Goal: Task Accomplishment & Management: Manage account settings

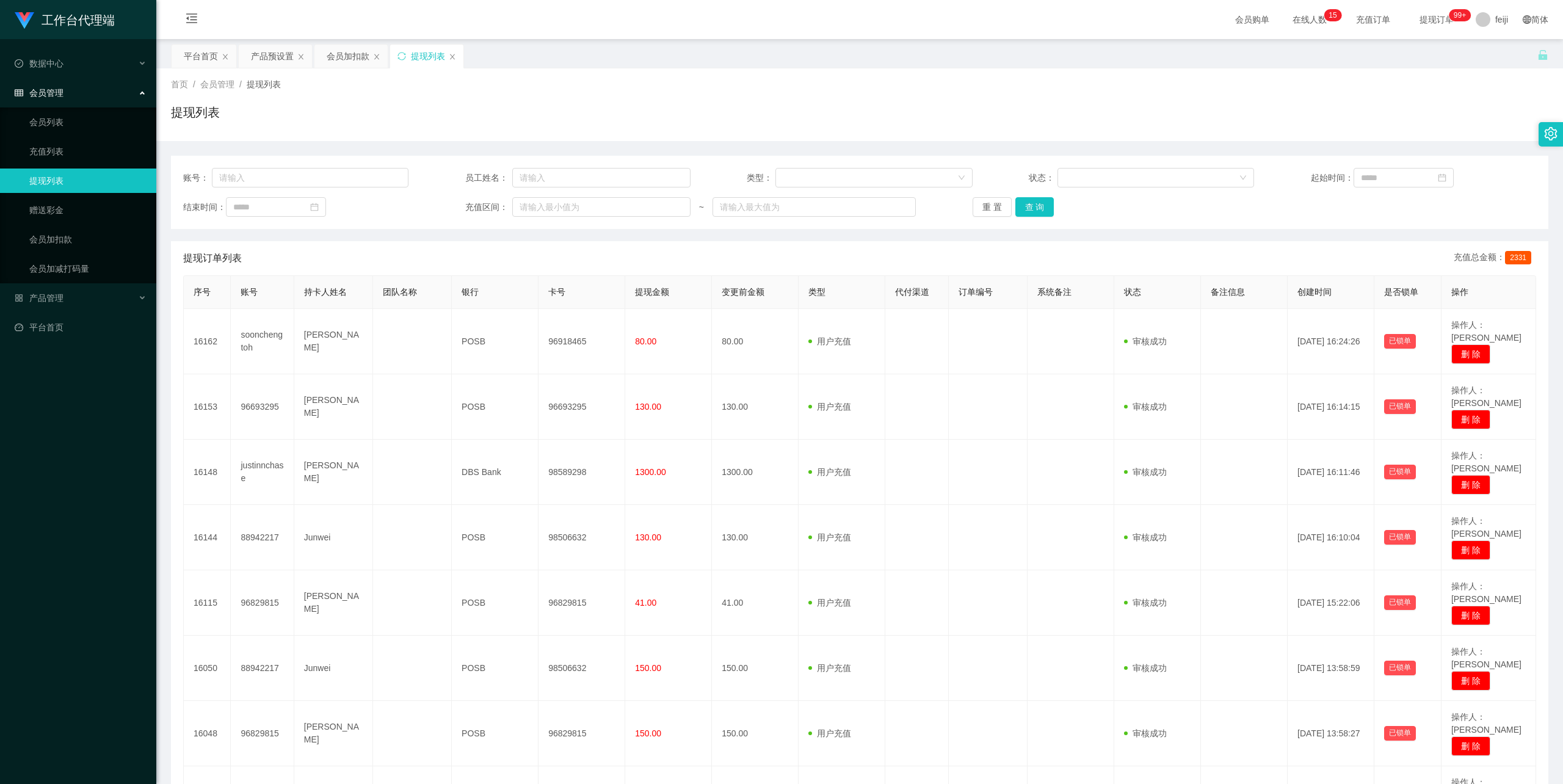
click at [54, 536] on div "工作台代理端 数据中心 会员管理 会员列表 充值列表 提现列表 赠送彩金 会员加扣款 会员加减打码量 产品管理 平台首页" at bounding box center [78, 392] width 157 height 784
click at [340, 57] on div "会员加扣款" at bounding box center [348, 56] width 42 height 23
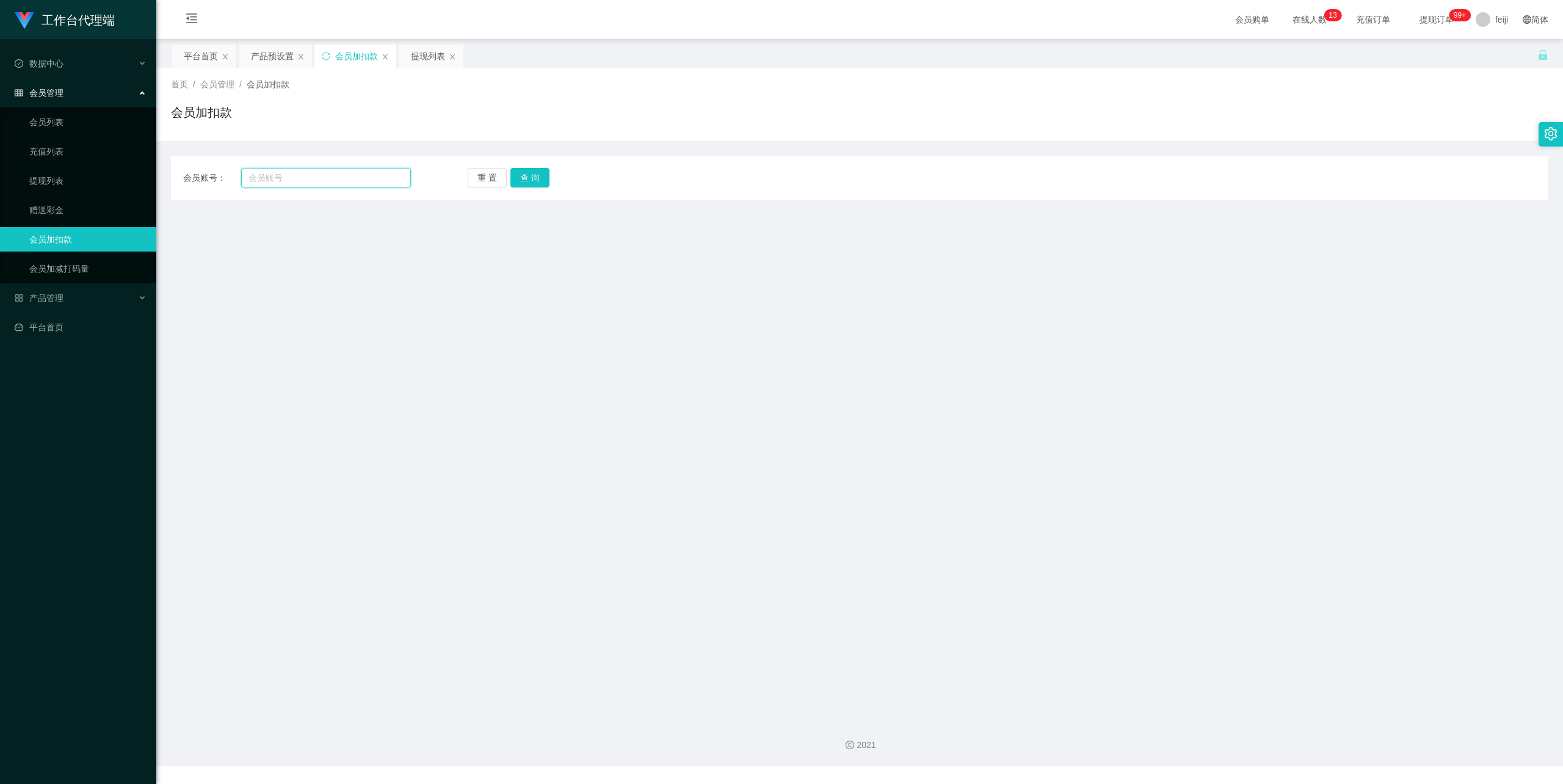
click at [321, 177] on input "text" at bounding box center [326, 177] width 169 height 20
paste input "soonchengtoh"
type input "soonchengtoh"
click at [545, 177] on button "查 询" at bounding box center [529, 177] width 39 height 20
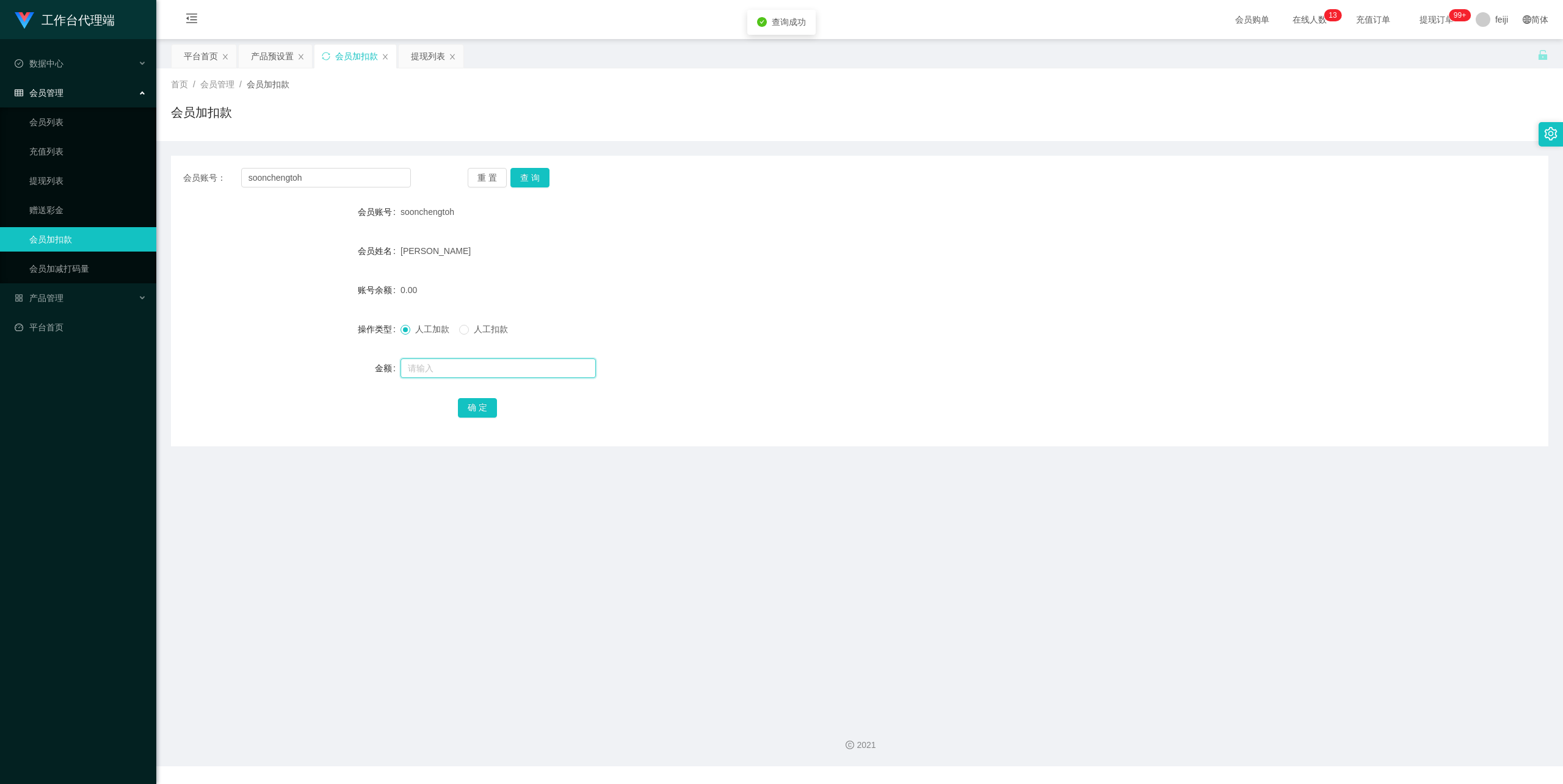
click at [483, 369] on input "text" at bounding box center [498, 368] width 195 height 20
type input "40"
click at [474, 411] on button "确 定" at bounding box center [477, 408] width 39 height 20
click at [894, 271] on form "会员账号 soonchengtoh 会员姓名 Toh Cheng Soon 账号余额 40.00 操作类型 人工加款 人工扣款 金额 确 定" at bounding box center [860, 310] width 1378 height 220
drag, startPoint x: 407, startPoint y: 57, endPoint x: 416, endPoint y: 57, distance: 9.0
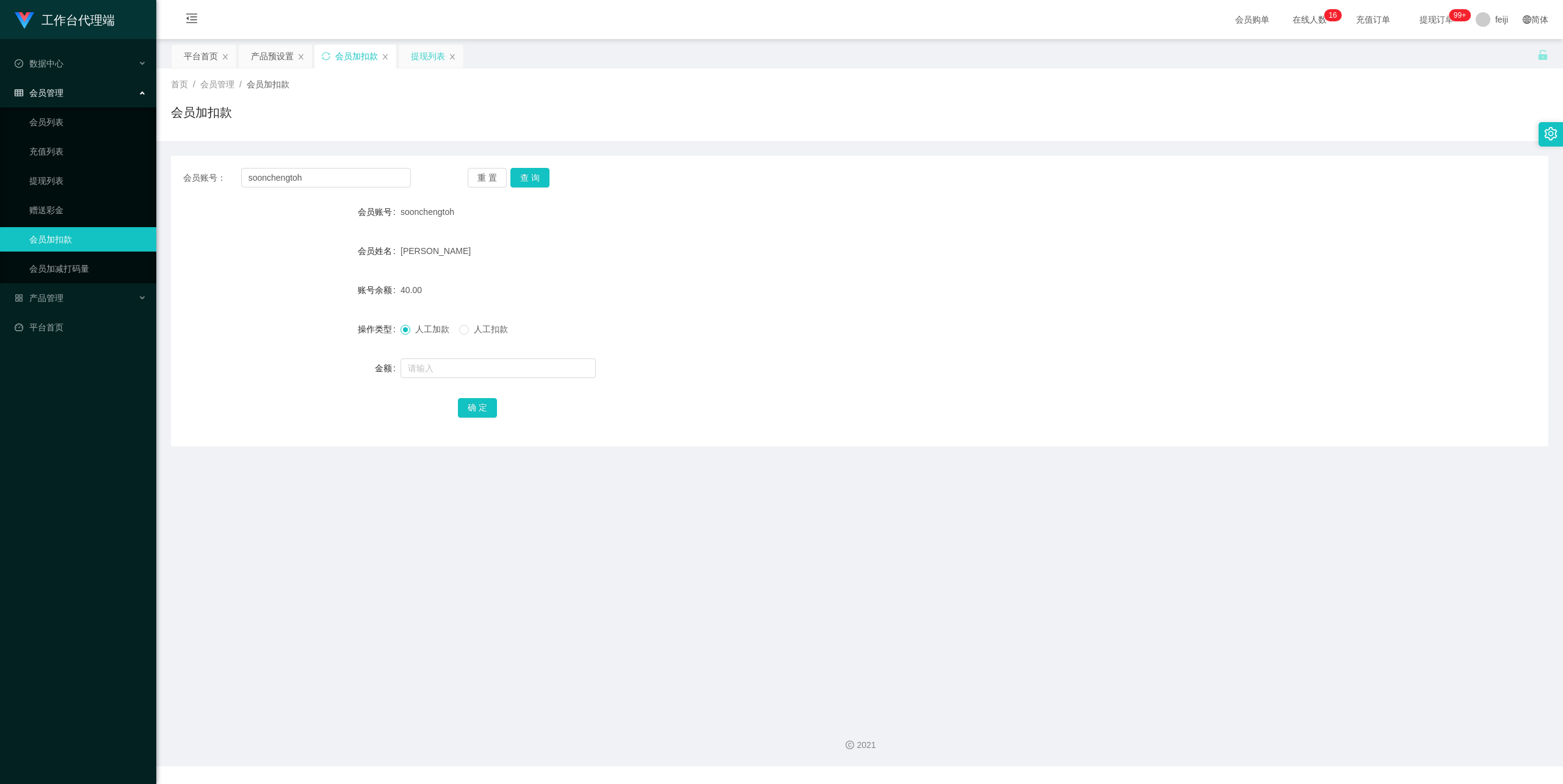
click at [407, 57] on div "提现列表" at bounding box center [431, 56] width 65 height 23
click at [419, 57] on div "提现列表" at bounding box center [428, 56] width 34 height 23
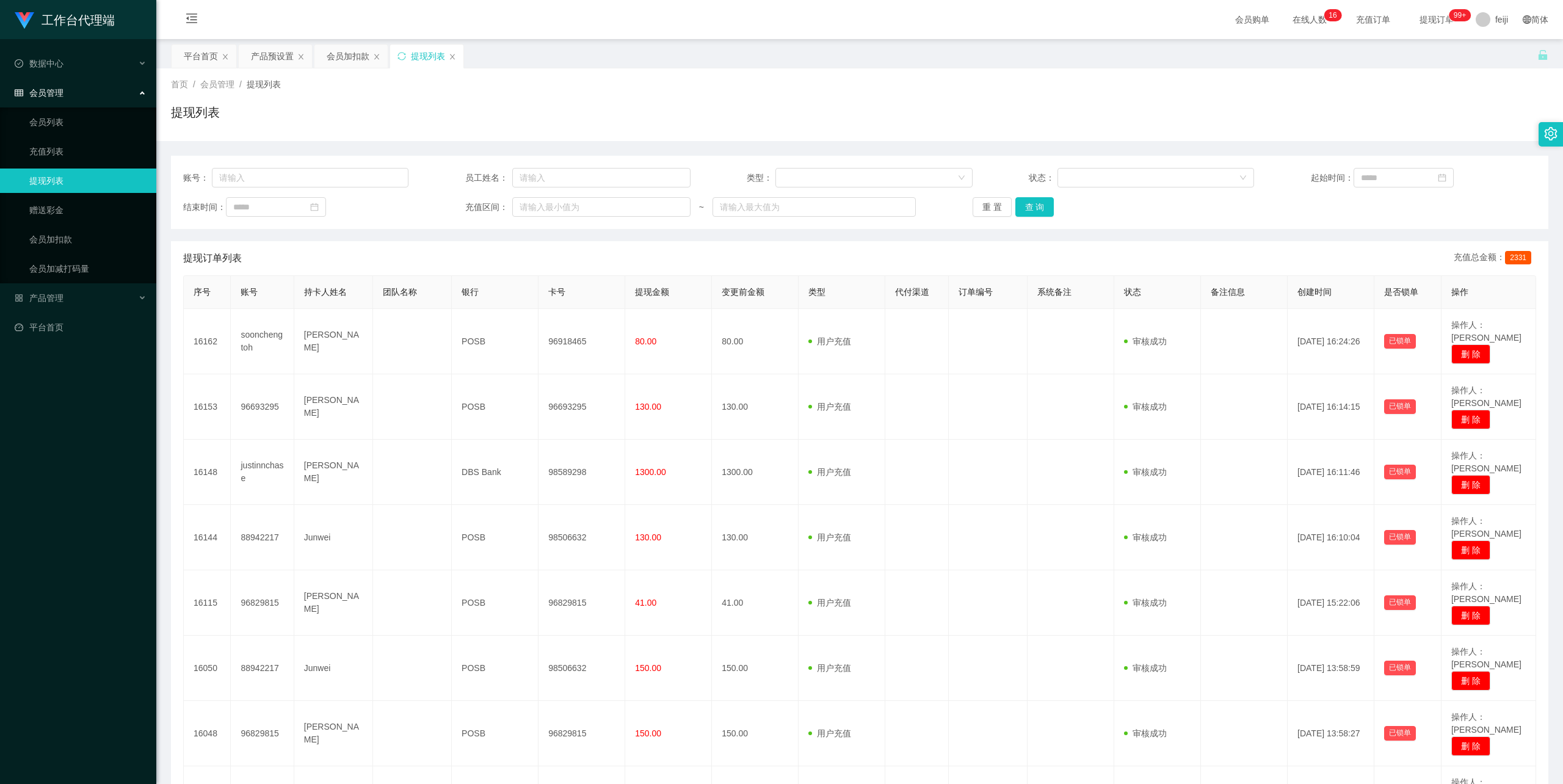
click at [741, 125] on div "提现列表" at bounding box center [860, 117] width 1378 height 28
click at [872, 88] on div "首页 / 会员管理 / 提现列表 /" at bounding box center [860, 85] width 1378 height 13
click at [872, 89] on div "首页 / 会员管理 / 提现列表 /" at bounding box center [860, 85] width 1378 height 13
click at [896, 78] on div "首页 / 会员管理 / 提现列表 /" at bounding box center [860, 85] width 1378 height 13
drag, startPoint x: 0, startPoint y: 0, endPoint x: 981, endPoint y: 68, distance: 983.4
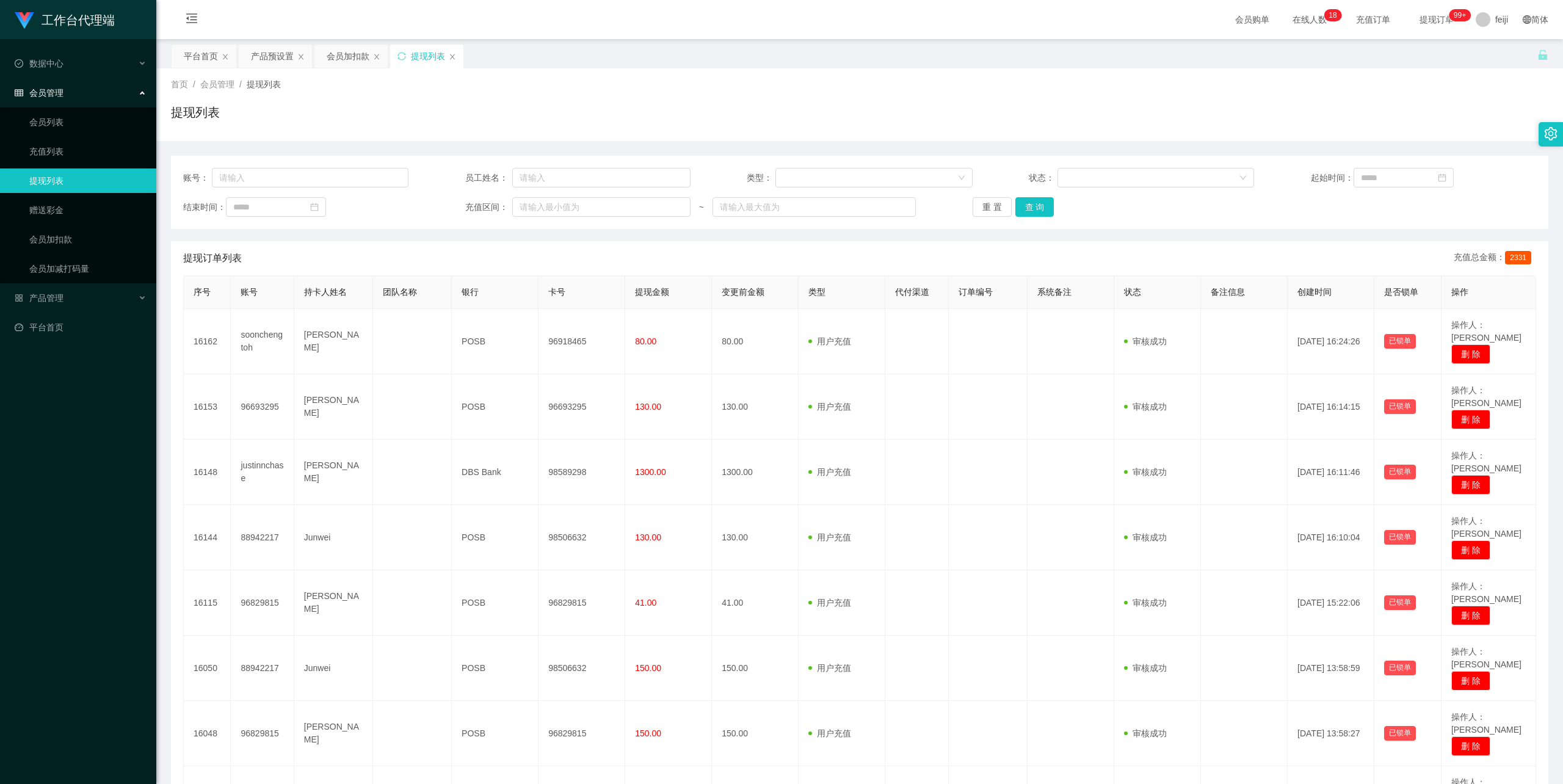
click at [981, 68] on div "平台首页 产品预设置 会员加扣款 提现列表" at bounding box center [854, 65] width 1366 height 42
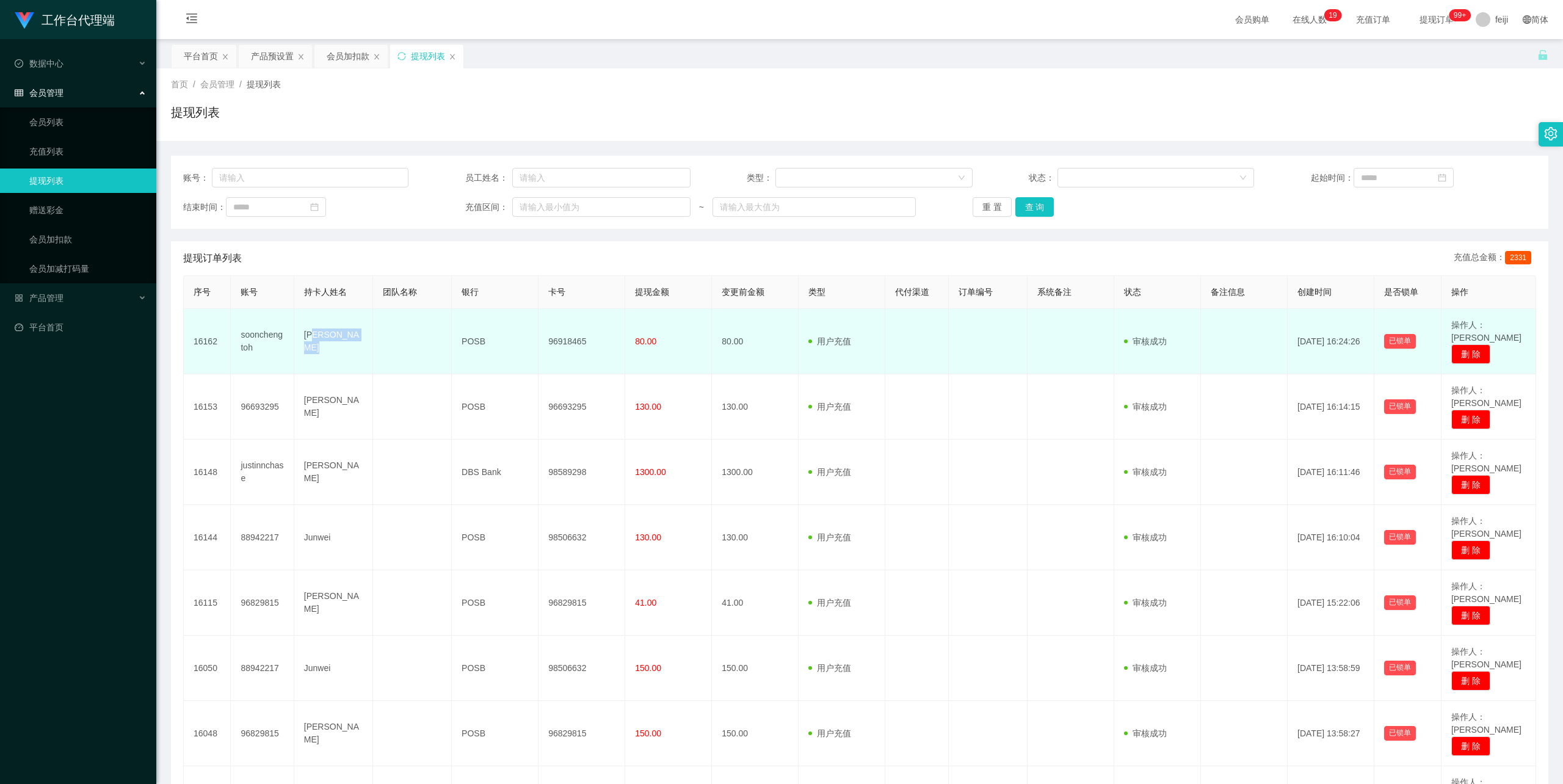
drag, startPoint x: 312, startPoint y: 328, endPoint x: 316, endPoint y: 342, distance: 14.6
click at [316, 342] on td "[PERSON_NAME]" at bounding box center [333, 341] width 78 height 66
click at [357, 342] on td "[PERSON_NAME]" at bounding box center [333, 341] width 78 height 66
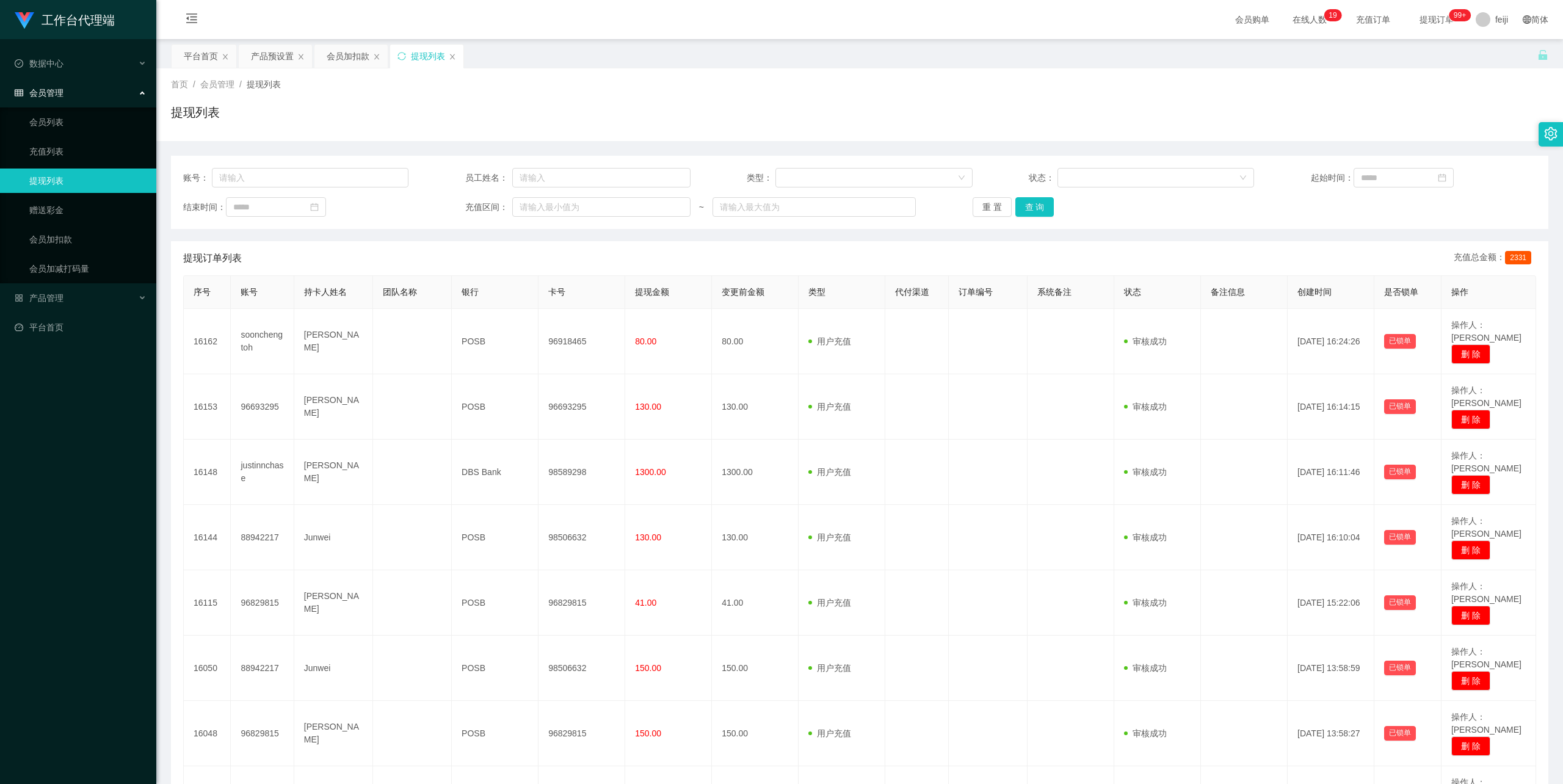
click at [1061, 78] on div "首页 / 会员管理 / 提现列表 /" at bounding box center [860, 85] width 1378 height 13
click at [1029, 77] on div "首页 / 会员管理 / 提现列表 / 提现列表" at bounding box center [860, 104] width 1406 height 73
click at [1014, 83] on div "首页 / 会员管理 / 提现列表 /" at bounding box center [860, 85] width 1378 height 13
click at [714, 64] on div "平台首页 产品预设置 会员加扣款 提现列表" at bounding box center [854, 65] width 1366 height 42
click at [680, 90] on div "首页 / 会员管理 / 提现列表 /" at bounding box center [860, 85] width 1378 height 13
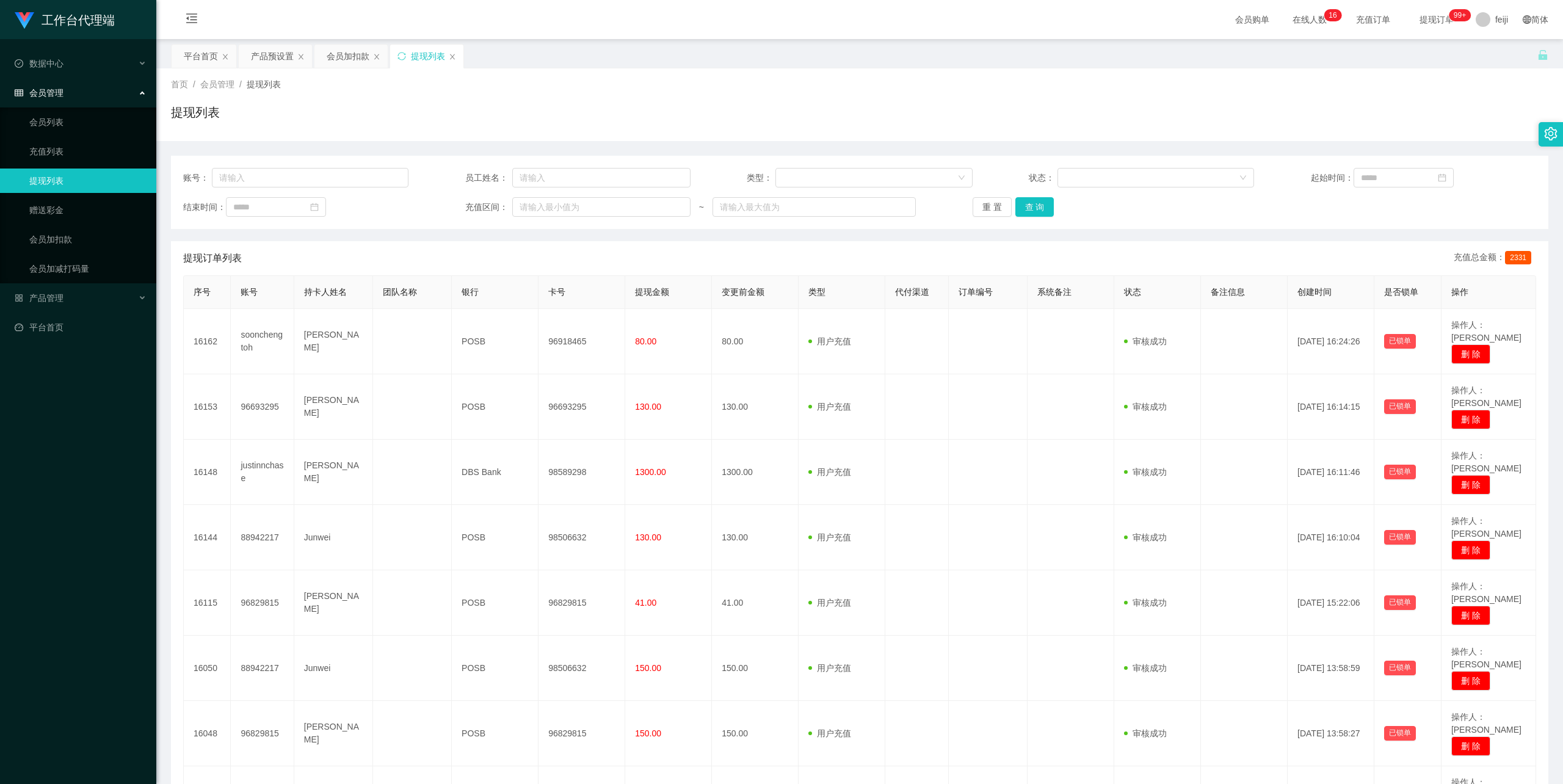
click at [667, 125] on div "提现列表" at bounding box center [860, 117] width 1378 height 28
click at [361, 56] on div "会员加扣款" at bounding box center [348, 56] width 42 height 23
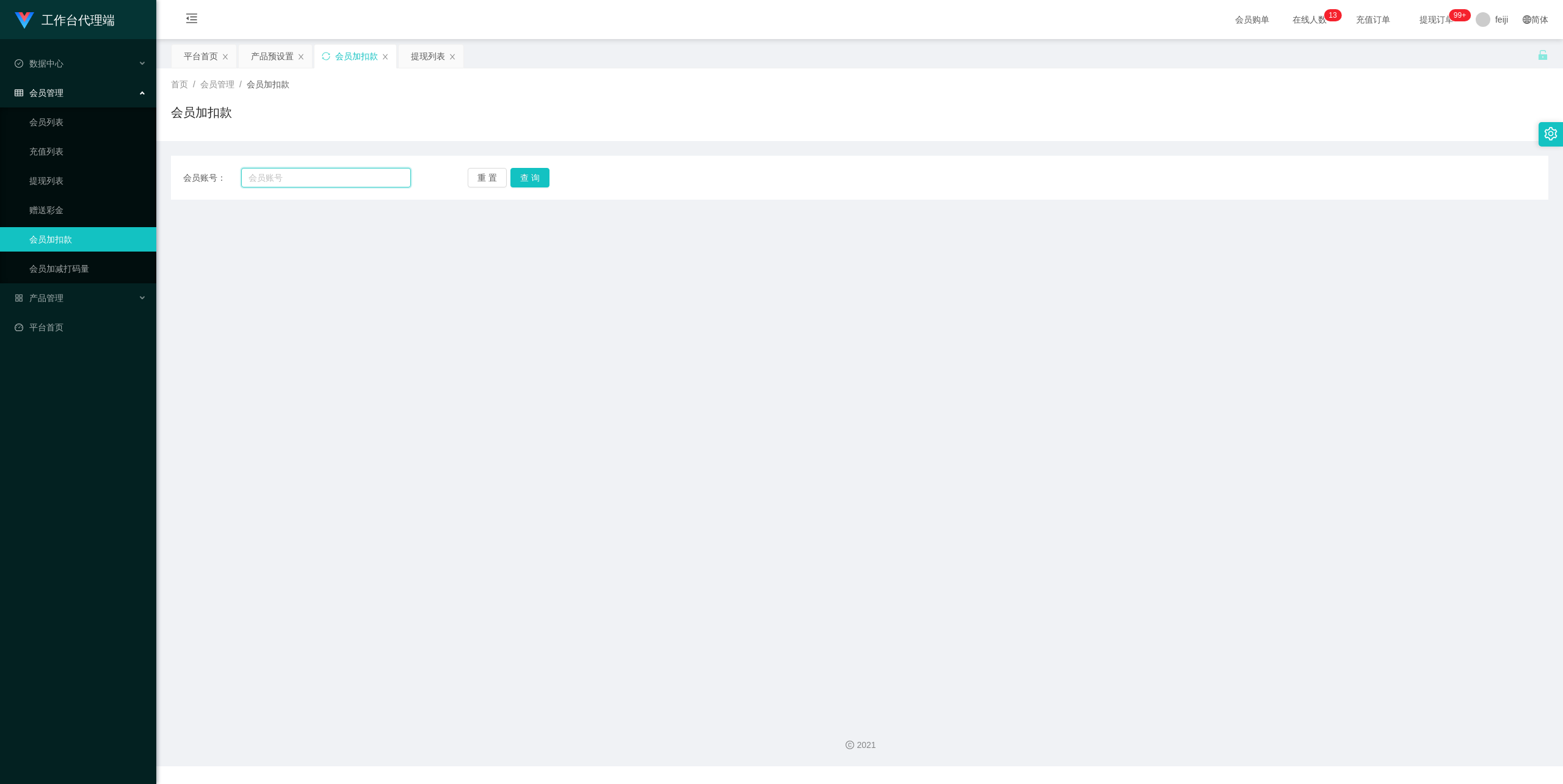
click at [316, 177] on input "text" at bounding box center [326, 177] width 169 height 20
paste input "96829815"
type input "96829815"
click at [520, 175] on button "查 询" at bounding box center [529, 177] width 39 height 20
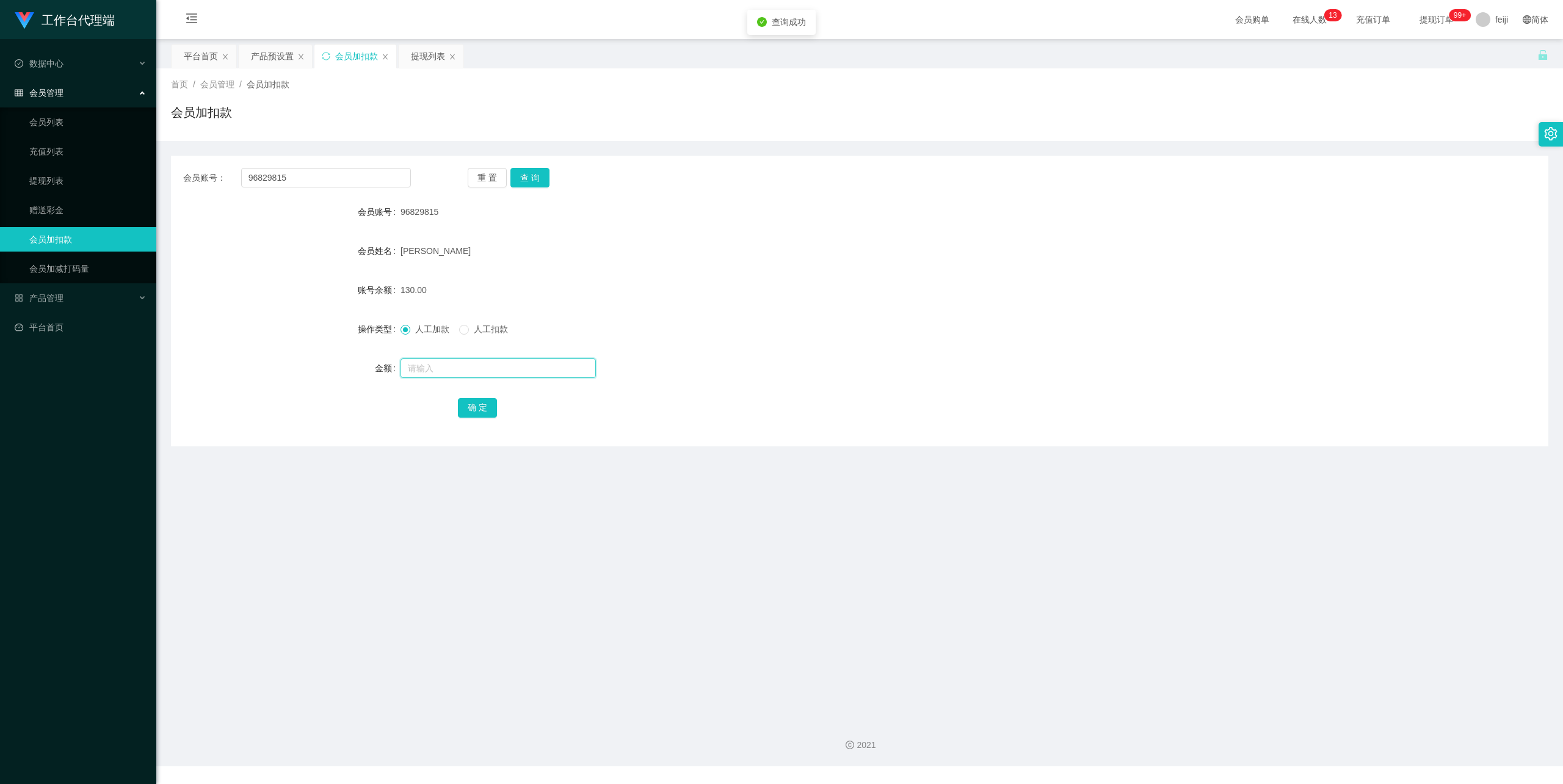
click at [484, 362] on input "text" at bounding box center [498, 368] width 195 height 20
click at [481, 365] on input "text" at bounding box center [498, 368] width 195 height 20
type input "72"
click at [474, 407] on button "确 定" at bounding box center [477, 408] width 39 height 20
click at [376, 431] on div "会员账号： 96829815 重 置 查 询 会员账号 96829815 会员姓名 Phil L 账号余额 202.00 操作类型 人工加款 人工扣款 金额 …" at bounding box center [860, 301] width 1378 height 291
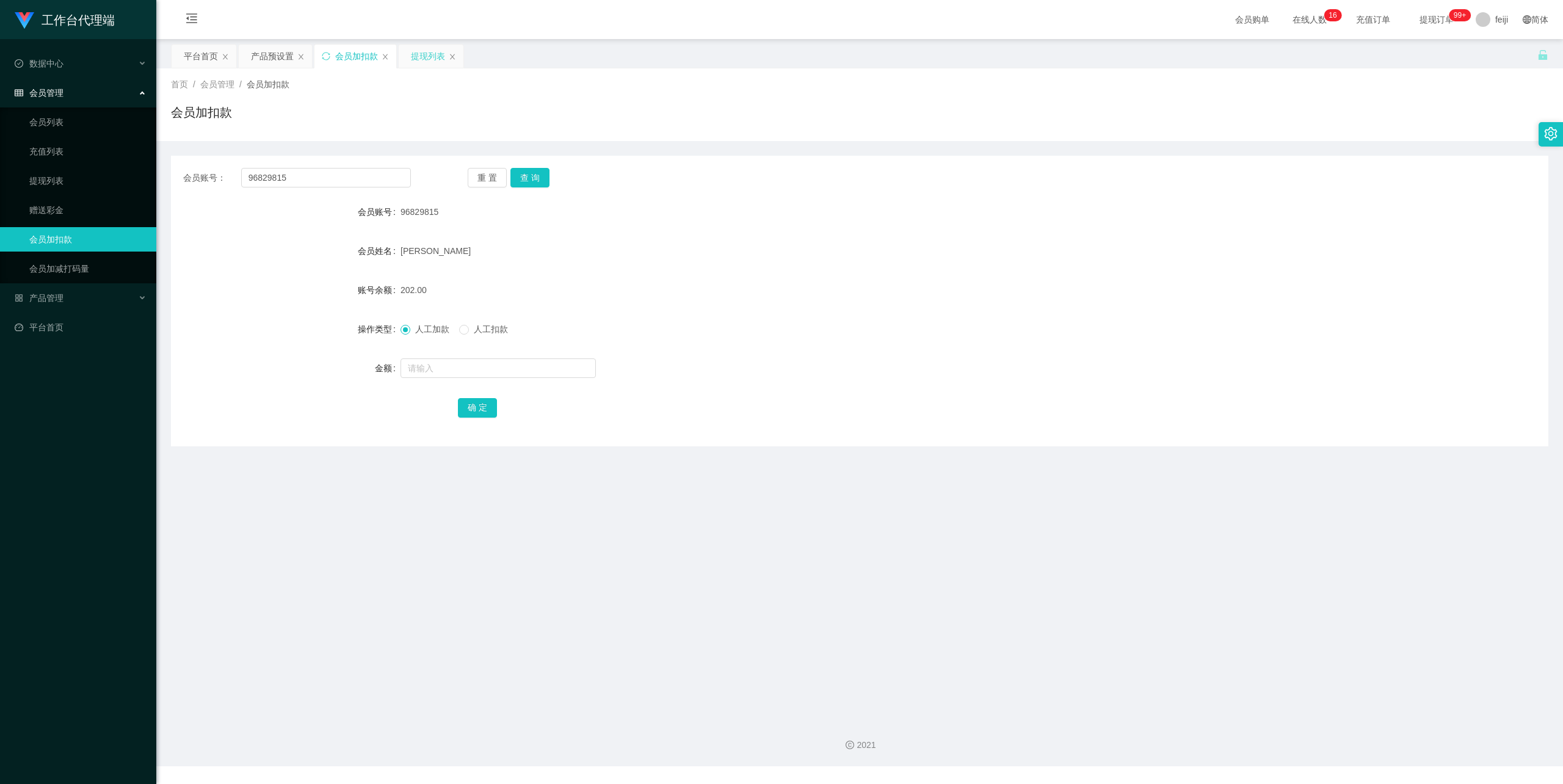
click at [430, 59] on div "提现列表" at bounding box center [428, 56] width 34 height 23
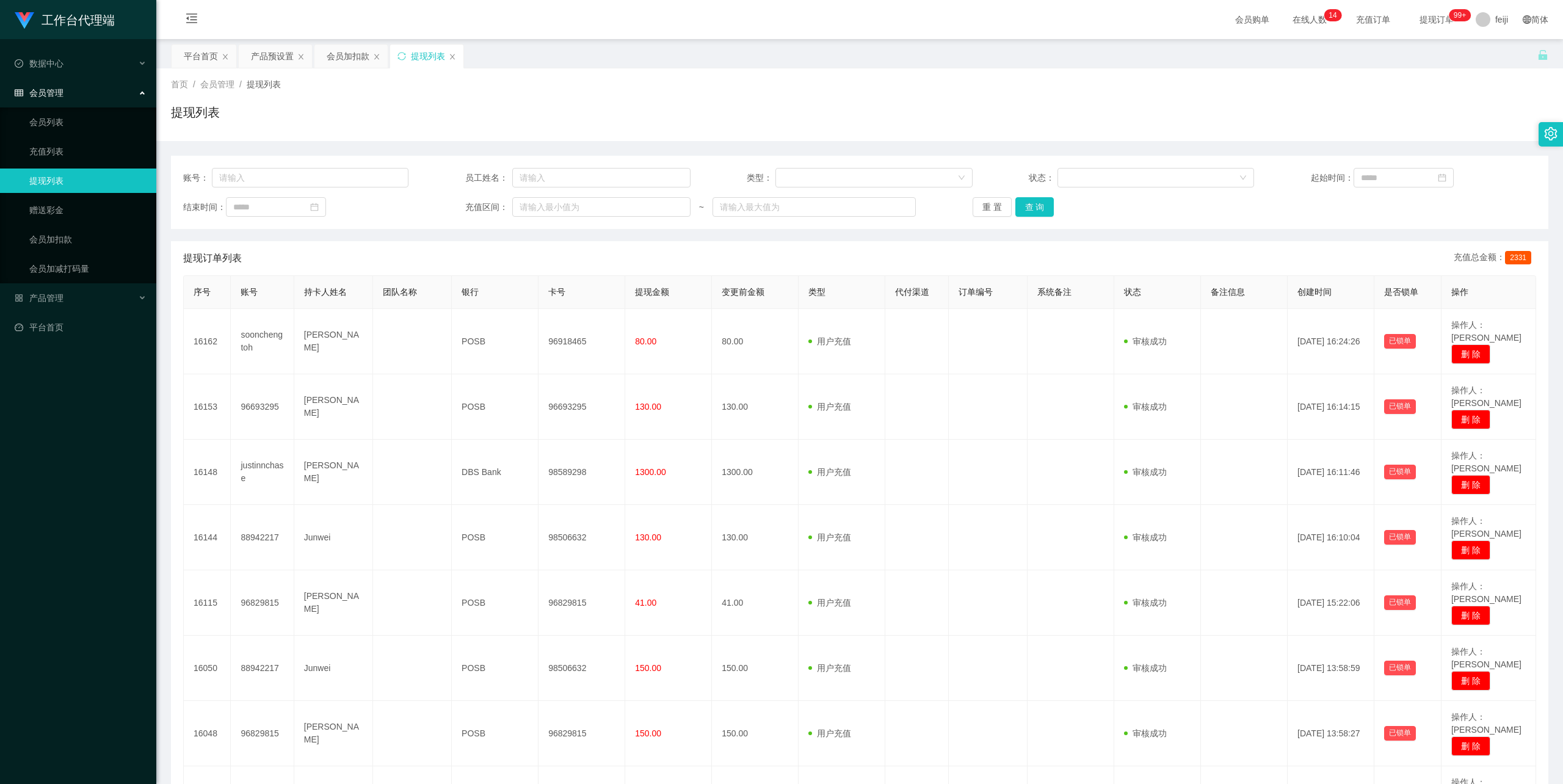
click at [689, 123] on div "提现列表" at bounding box center [860, 117] width 1378 height 28
click at [714, 117] on div "提现列表" at bounding box center [860, 117] width 1378 height 28
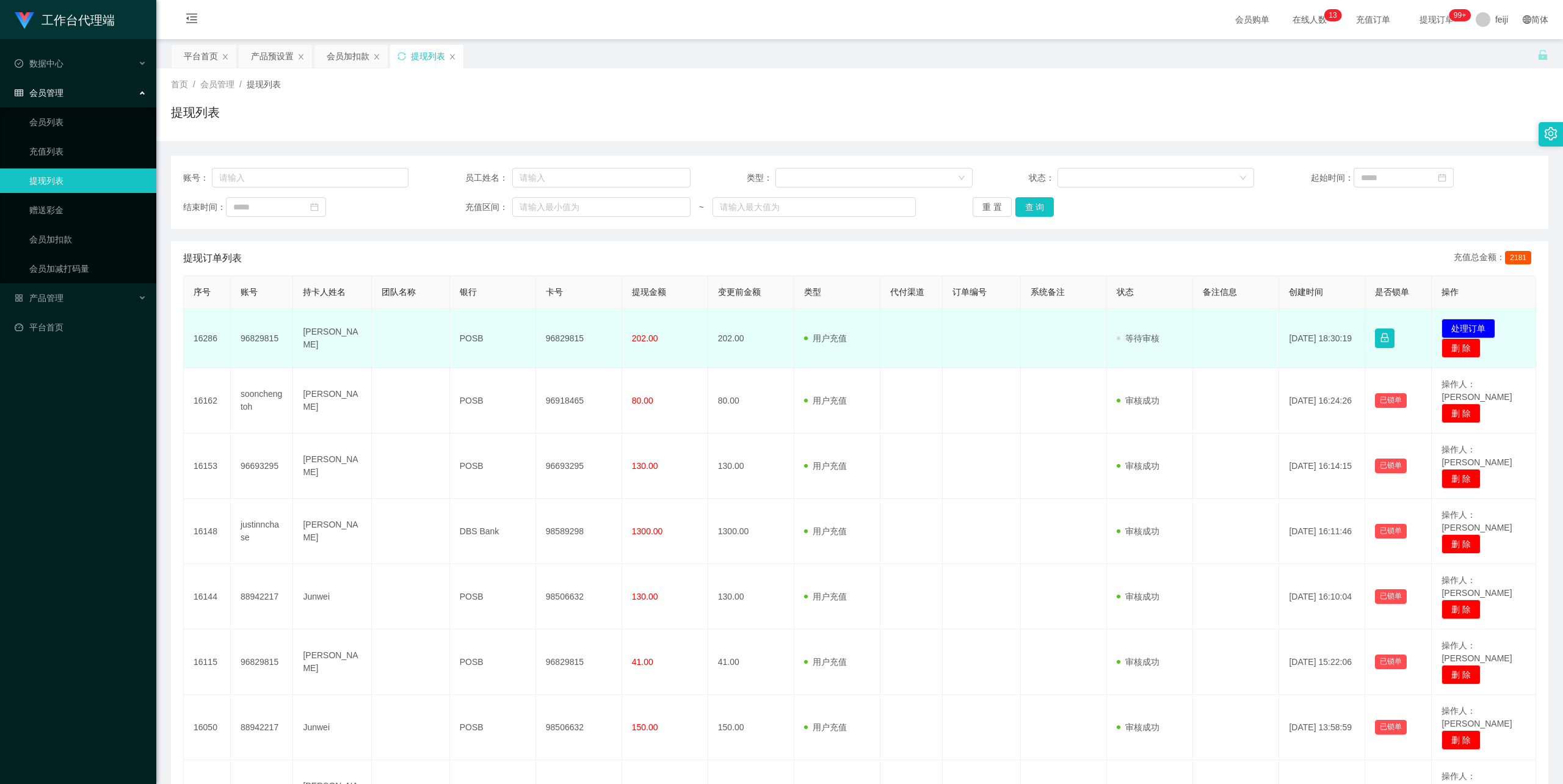
click at [310, 335] on td "[PERSON_NAME]" at bounding box center [331, 338] width 78 height 59
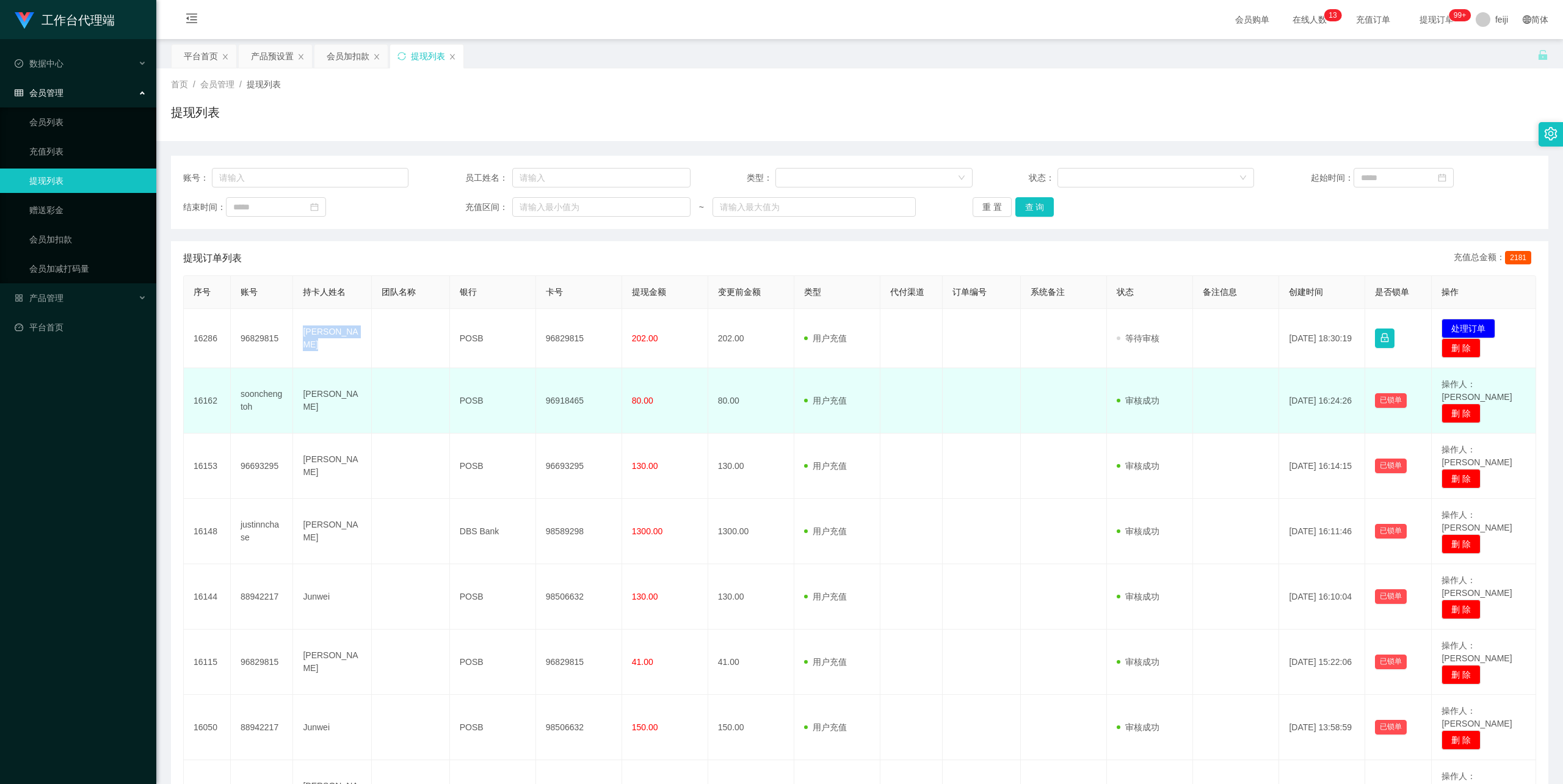
copy td "[PERSON_NAME]"
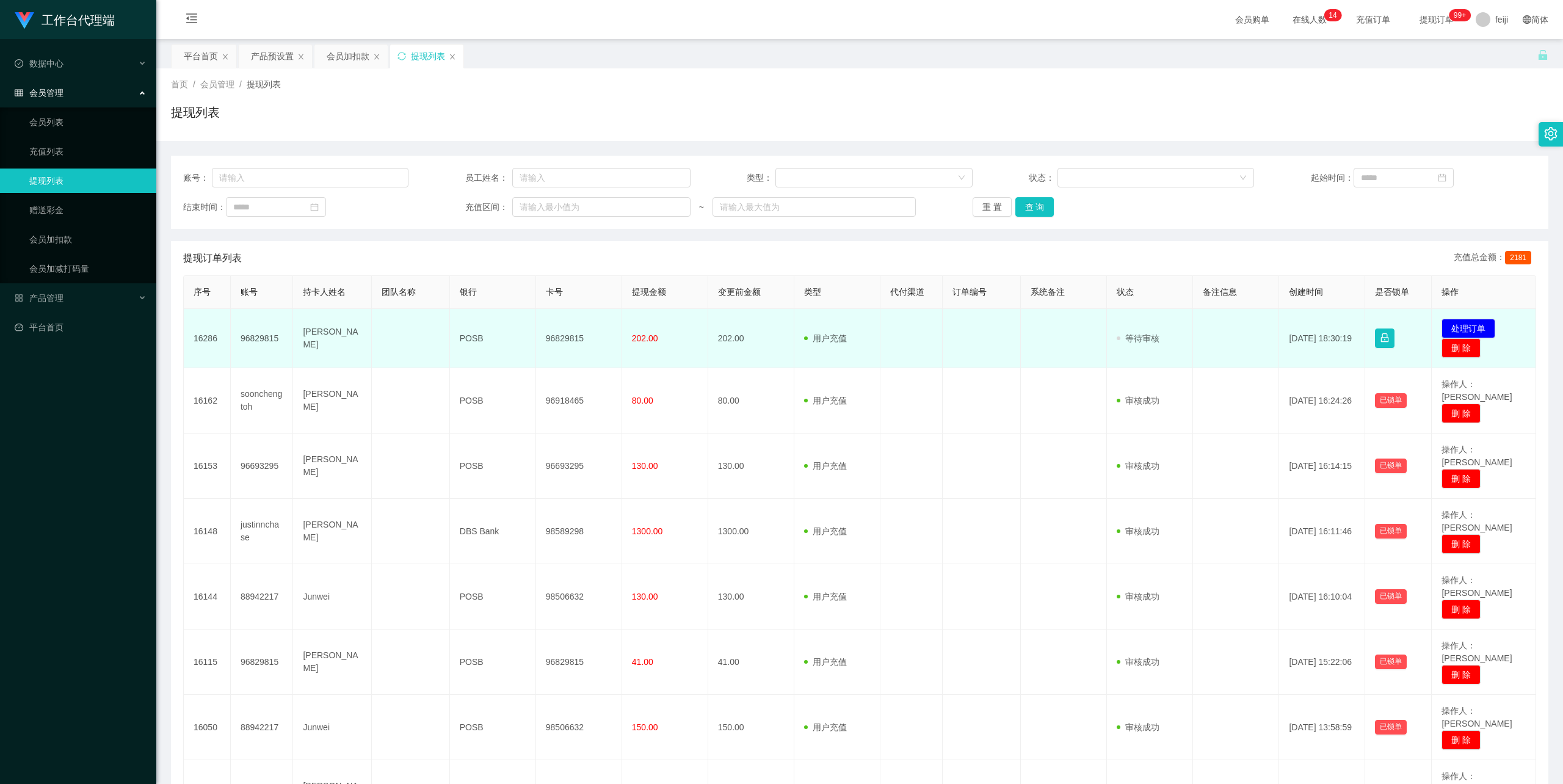
click at [569, 336] on td "96829815" at bounding box center [579, 338] width 86 height 59
copy td "96829815"
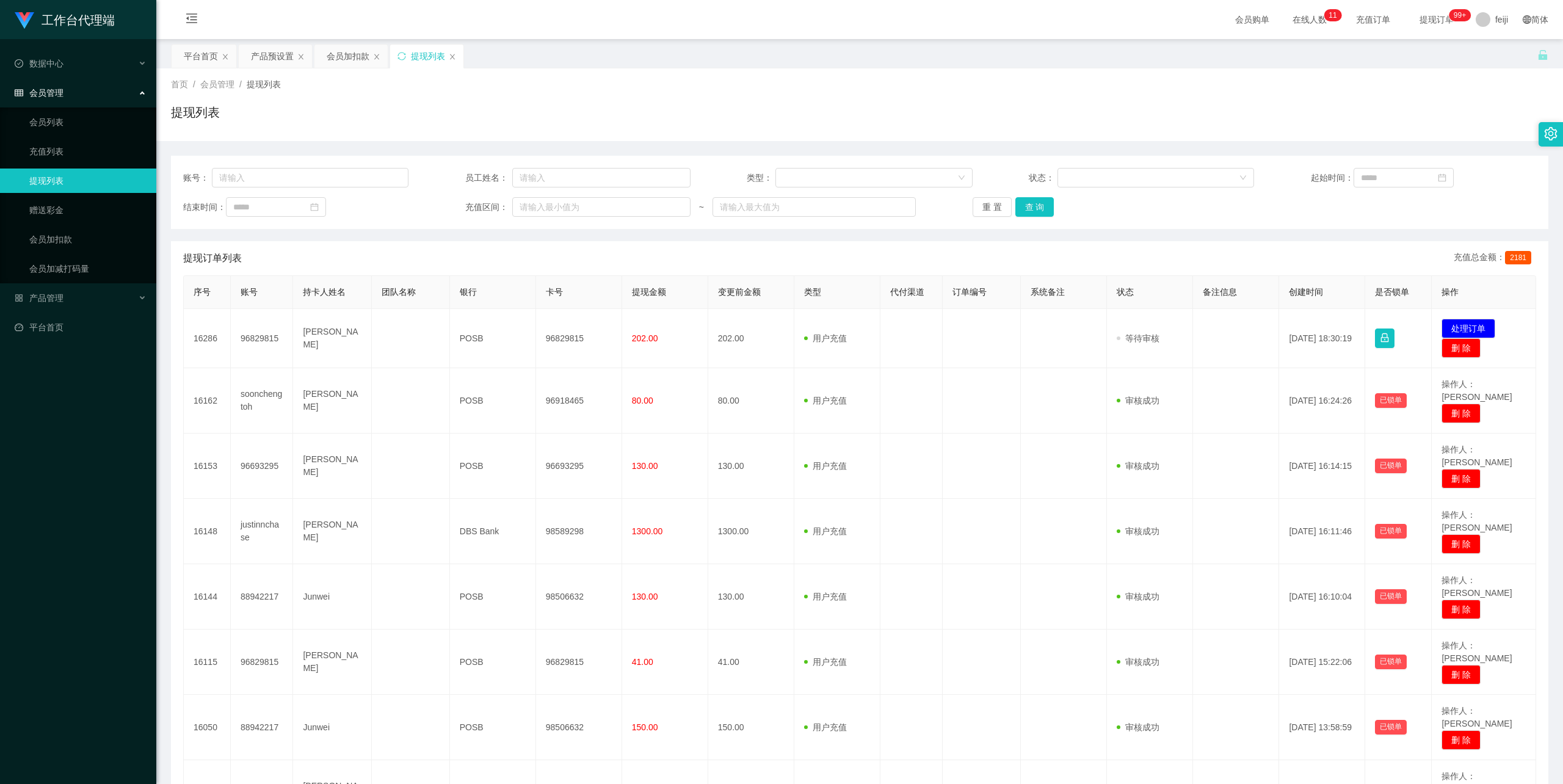
click at [1090, 119] on div "提现列表" at bounding box center [860, 117] width 1378 height 28
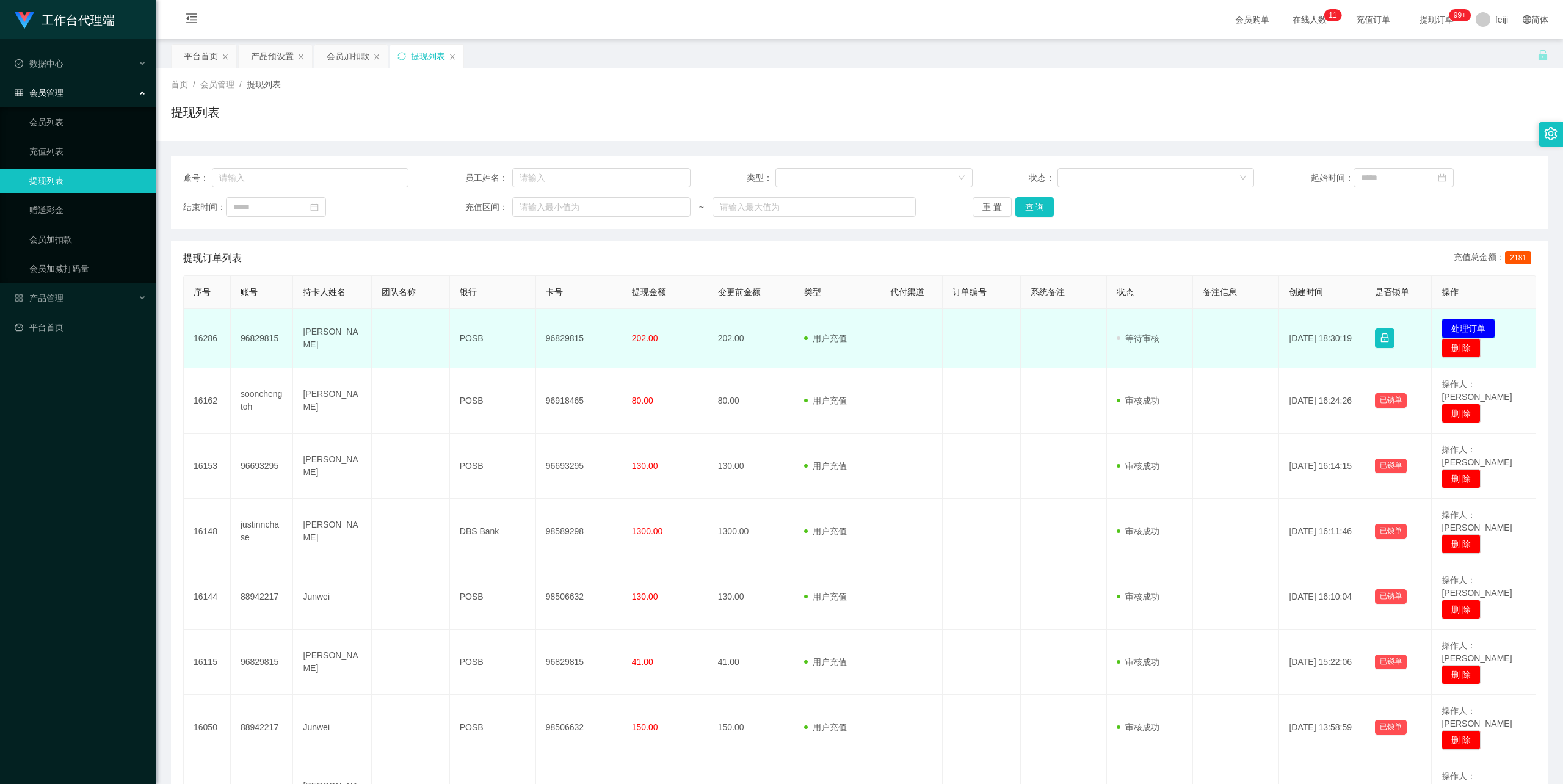
click at [1467, 326] on button "处理订单" at bounding box center [1468, 329] width 54 height 20
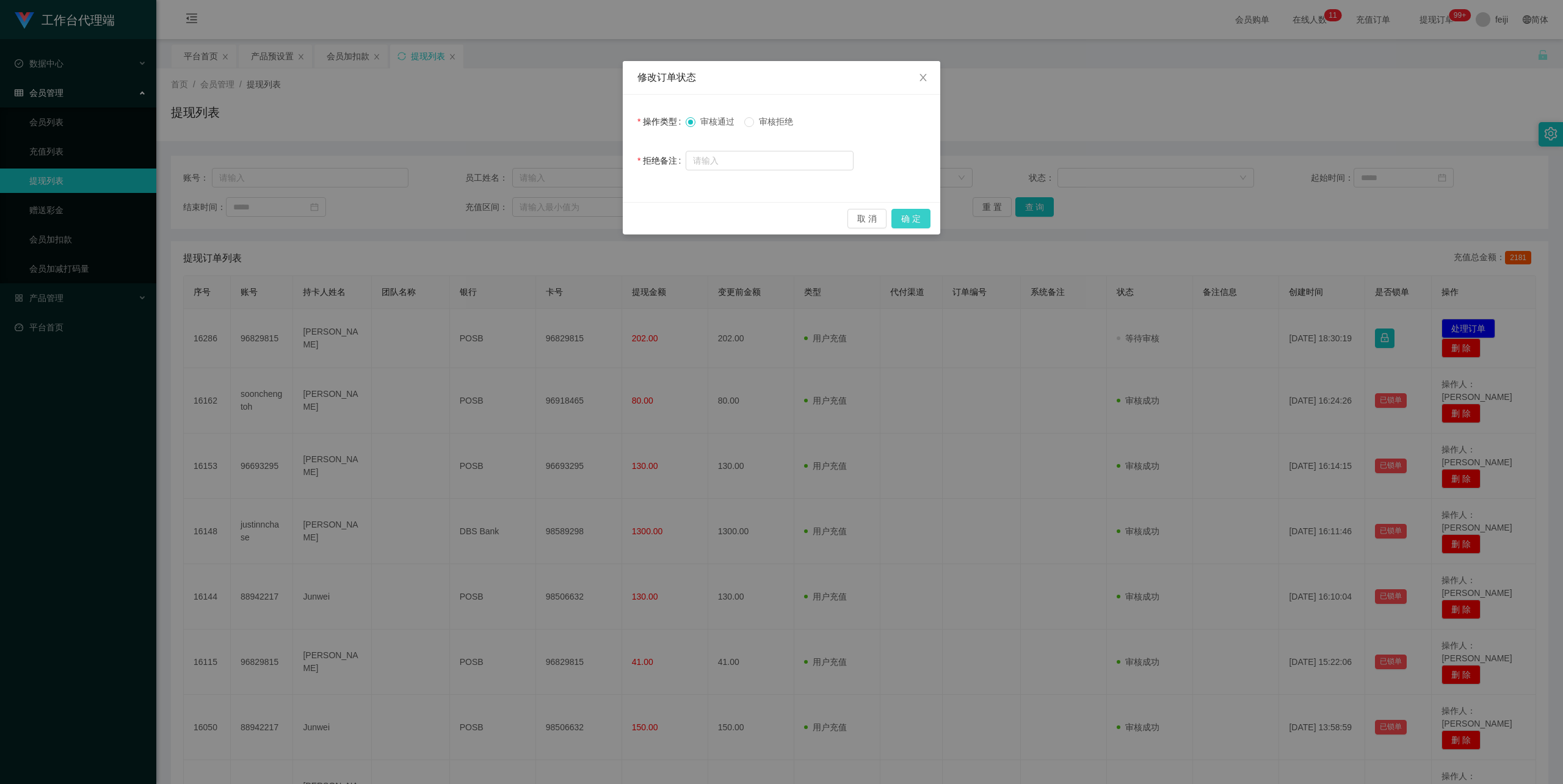
click at [901, 213] on button "确 定" at bounding box center [910, 219] width 39 height 20
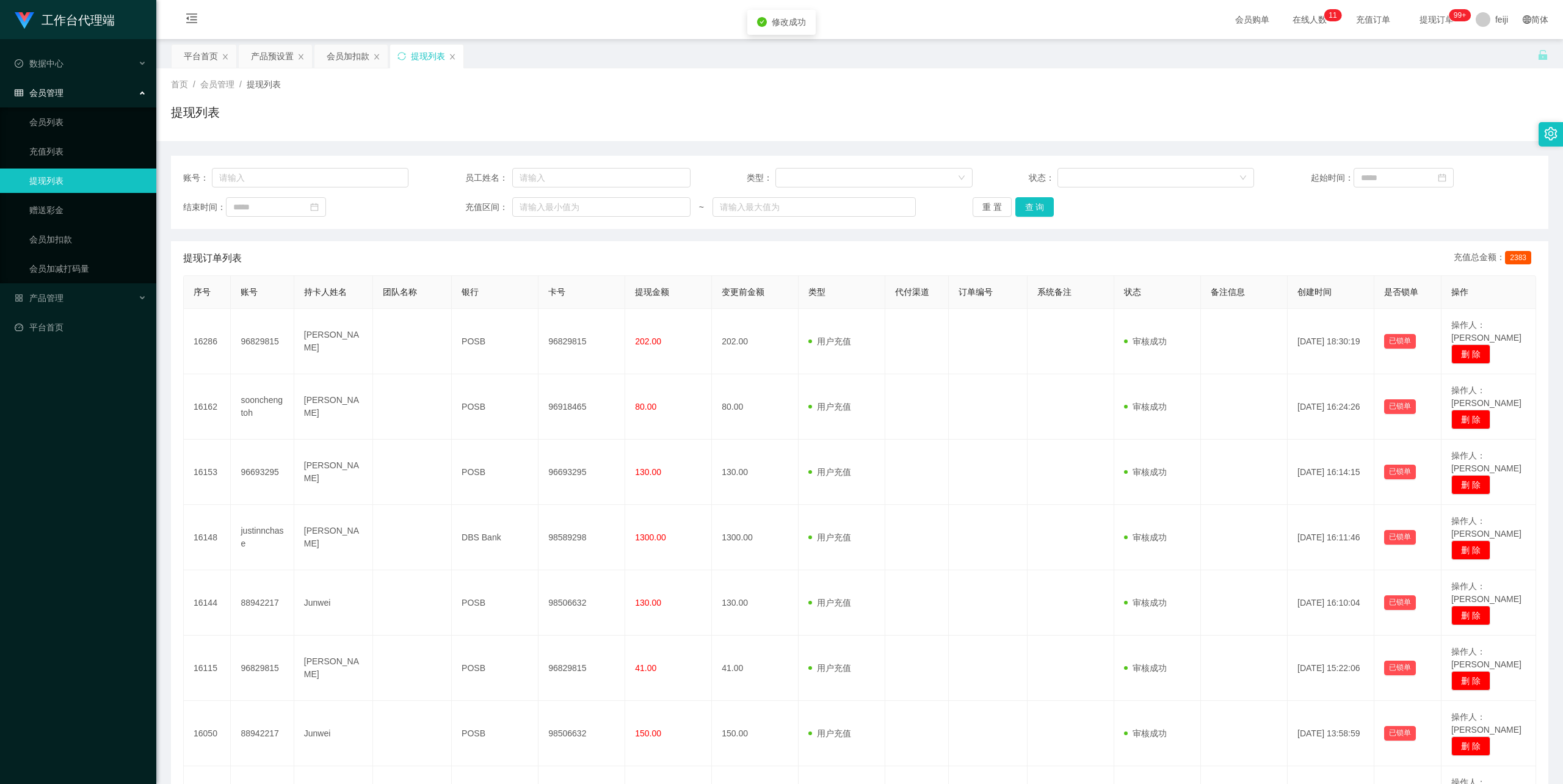
click at [1097, 90] on div "首页 / 会员管理 / 提现列表 /" at bounding box center [860, 85] width 1378 height 13
click at [954, 34] on div "会员购单 在线人数 0 1 2 3 4 5 6 7 8 9 0 1 2 3 4 5 6 7 8 9 0 1 2 3 4 5 6 7 8 9 0 1 2 3 4…" at bounding box center [860, 20] width 1406 height 40
click at [928, 67] on div "平台首页 产品预设置 会员加扣款 提现列表" at bounding box center [854, 65] width 1366 height 42
click at [690, 113] on div "提现列表" at bounding box center [860, 117] width 1378 height 28
click at [663, 68] on div "平台首页 产品预设置 会员加扣款 提现列表" at bounding box center [854, 65] width 1366 height 42
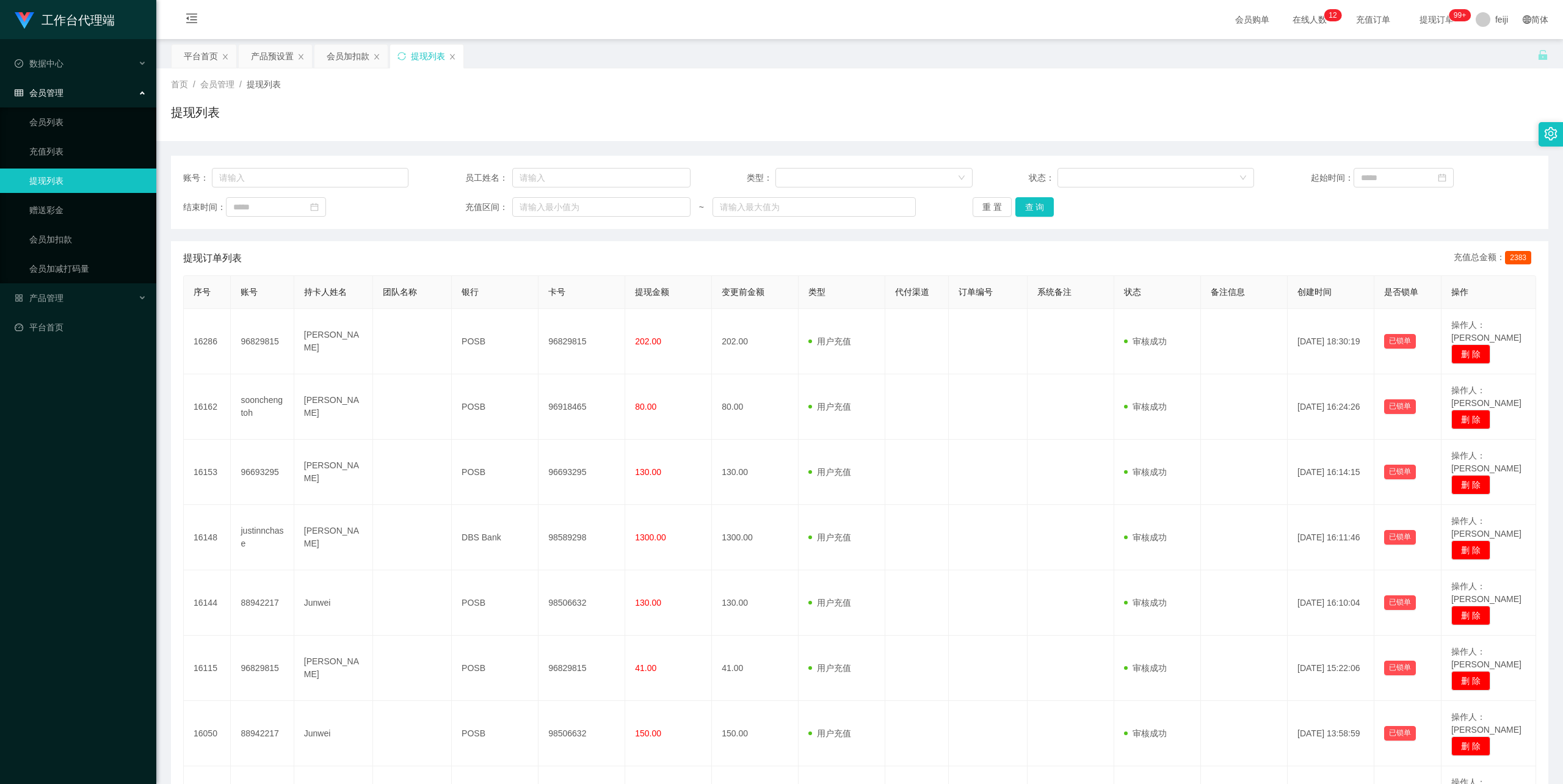
click at [589, 75] on div "首页 / 会员管理 / 提现列表 / 提现列表" at bounding box center [860, 104] width 1406 height 73
click at [660, 89] on div "首页 / 会员管理 / 提现列表 /" at bounding box center [860, 85] width 1378 height 13
click at [677, 128] on div "提现列表" at bounding box center [860, 117] width 1378 height 28
click at [709, 128] on div "提现列表" at bounding box center [860, 117] width 1378 height 28
click at [760, 111] on div "提现列表" at bounding box center [860, 117] width 1378 height 28
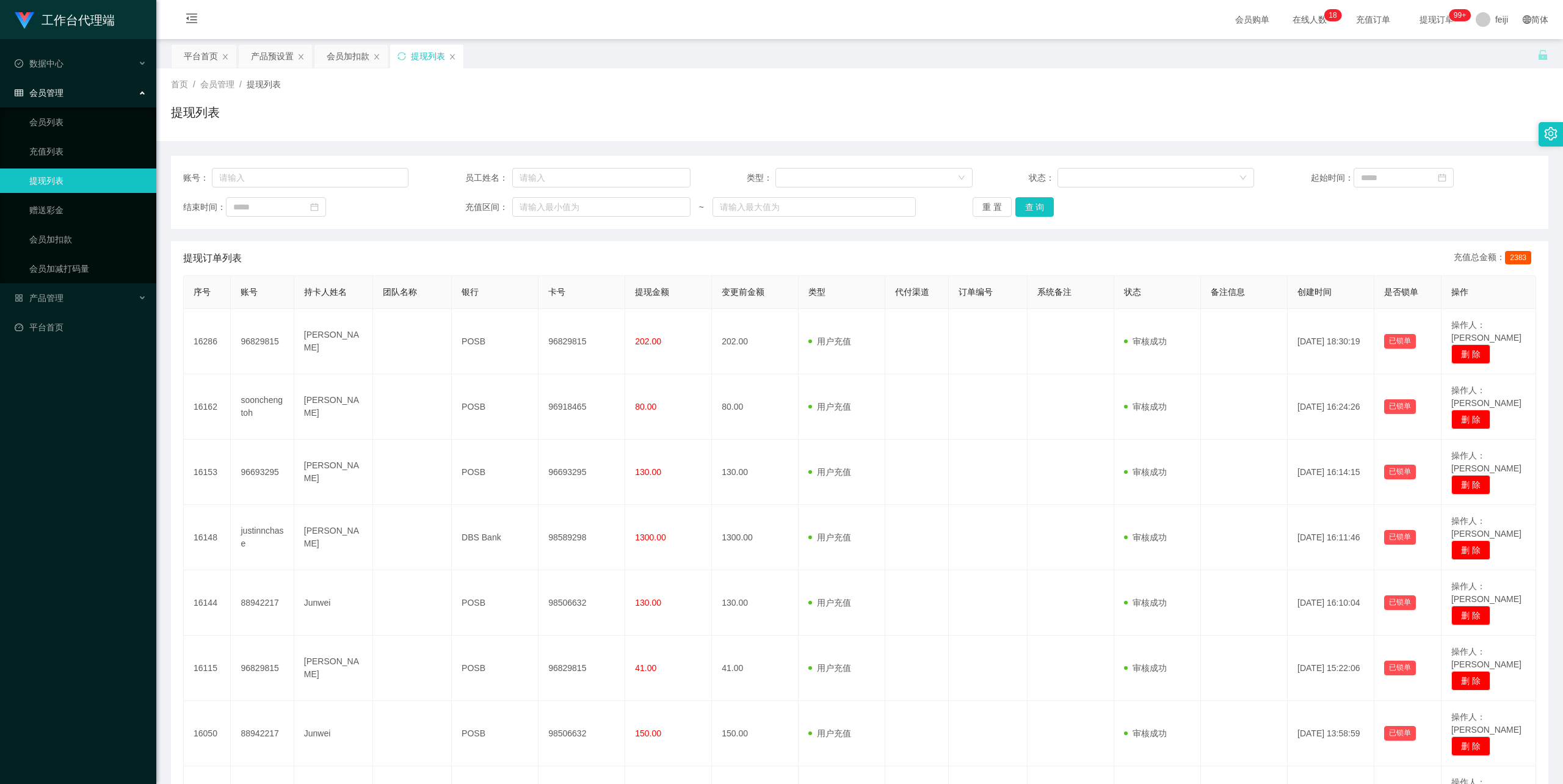
click at [447, 236] on div "账号： 员工姓名： 类型： 状态： 起始时间： 结束时间： 充值区间： ~ 重 置 查 询 提现订单列表 充值总金额： 2383 序号 账号 持卡人姓名 团队…" at bounding box center [860, 578] width 1378 height 845
click at [796, 108] on div "提现列表" at bounding box center [860, 117] width 1378 height 28
click at [774, 104] on div "提现列表" at bounding box center [860, 117] width 1378 height 28
click at [695, 116] on div "提现列表" at bounding box center [860, 117] width 1378 height 28
click at [640, 78] on div "首页 / 会员管理 / 提现列表 /" at bounding box center [860, 85] width 1378 height 13
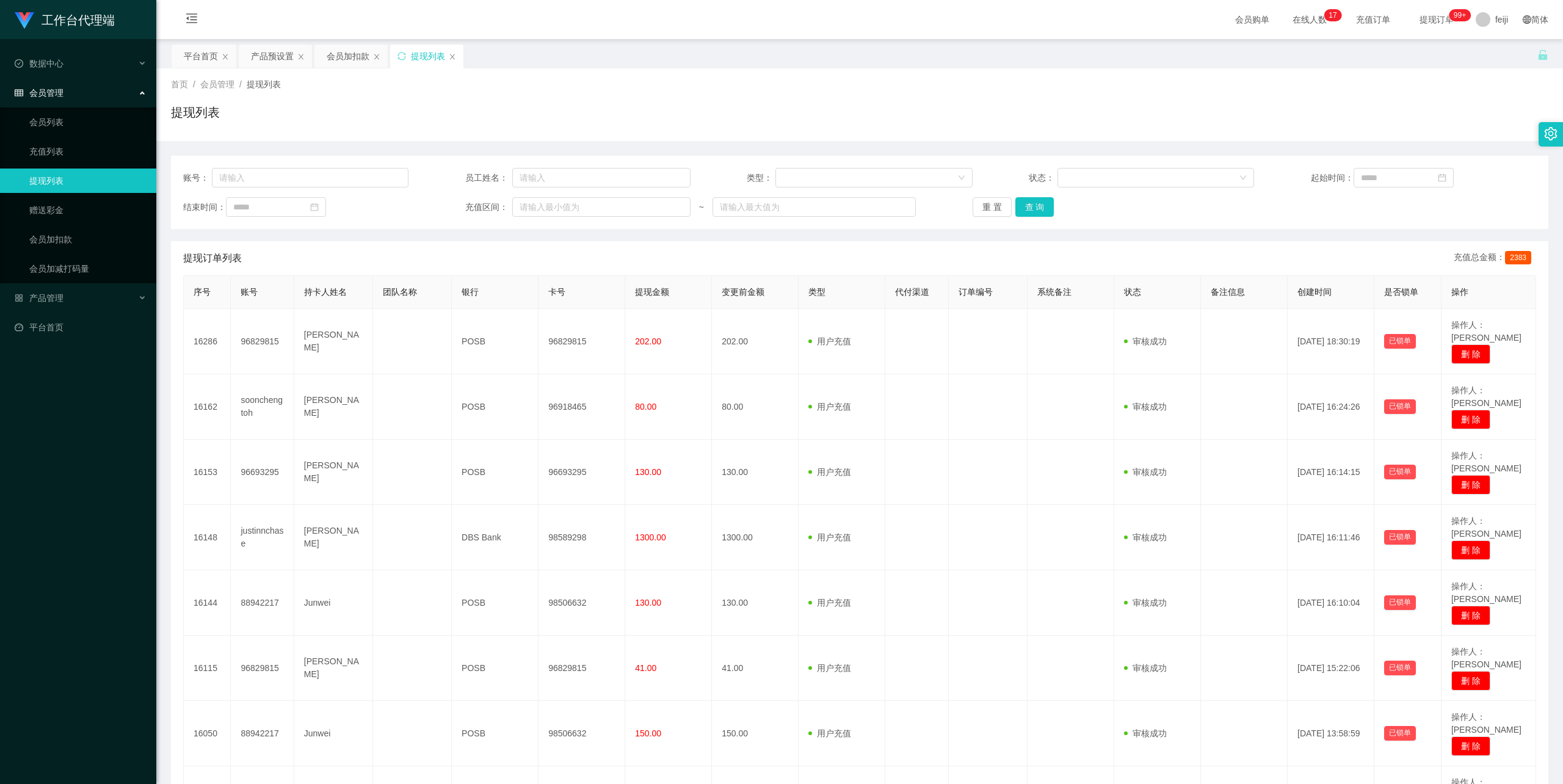
click at [810, 90] on div "首页 / 会员管理 / 提现列表 /" at bounding box center [860, 85] width 1378 height 13
click at [652, 125] on div "提现列表" at bounding box center [860, 117] width 1378 height 28
click at [624, 114] on div "提现列表" at bounding box center [860, 117] width 1378 height 28
click at [782, 85] on div "首页 / 会员管理 / 提现列表 /" at bounding box center [860, 85] width 1378 height 13
click at [778, 103] on div "首页 / 会员管理 / 提现列表 / 提现列表" at bounding box center [860, 104] width 1378 height 53
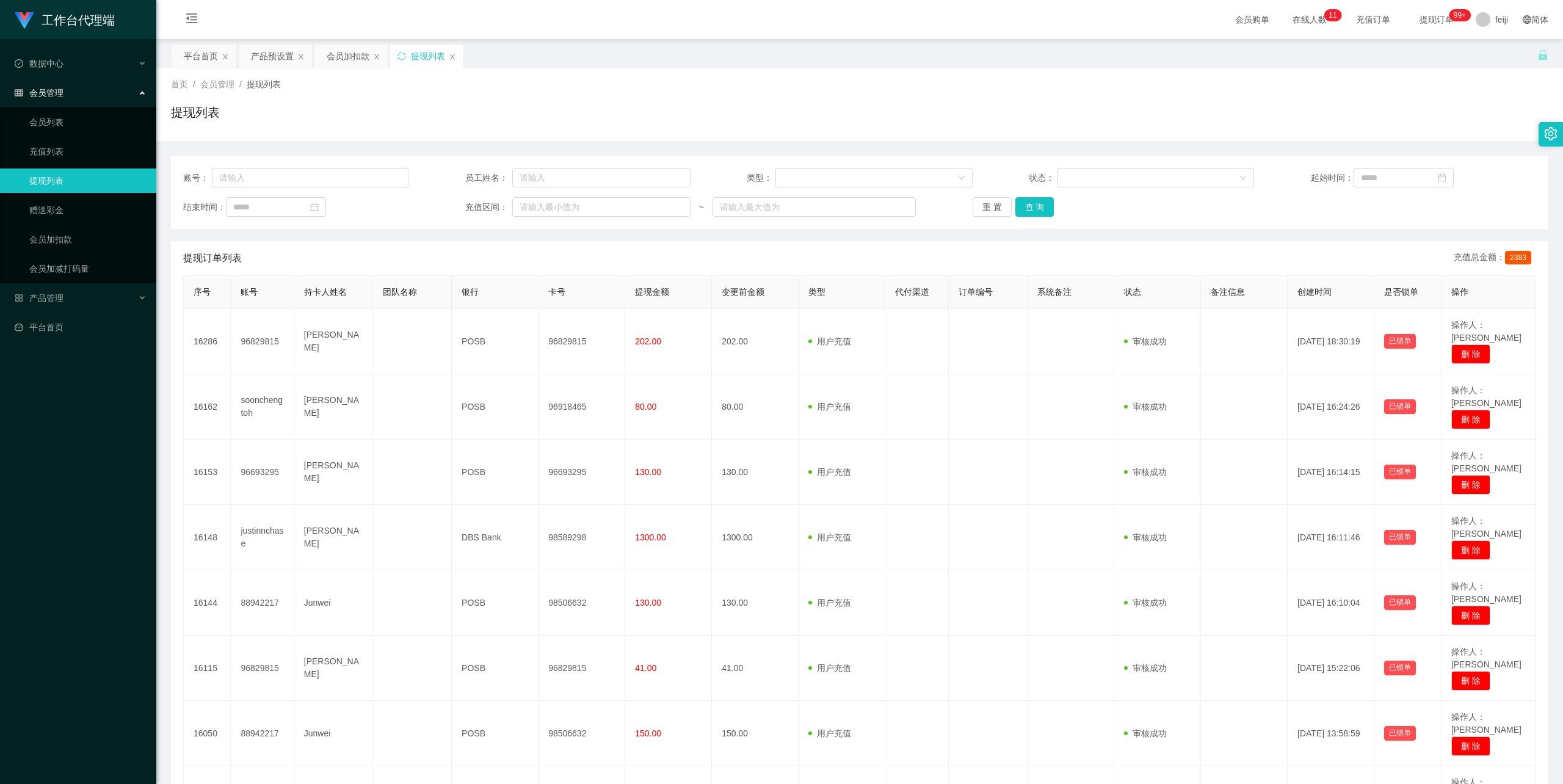
click at [822, 119] on div "提现列表" at bounding box center [860, 117] width 1378 height 28
click at [809, 104] on div "提现列表" at bounding box center [860, 117] width 1378 height 28
click at [549, 97] on div "首页 / 会员管理 / 提现列表 / 提现列表" at bounding box center [860, 104] width 1378 height 53
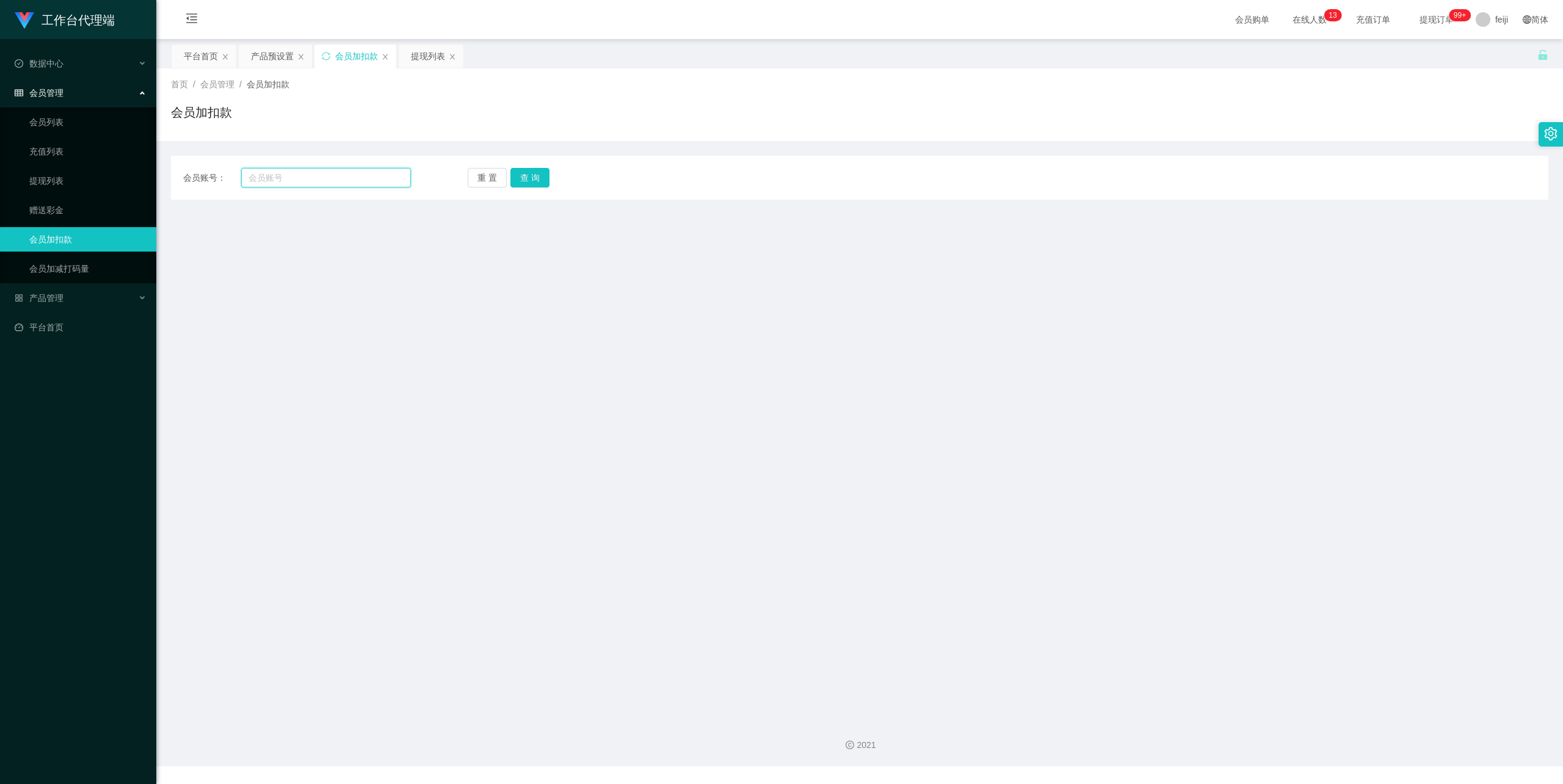
click at [342, 183] on input "text" at bounding box center [326, 177] width 169 height 20
paste input "soonchengtoh"
type input "soonchengtoh"
click at [530, 181] on button "查 询" at bounding box center [529, 177] width 39 height 20
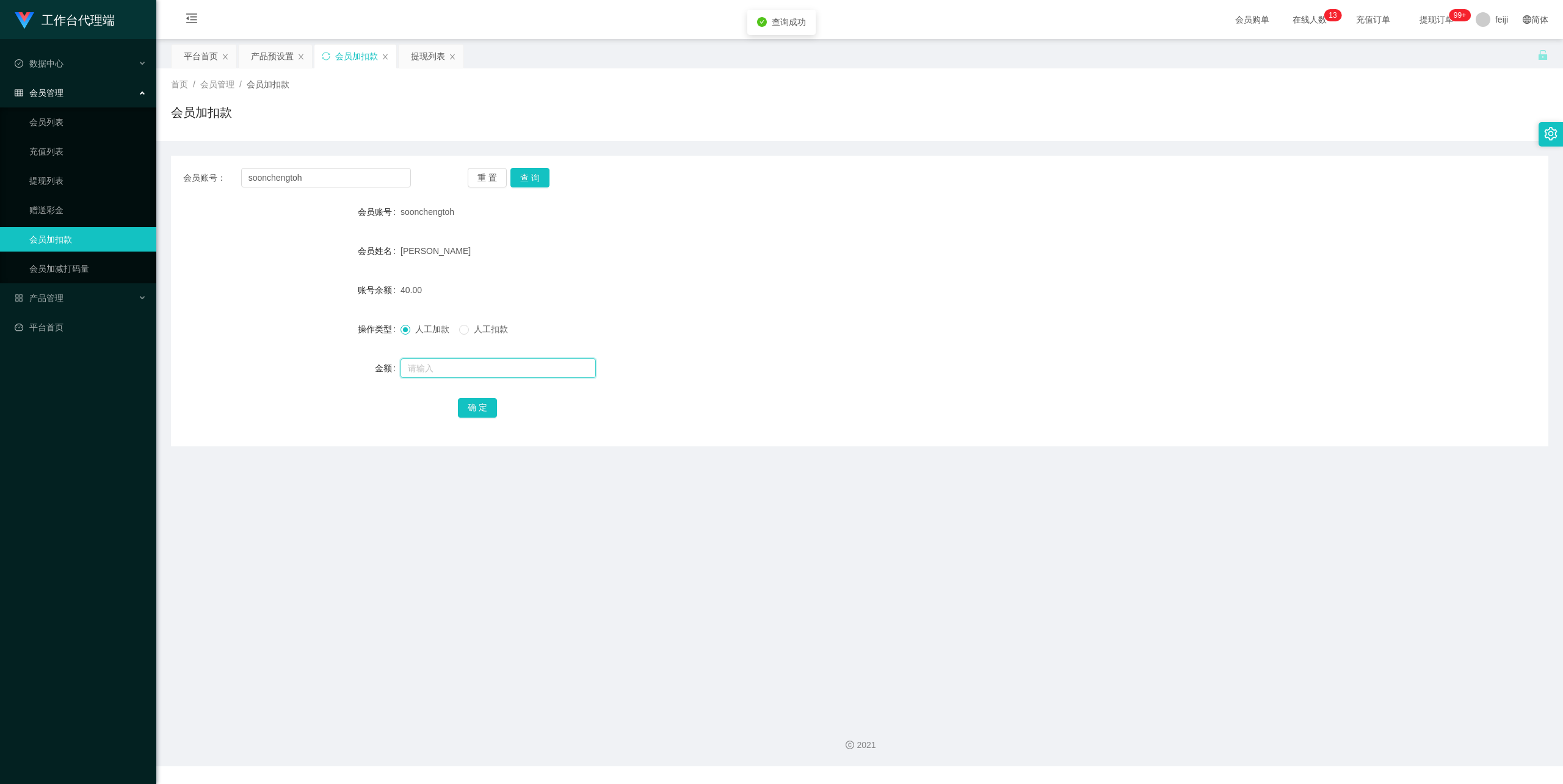
click at [433, 369] on input "text" at bounding box center [498, 368] width 195 height 20
type input "100"
click at [475, 405] on button "确 定" at bounding box center [477, 408] width 39 height 20
drag, startPoint x: 673, startPoint y: 230, endPoint x: 663, endPoint y: 179, distance: 52.0
click at [672, 225] on form "会员账号 soonchengtoh 会员姓名 Toh Cheng Soon 账号余额 140.00 操作类型 人工加款 人工扣款 金额 确 定" at bounding box center [860, 310] width 1378 height 220
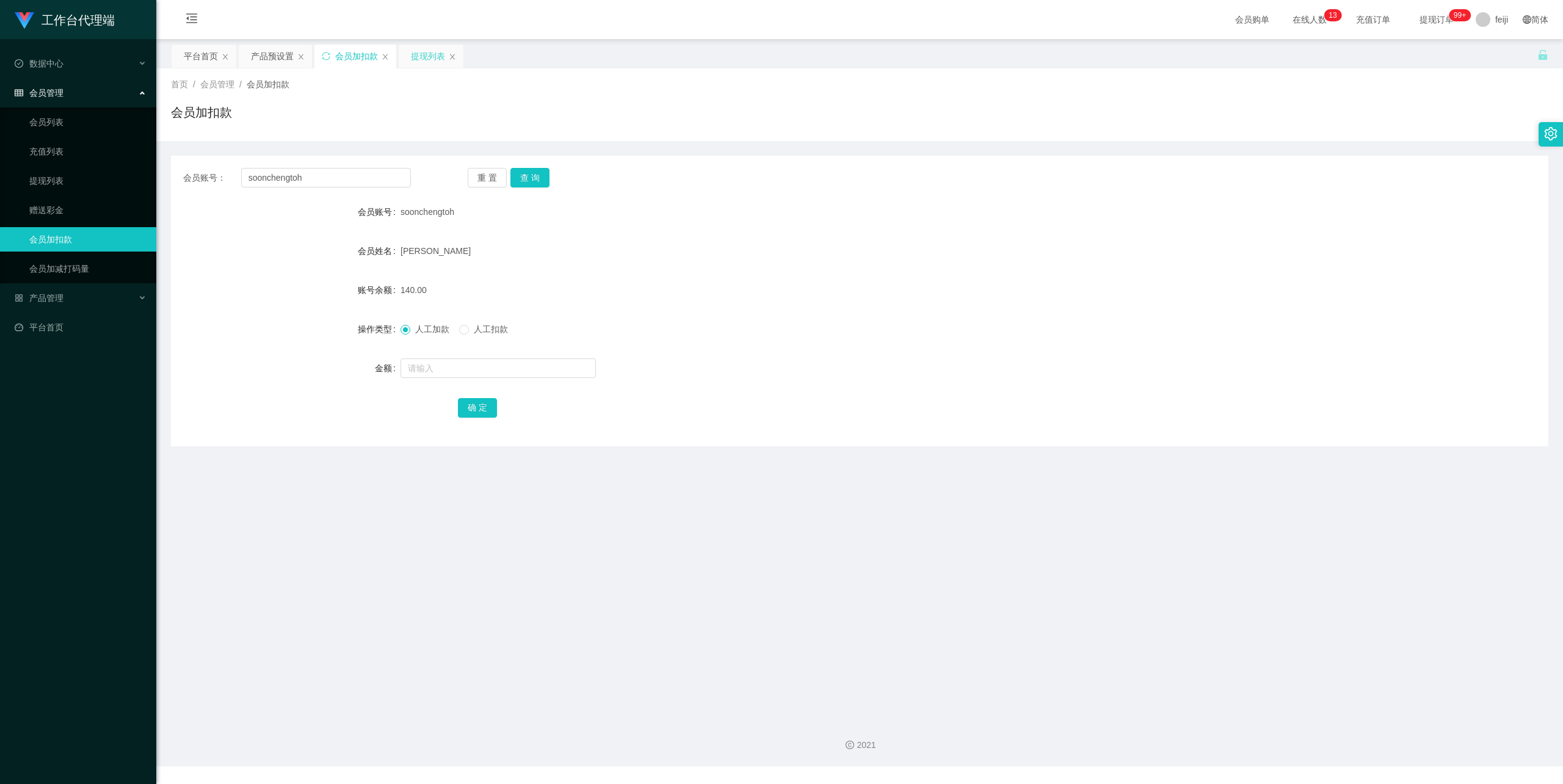
click at [418, 58] on div "提现列表" at bounding box center [428, 56] width 34 height 23
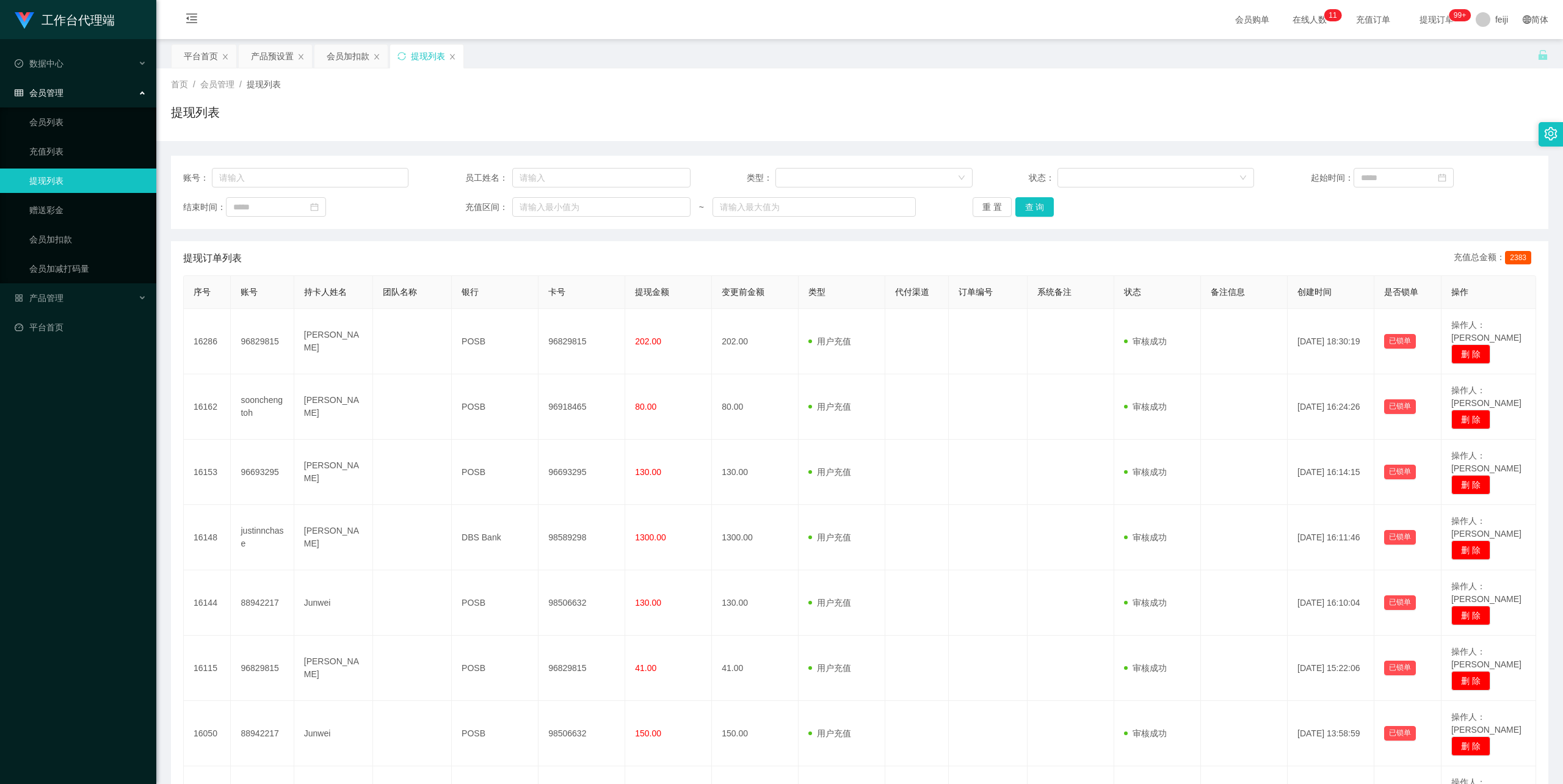
click at [828, 105] on div "提现列表" at bounding box center [860, 117] width 1378 height 28
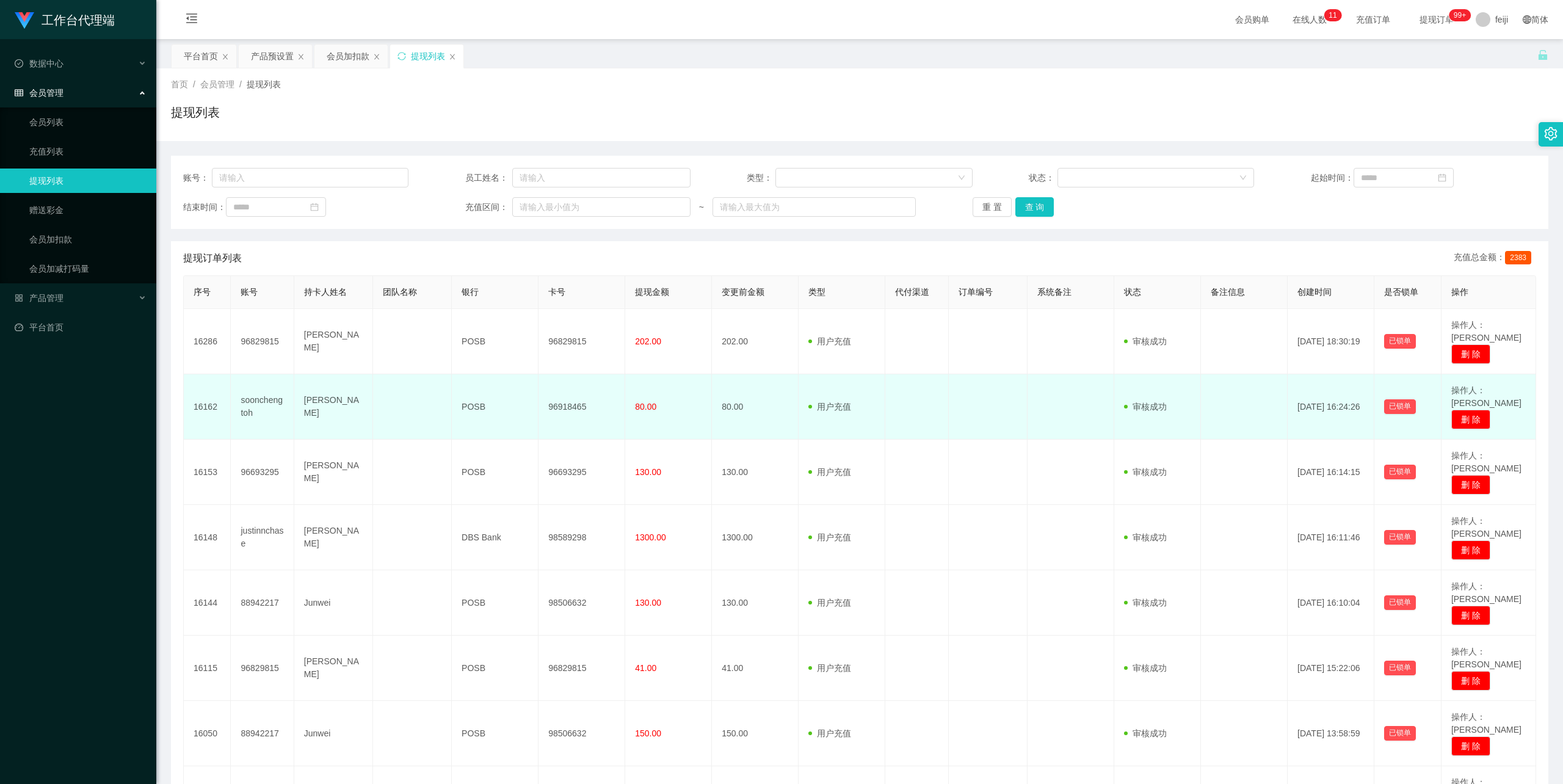
click at [251, 386] on td "soonchengtoh" at bounding box center [262, 407] width 63 height 66
copy td "soonchengtoh"
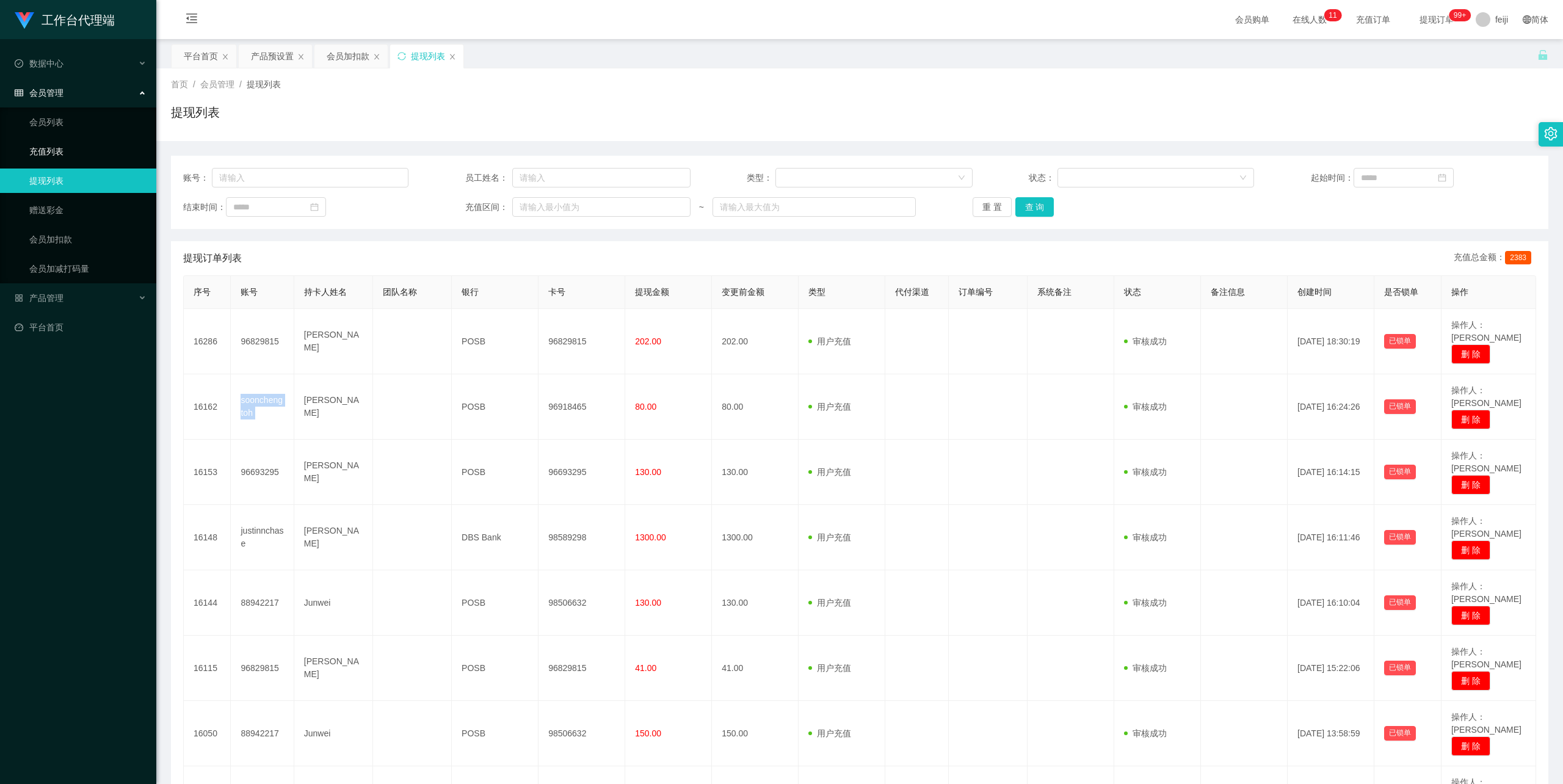
click at [68, 140] on link "充值列表" at bounding box center [88, 151] width 117 height 24
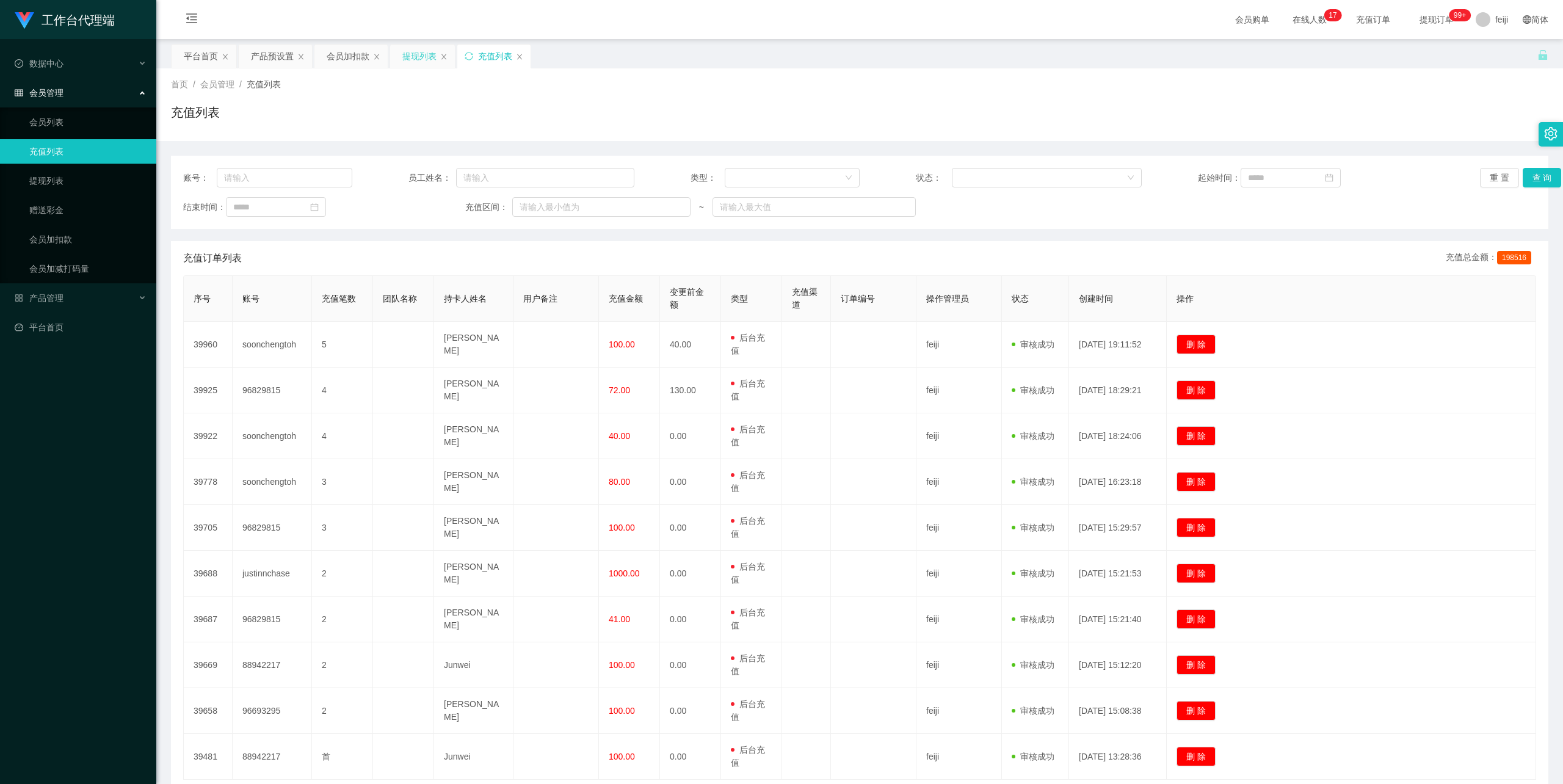
click at [403, 51] on div "提现列表" at bounding box center [420, 56] width 34 height 23
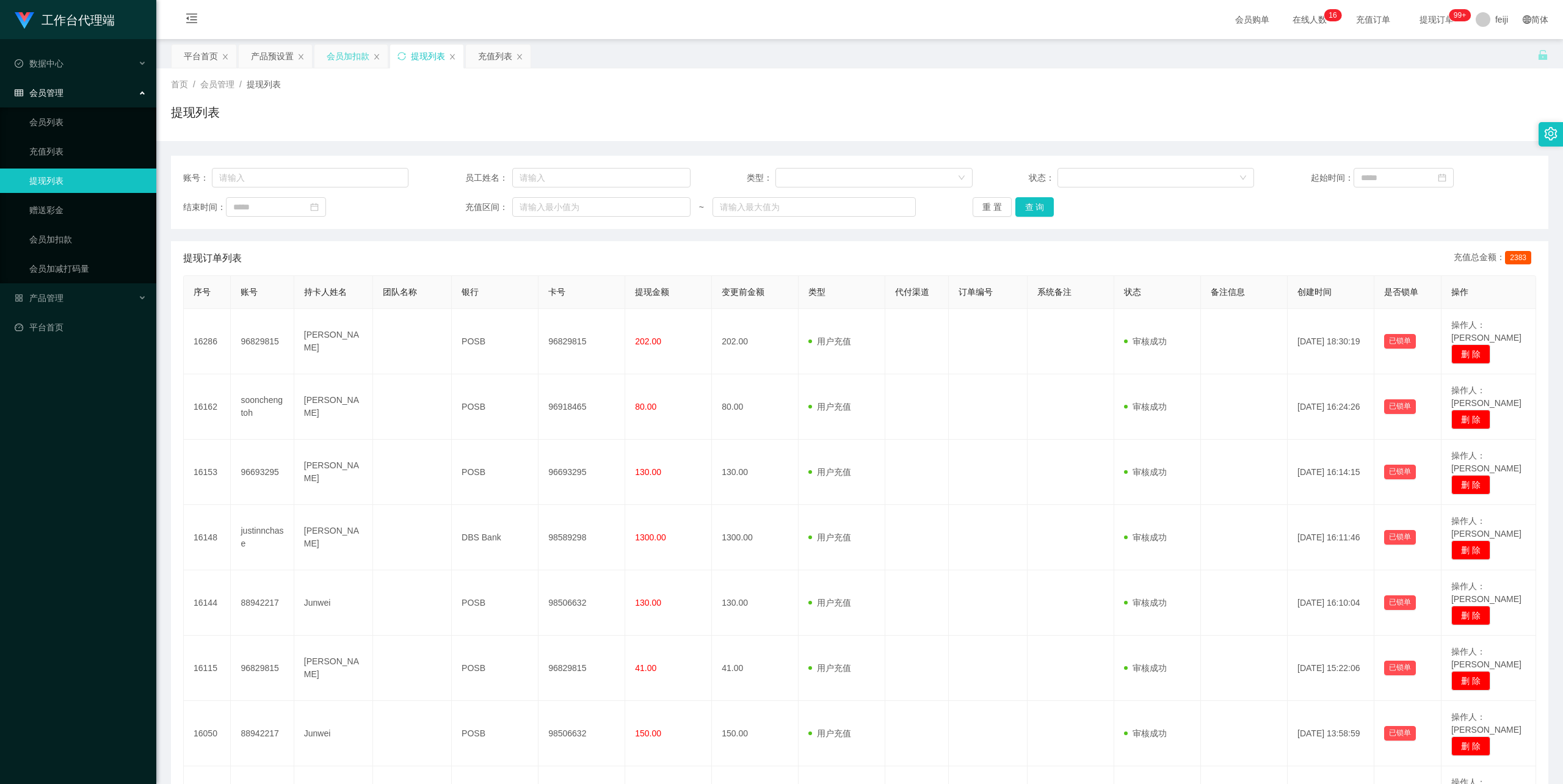
click at [348, 54] on div "会员加扣款" at bounding box center [348, 56] width 42 height 23
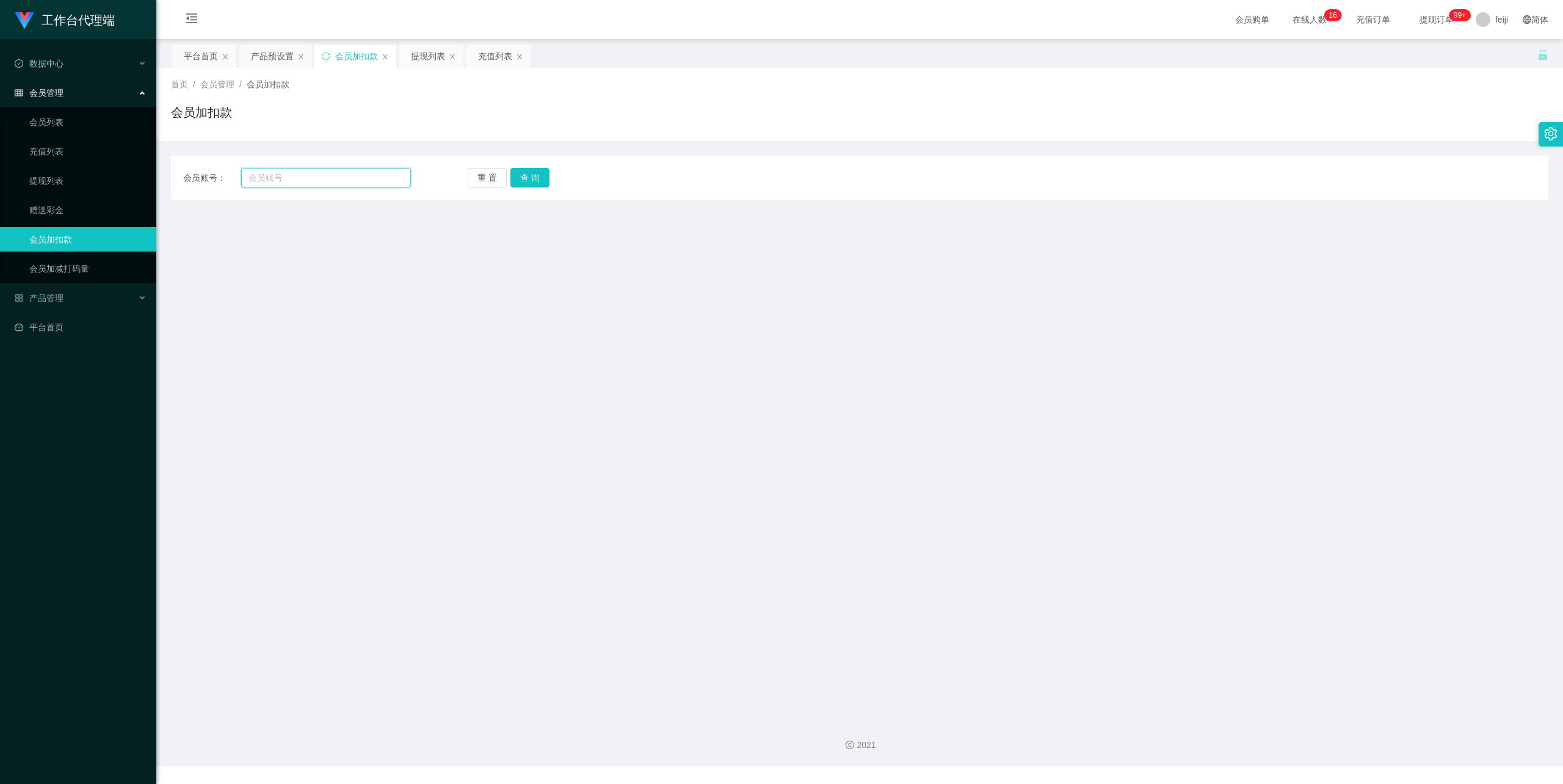
click at [310, 179] on input "text" at bounding box center [326, 177] width 169 height 20
paste input "soonchengtoh"
type input "soonchengtoh"
click at [525, 174] on button "查 询" at bounding box center [529, 177] width 39 height 20
click at [247, 179] on input "soonchengtoh" at bounding box center [326, 177] width 169 height 20
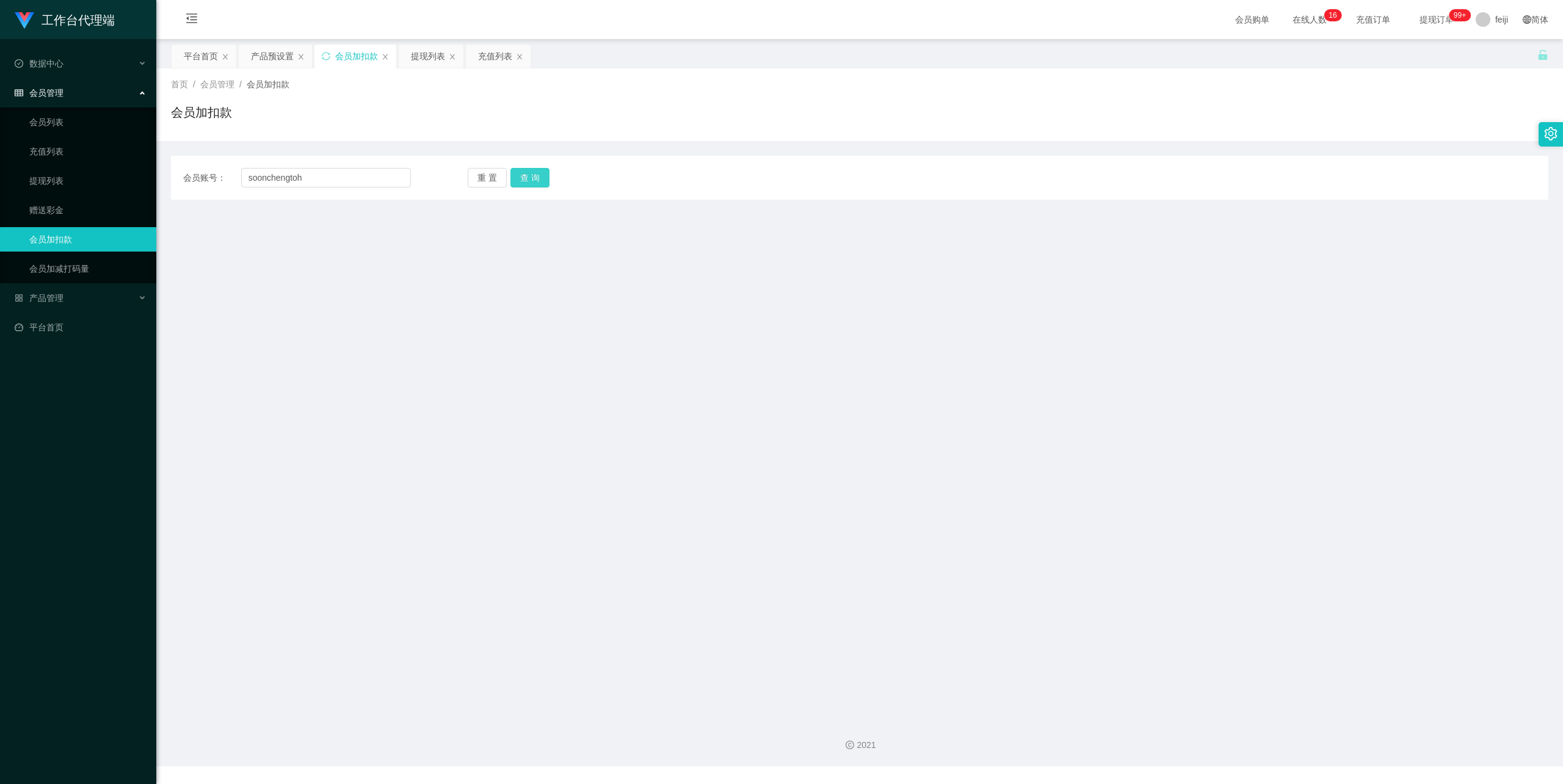
click at [536, 176] on button "查 询" at bounding box center [529, 177] width 39 height 20
click at [51, 122] on link "会员列表" at bounding box center [88, 122] width 117 height 24
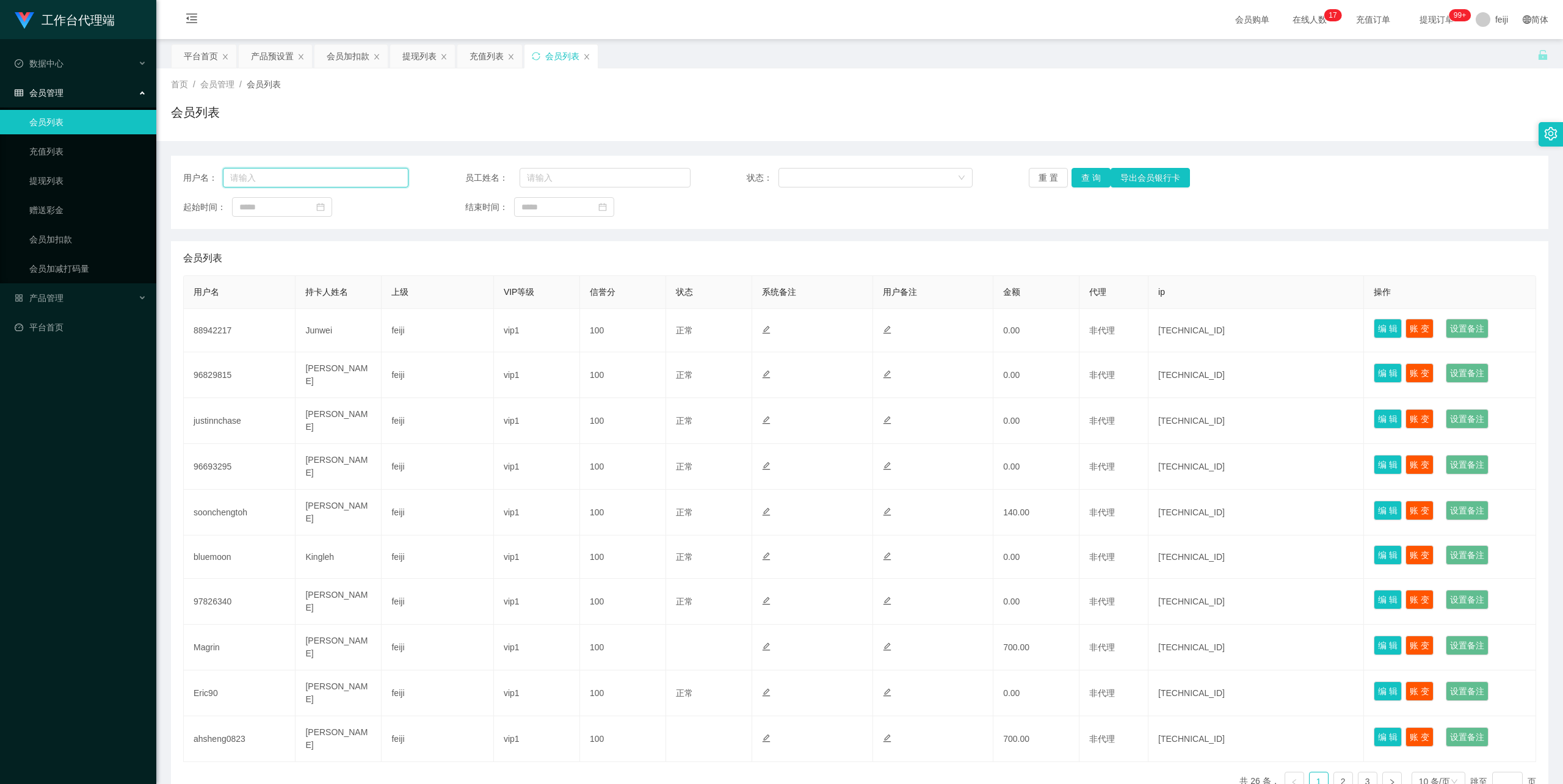
click at [274, 181] on input "text" at bounding box center [315, 177] width 185 height 20
paste input "soonchengtoh"
type input "soonchengtoh"
click at [1091, 174] on button "查 询" at bounding box center [1090, 177] width 39 height 20
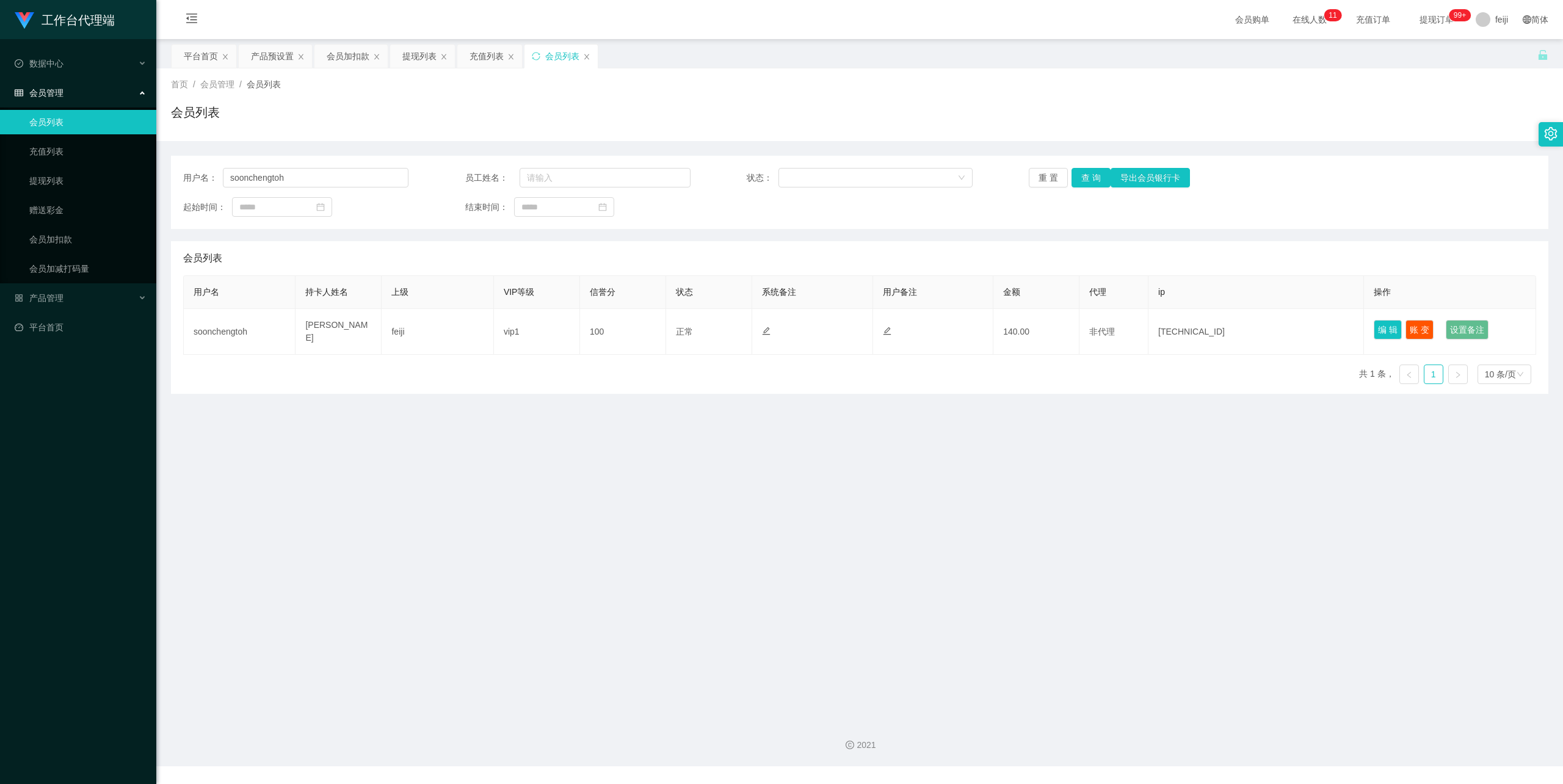
click at [728, 248] on div "会员列表" at bounding box center [859, 258] width 1353 height 34
click at [67, 238] on link "会员加扣款" at bounding box center [88, 239] width 117 height 24
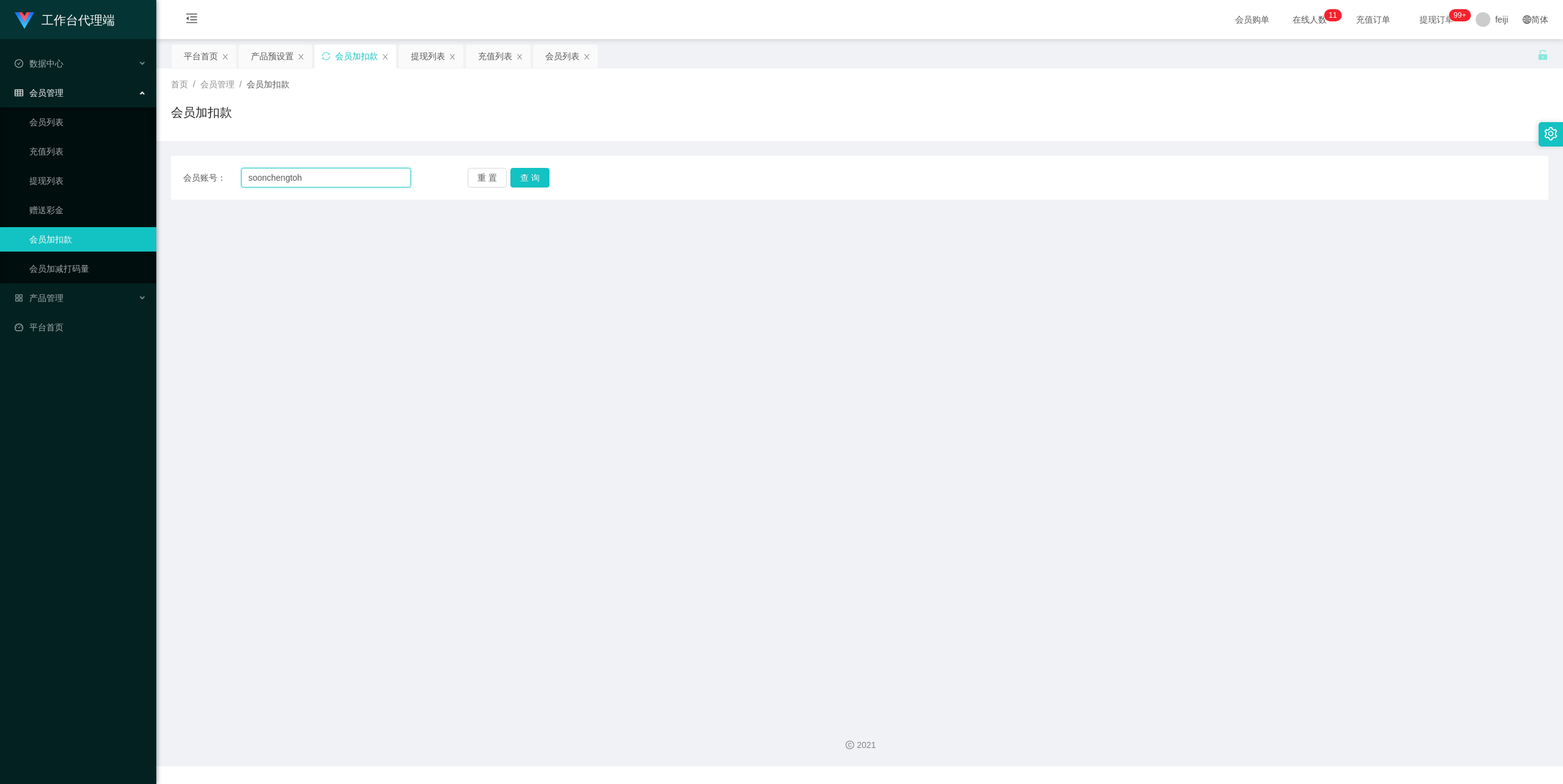
drag, startPoint x: 346, startPoint y: 176, endPoint x: 455, endPoint y: 181, distance: 109.1
click at [346, 176] on input "soonchengtoh" at bounding box center [326, 177] width 169 height 20
click at [536, 177] on button "查 询" at bounding box center [529, 177] width 39 height 20
click at [759, 194] on div "会员账号： soonchengtoh 重 置 查 询 会员账号 会员姓名 账号余额 操作类型 人工加款 人工扣款 金额 确 定" at bounding box center [860, 177] width 1378 height 44
click at [249, 179] on input "soonchengtoh" at bounding box center [326, 177] width 169 height 20
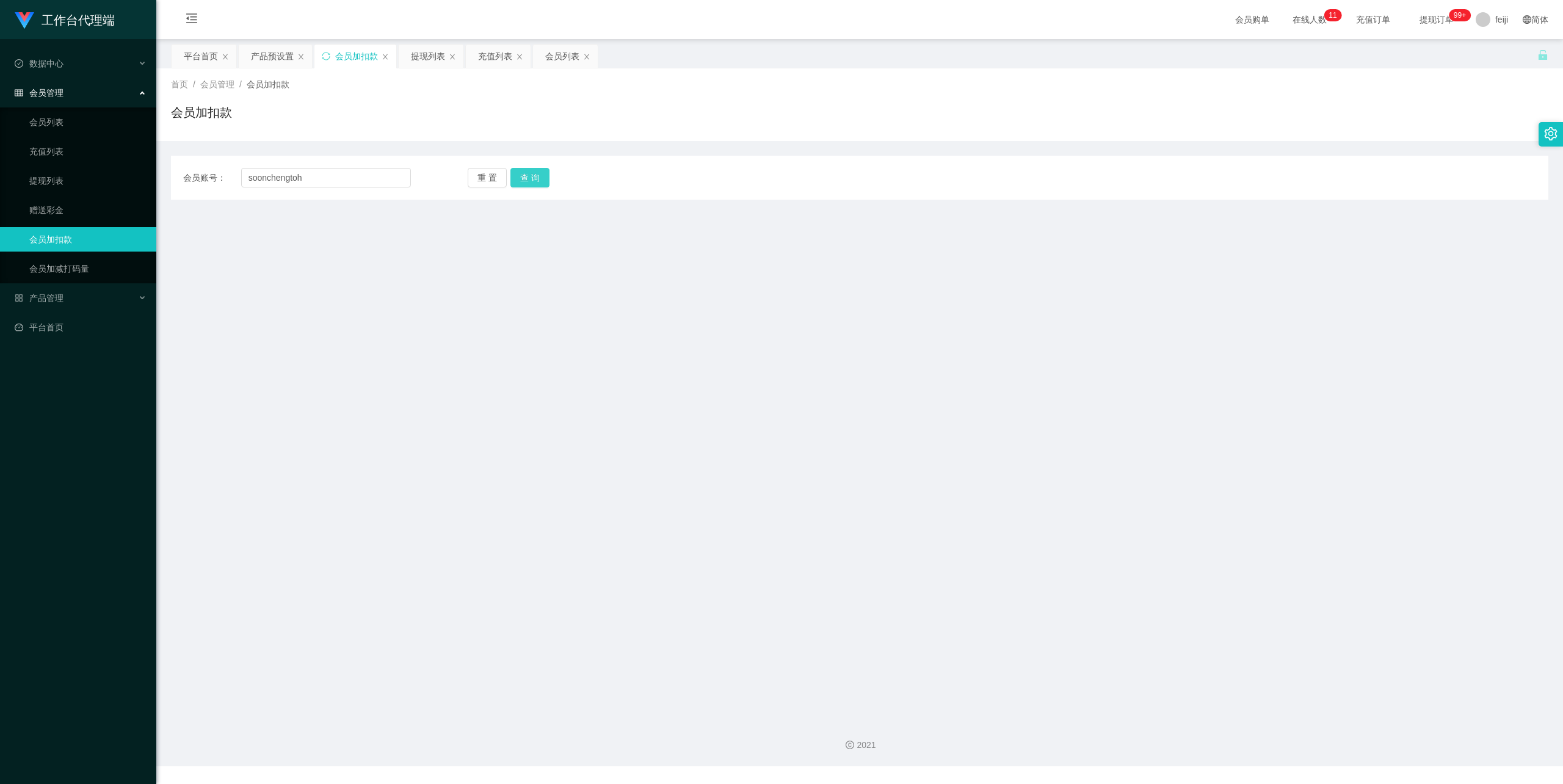
click at [540, 178] on button "查 询" at bounding box center [529, 177] width 39 height 20
click at [541, 177] on button "查 询" at bounding box center [529, 177] width 39 height 20
click at [541, 177] on button "查 询" at bounding box center [537, 177] width 52 height 20
click at [541, 177] on div "重 置 查 询" at bounding box center [581, 177] width 228 height 20
click at [541, 177] on button "查 询" at bounding box center [529, 177] width 39 height 20
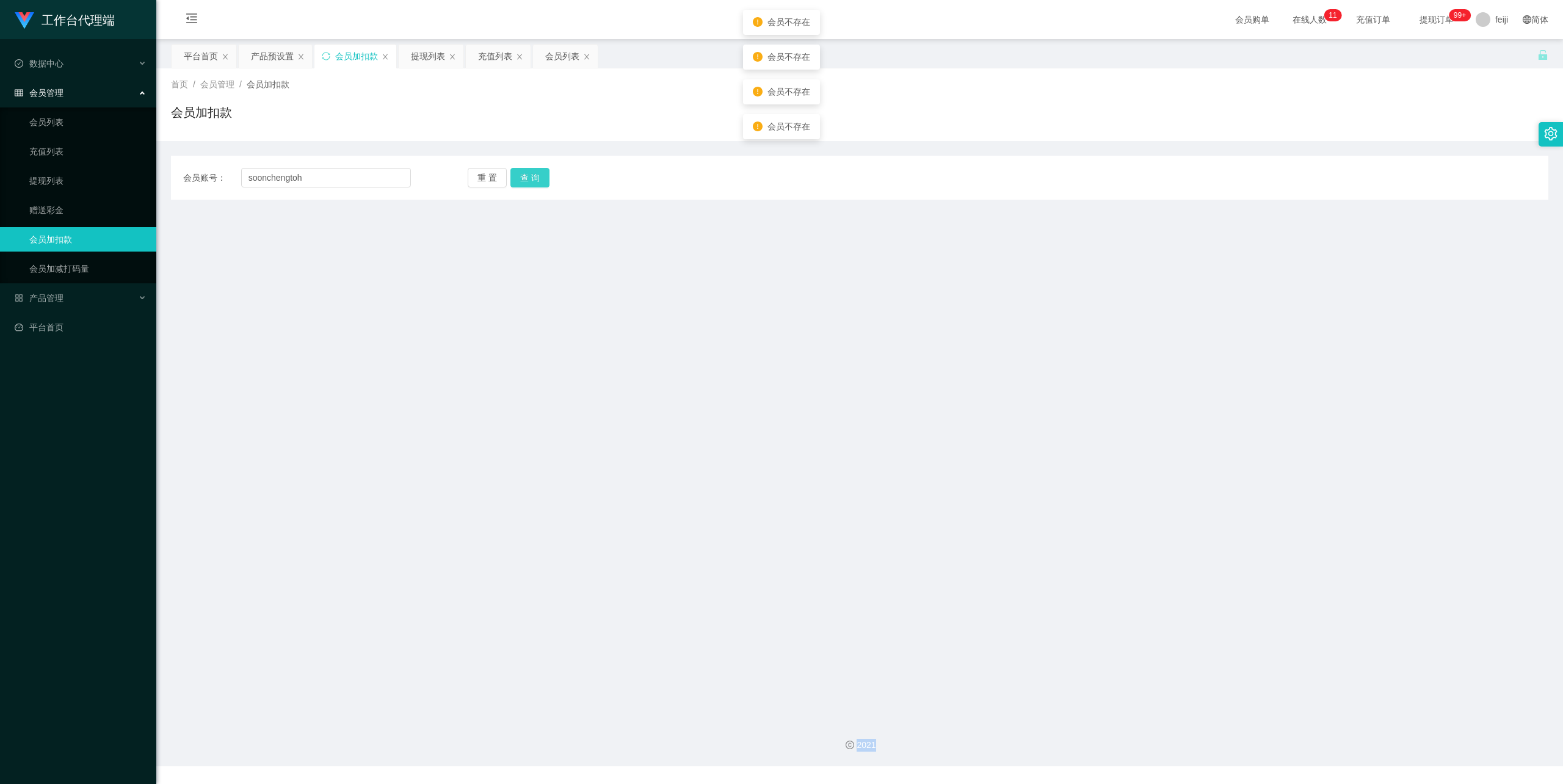
click at [541, 177] on button "查 询" at bounding box center [529, 177] width 39 height 20
click at [655, 164] on div "会员账号： soonchengtoh 重 置 查 询 会员账号 会员姓名 账号余额 操作类型 人工加款 人工扣款 金额 确 定" at bounding box center [860, 177] width 1378 height 44
click at [532, 184] on button "查 询" at bounding box center [529, 177] width 39 height 20
click at [1155, 158] on div "会员账号： soonchengtoh 重 置 查 询 会员账号 会员姓名 账号余额 操作类型 人工加款 人工扣款 金额 确 定" at bounding box center [860, 177] width 1378 height 44
drag, startPoint x: 321, startPoint y: 179, endPoint x: 13, endPoint y: 167, distance: 308.2
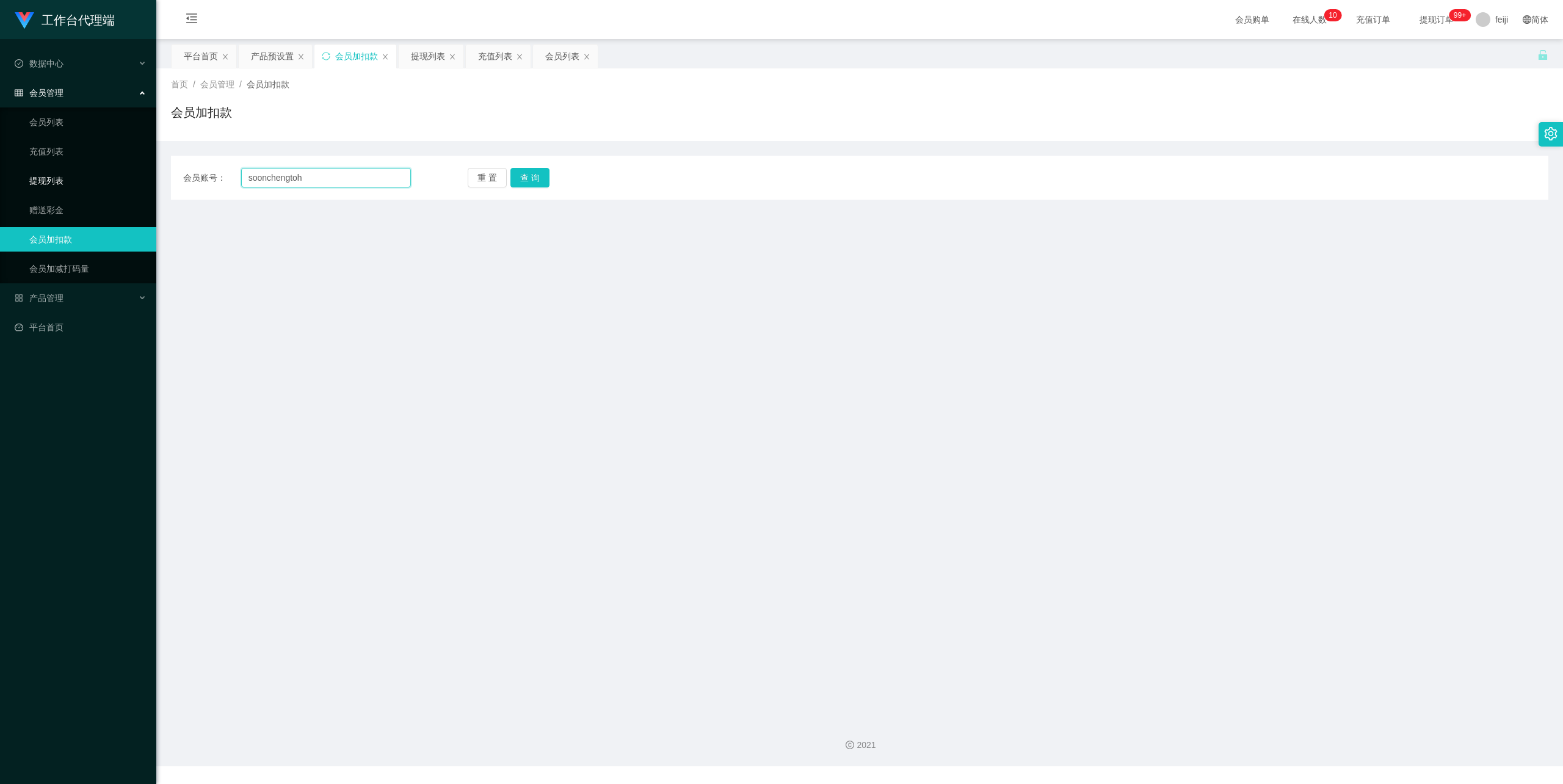
click at [14, 167] on section "工作台代理端 数据中心 会员管理 会员列表 充值列表 提现列表 赠送彩金 会员加扣款 会员加减打码量 产品管理 平台首页 保存配置 重置配置 整体风格设置 主…" at bounding box center [782, 383] width 1563 height 766
paste input "text"
type input "soonchengtoh"
click at [520, 185] on button "查 询" at bounding box center [529, 177] width 39 height 20
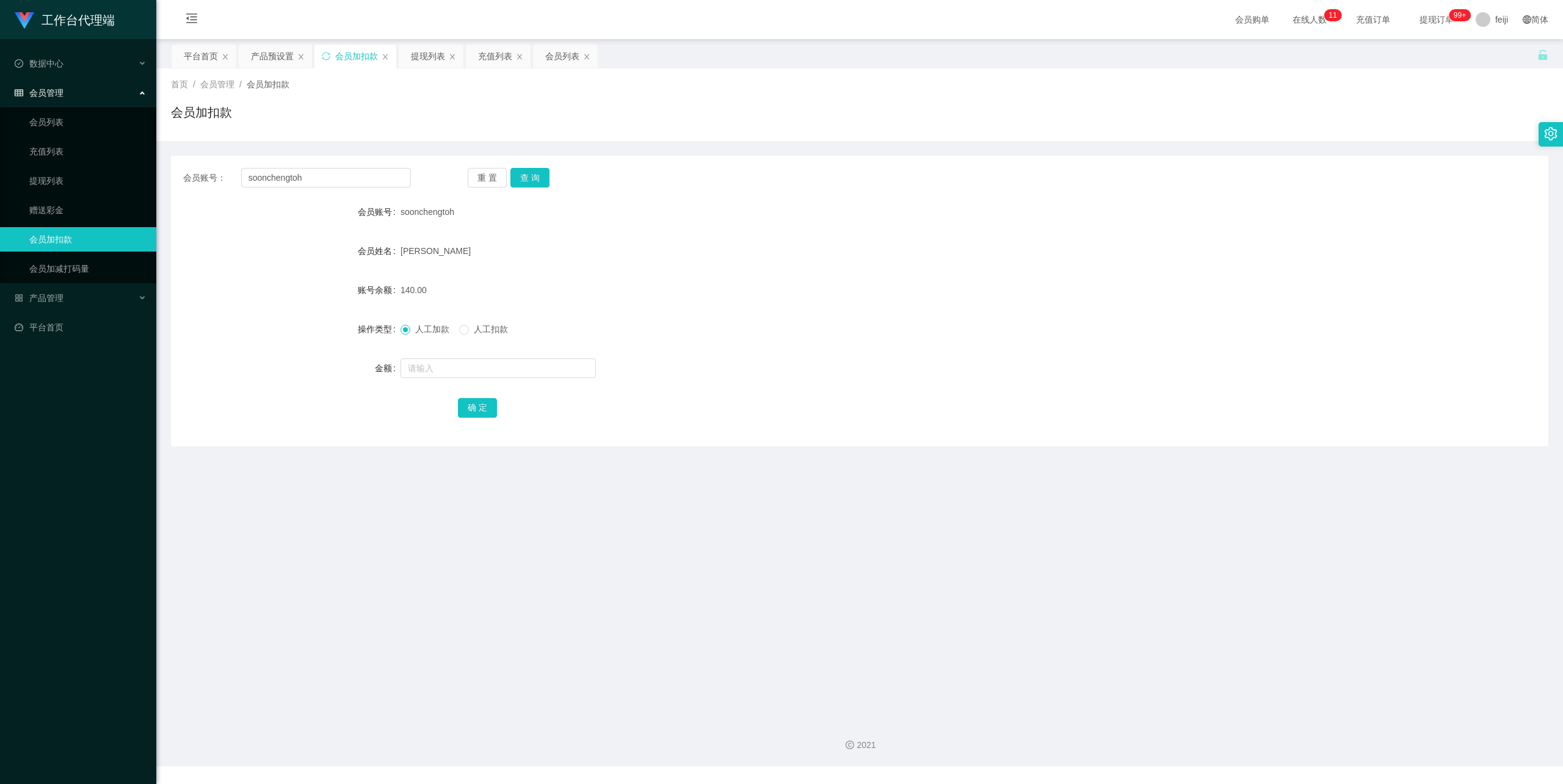
click at [882, 261] on div "[PERSON_NAME]" at bounding box center [802, 250] width 803 height 24
click at [265, 748] on div "2021" at bounding box center [859, 744] width 1387 height 13
click at [814, 289] on div "140.00" at bounding box center [802, 290] width 803 height 24
click at [716, 237] on form "会员账号 soonchengtoh 会员姓名 Toh Cheng Soon 账号余额 140.00 操作类型 人工加款 人工扣款 金额 确 定" at bounding box center [860, 310] width 1378 height 220
click at [438, 54] on div "提现列表" at bounding box center [428, 56] width 34 height 23
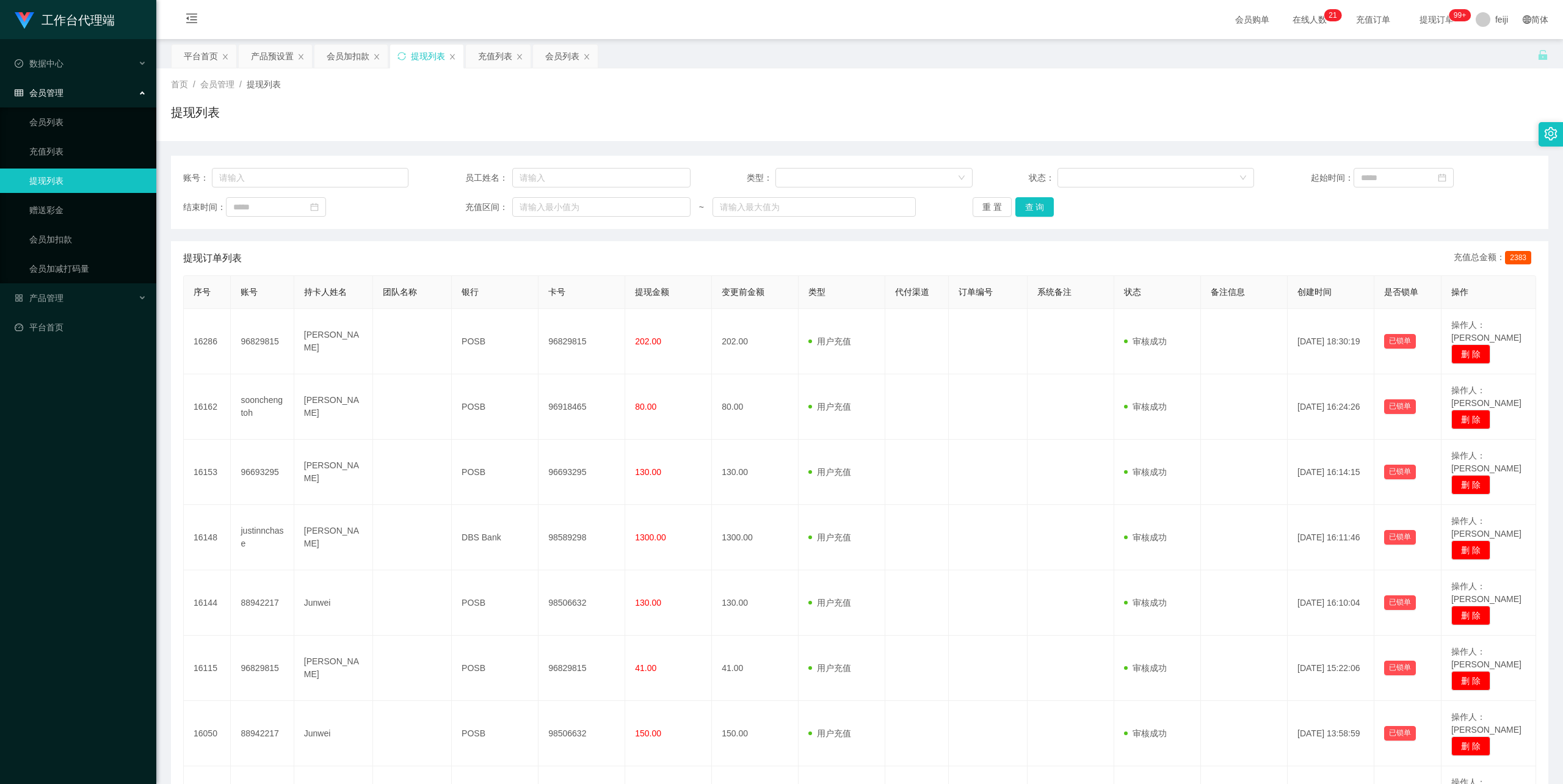
click at [647, 104] on div "提现列表" at bounding box center [860, 117] width 1378 height 28
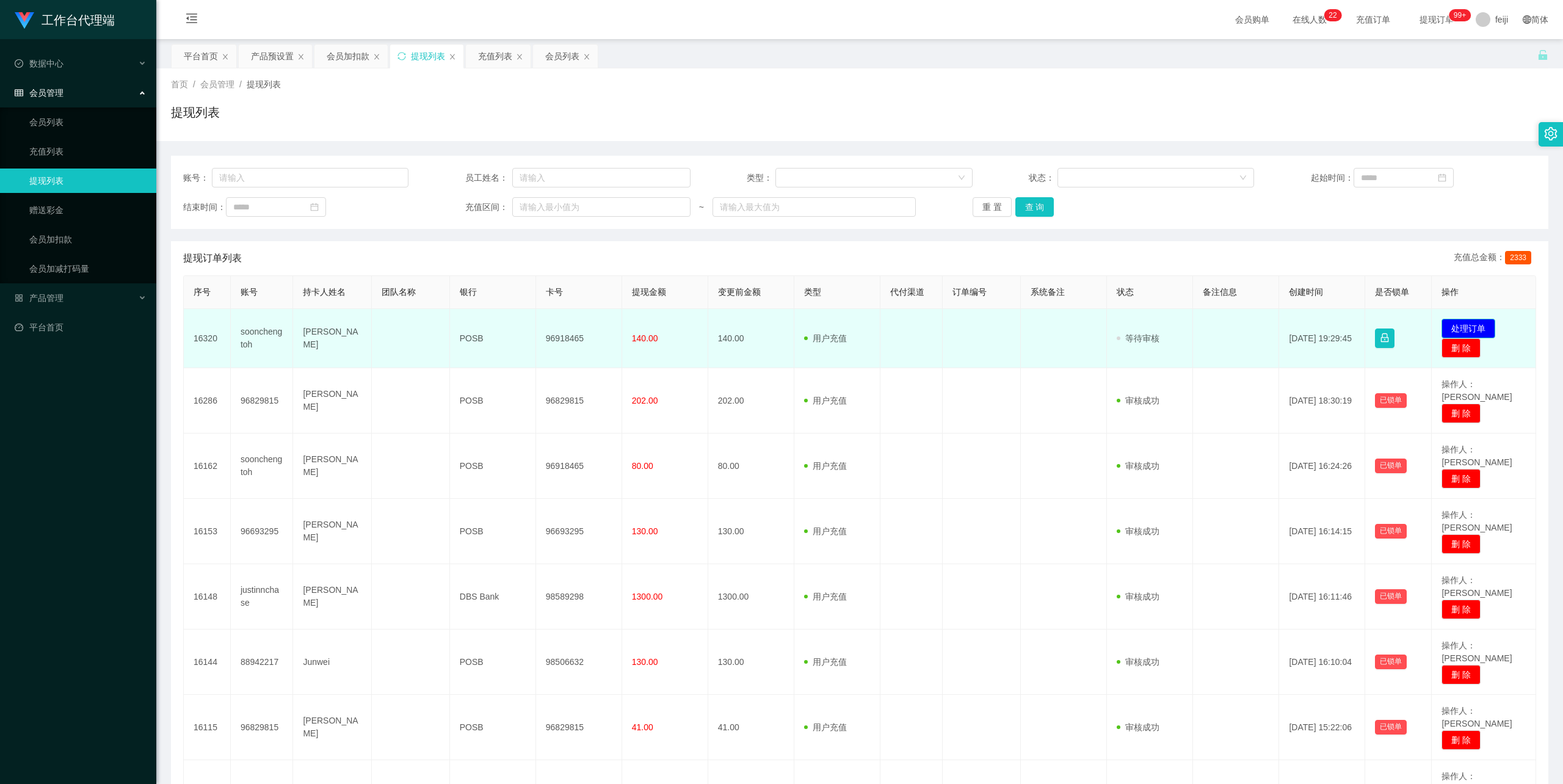
click at [1463, 320] on button "处理订单" at bounding box center [1468, 329] width 54 height 20
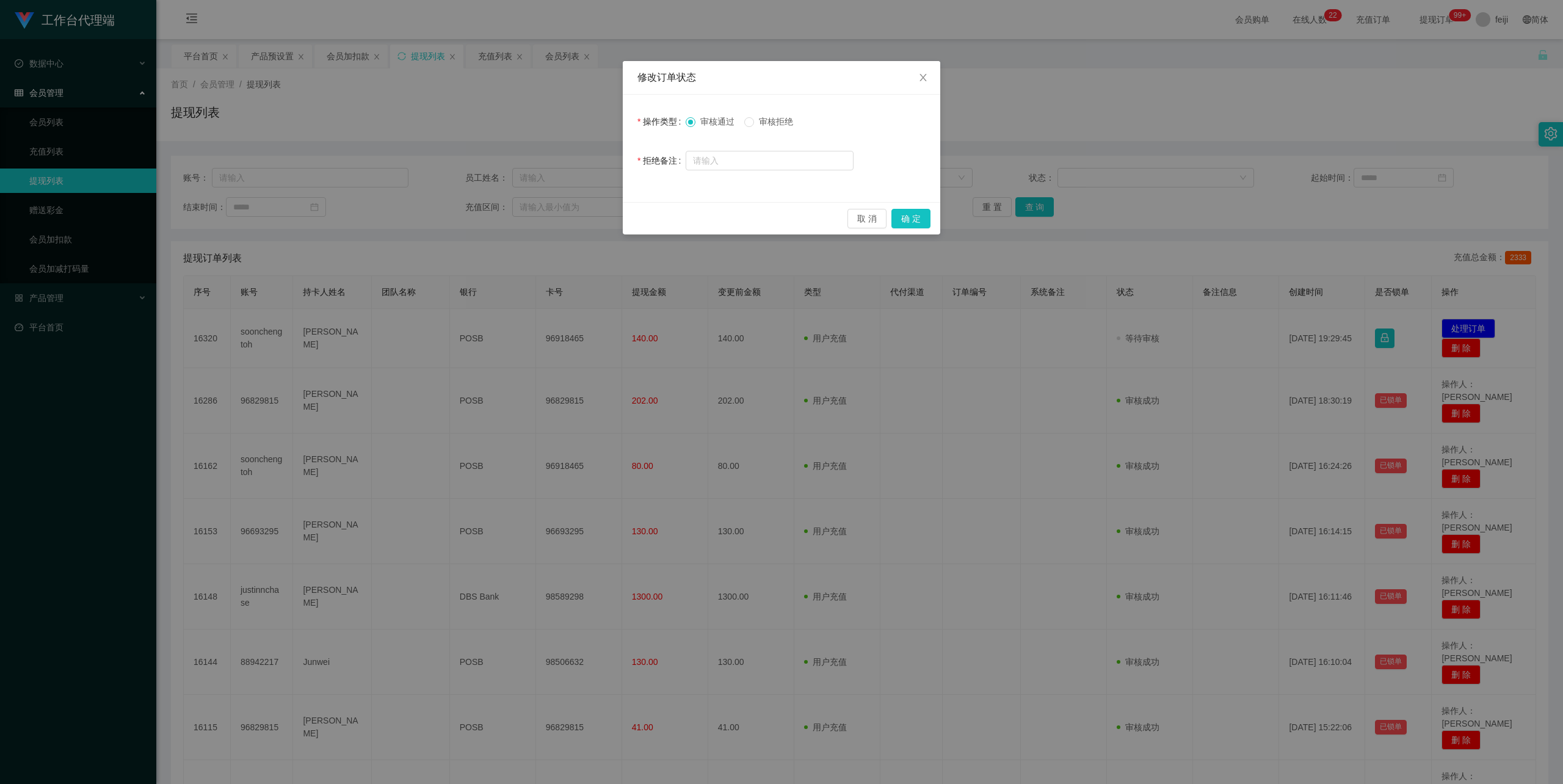
click at [785, 119] on span "审核拒绝" at bounding box center [775, 122] width 44 height 10
click at [750, 158] on input "text" at bounding box center [769, 160] width 167 height 20
type input "完成任务之后再申请提现。"
click at [917, 216] on button "确 定" at bounding box center [910, 219] width 39 height 20
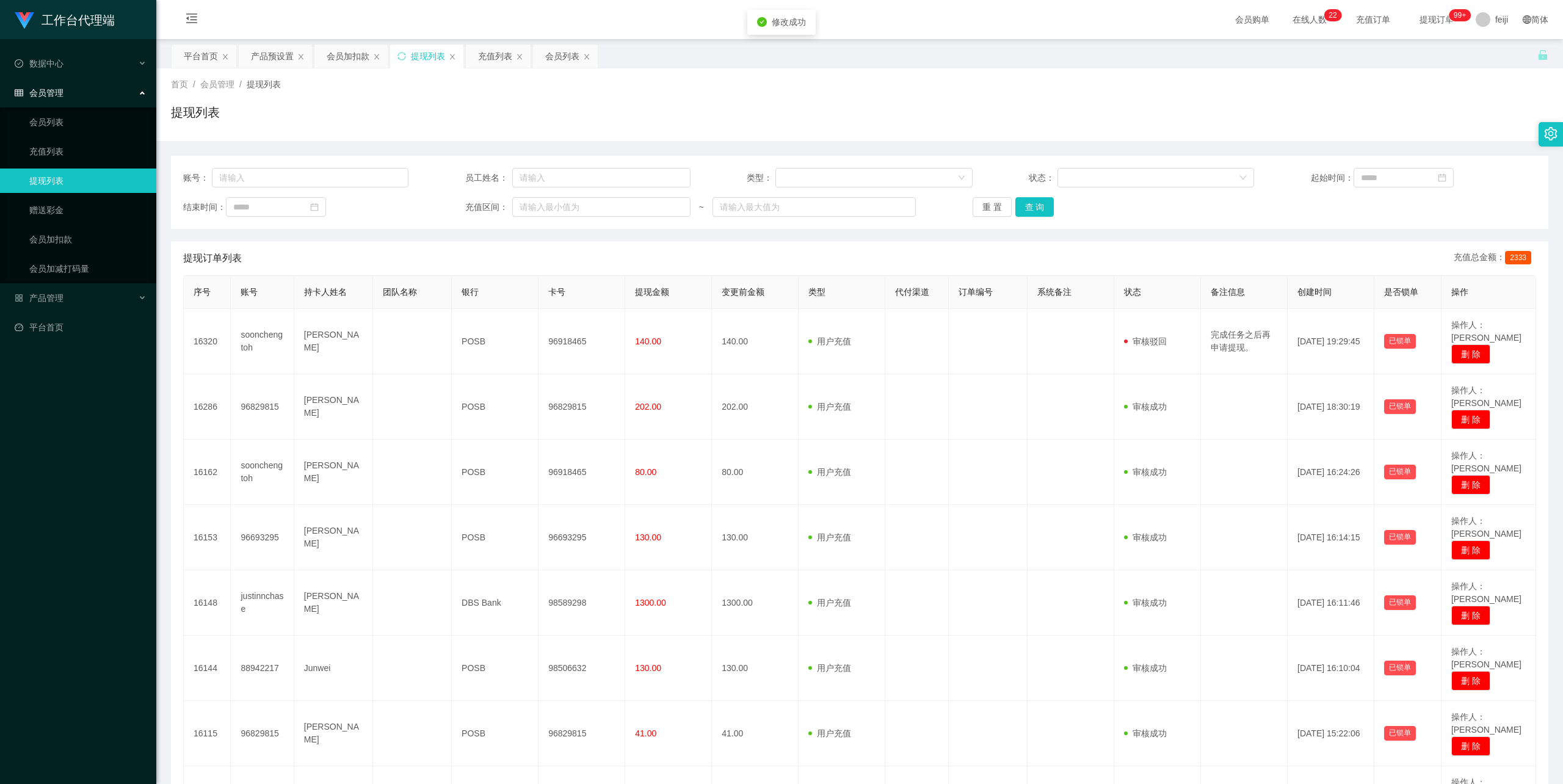
click at [980, 123] on div "提现列表" at bounding box center [860, 117] width 1378 height 28
click at [781, 110] on div "提现列表" at bounding box center [860, 117] width 1378 height 28
click at [700, 113] on div "提现列表" at bounding box center [860, 117] width 1378 height 28
click at [726, 102] on div "首页 / 会员管理 / 提现列表 / 提现列表" at bounding box center [860, 104] width 1378 height 53
click at [973, 121] on div "提现列表" at bounding box center [860, 117] width 1378 height 28
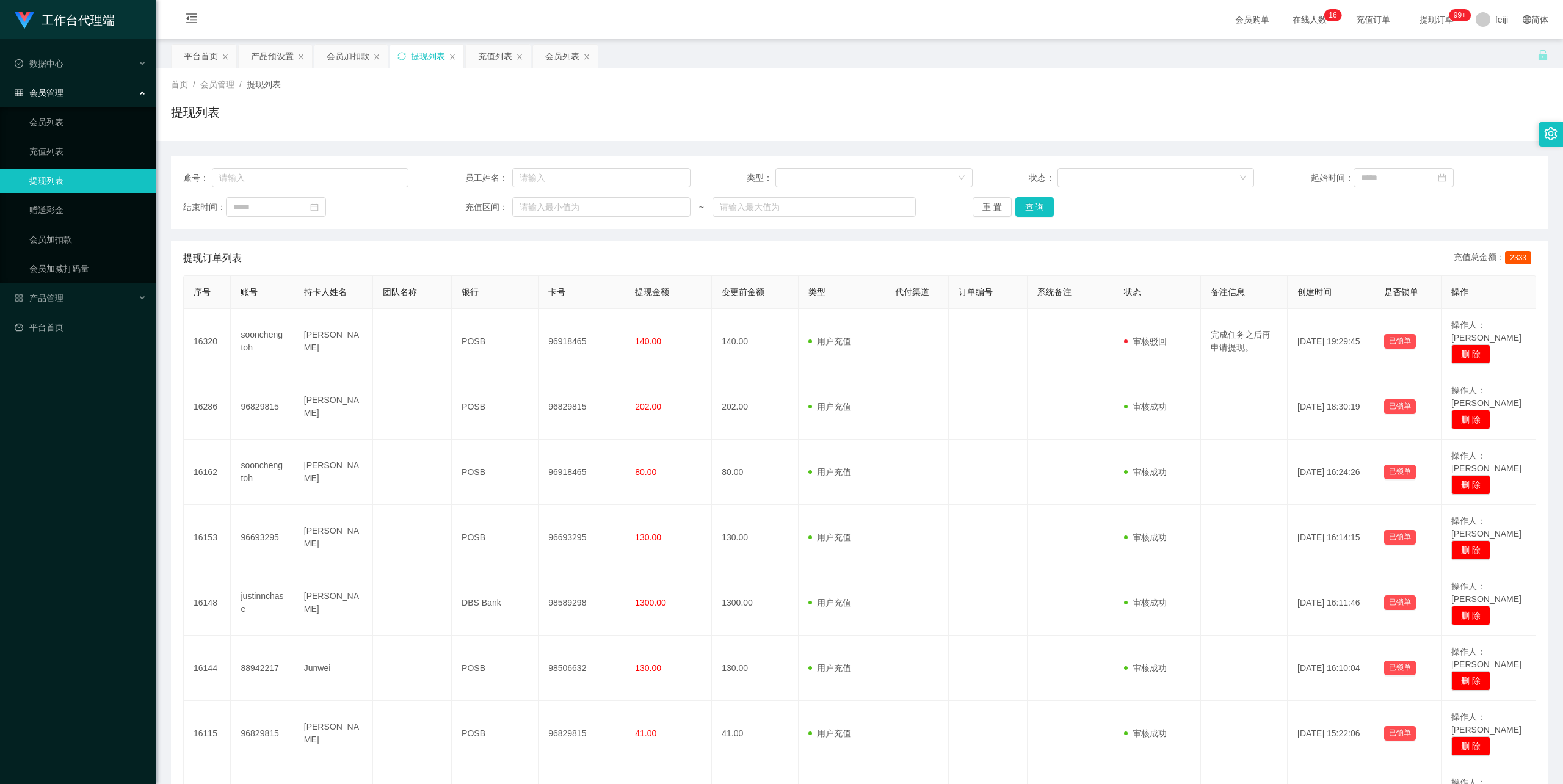
click at [743, 93] on div "首页 / 会员管理 / 提现列表 / 提现列表" at bounding box center [860, 104] width 1378 height 53
click at [690, 131] on div "首页 / 会员管理 / 提现列表 / 提现列表" at bounding box center [860, 104] width 1406 height 73
click at [755, 79] on div "首页 / 会员管理 / 提现列表 /" at bounding box center [860, 85] width 1378 height 13
click at [729, 113] on div "提现列表" at bounding box center [860, 117] width 1378 height 28
click at [759, 92] on div "首页 / 会员管理 / 提现列表 / 提现列表" at bounding box center [860, 104] width 1378 height 53
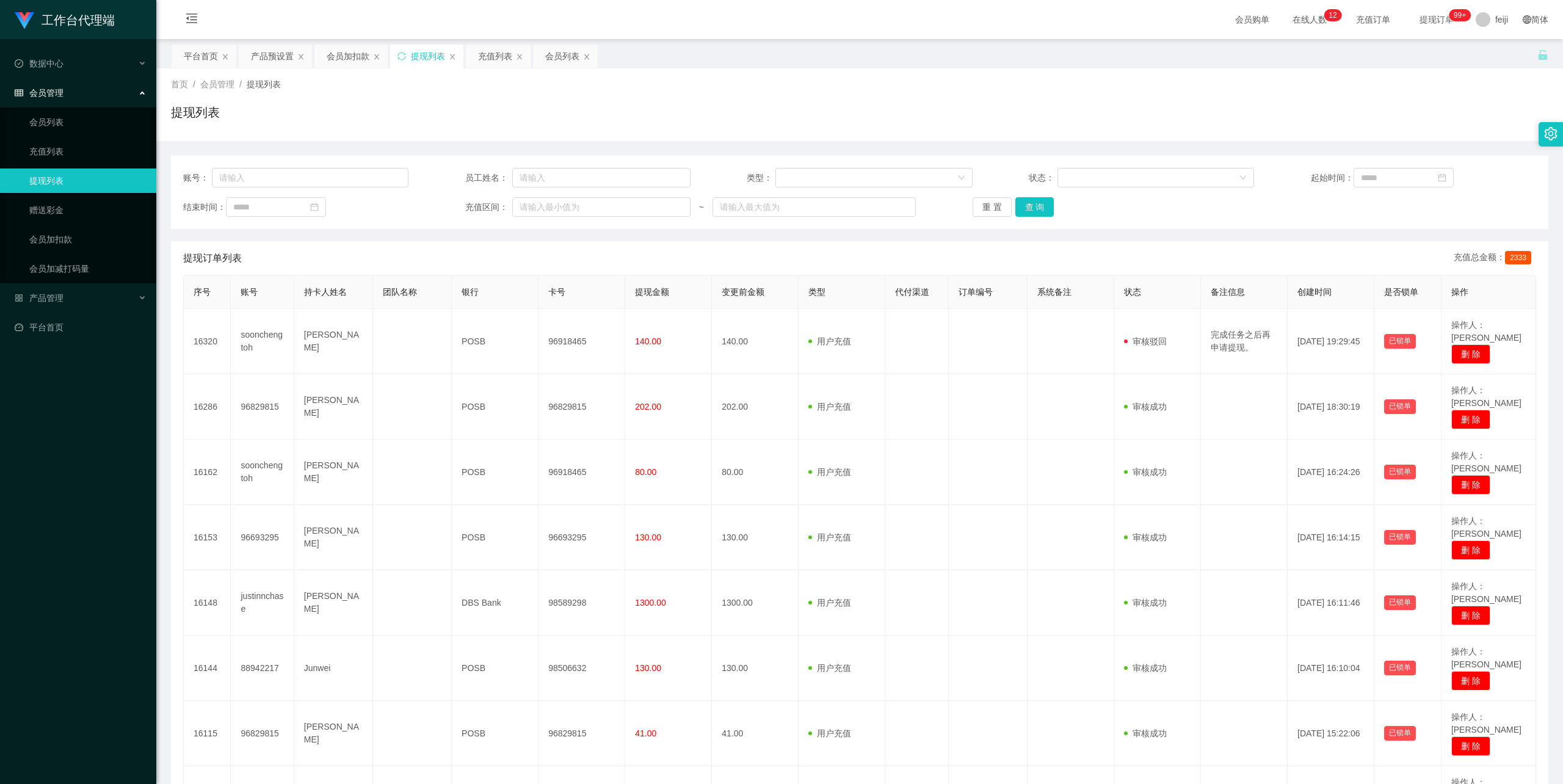
click at [807, 140] on div "首页 / 会员管理 / 提现列表 / 提现列表" at bounding box center [860, 104] width 1406 height 73
click at [805, 77] on div "首页 / 会员管理 / 提现列表 / 提现列表" at bounding box center [860, 104] width 1406 height 73
click at [620, 111] on div "提现列表" at bounding box center [860, 117] width 1378 height 28
click at [627, 128] on div "提现列表" at bounding box center [860, 117] width 1378 height 28
click at [809, 115] on div "提现列表" at bounding box center [860, 117] width 1378 height 28
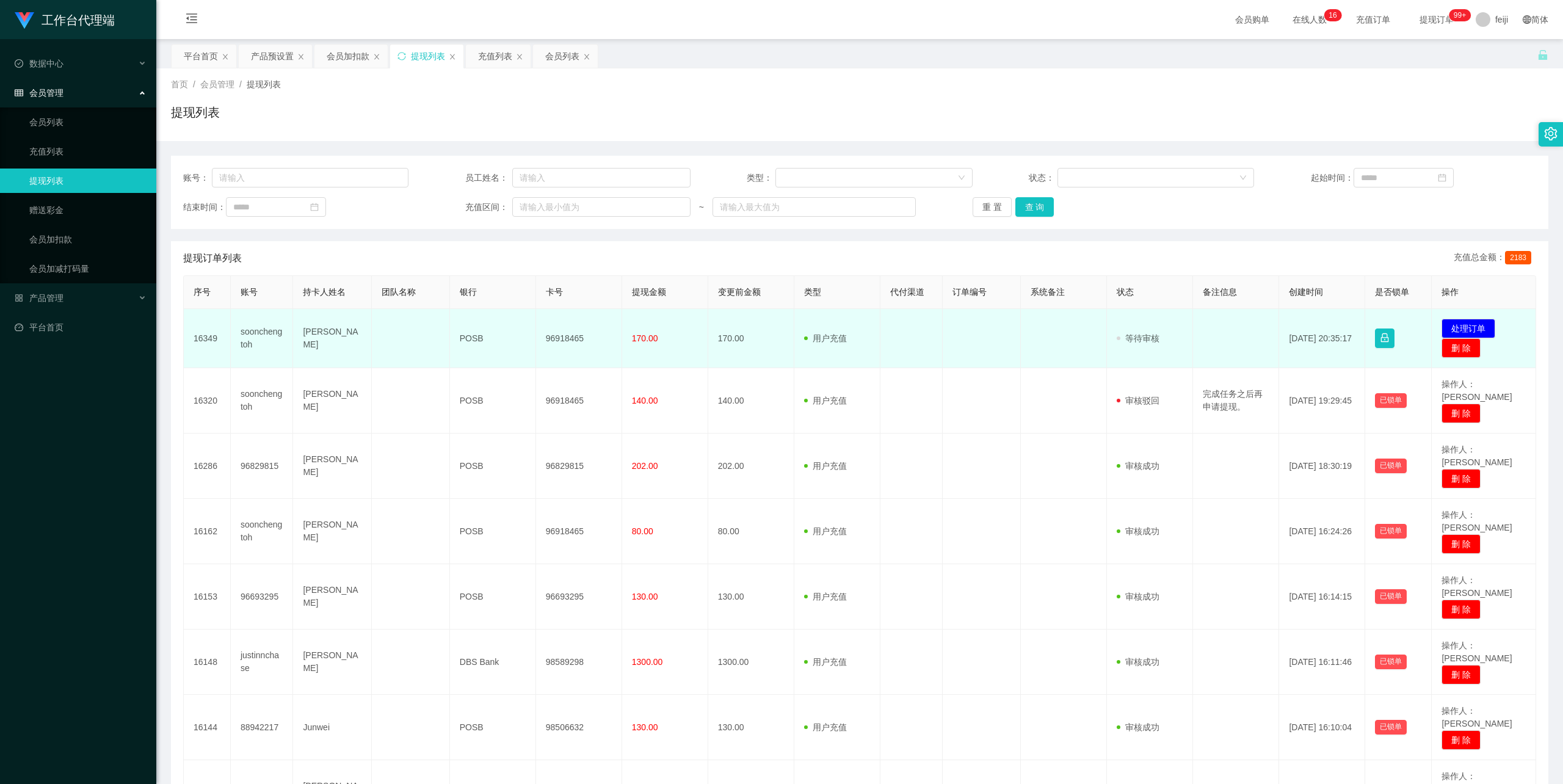
drag, startPoint x: 328, startPoint y: 345, endPoint x: 299, endPoint y: 328, distance: 33.6
click at [299, 328] on td "[PERSON_NAME]" at bounding box center [331, 338] width 78 height 59
copy td "[PERSON_NAME]"
click at [563, 336] on td "96918465" at bounding box center [579, 338] width 86 height 59
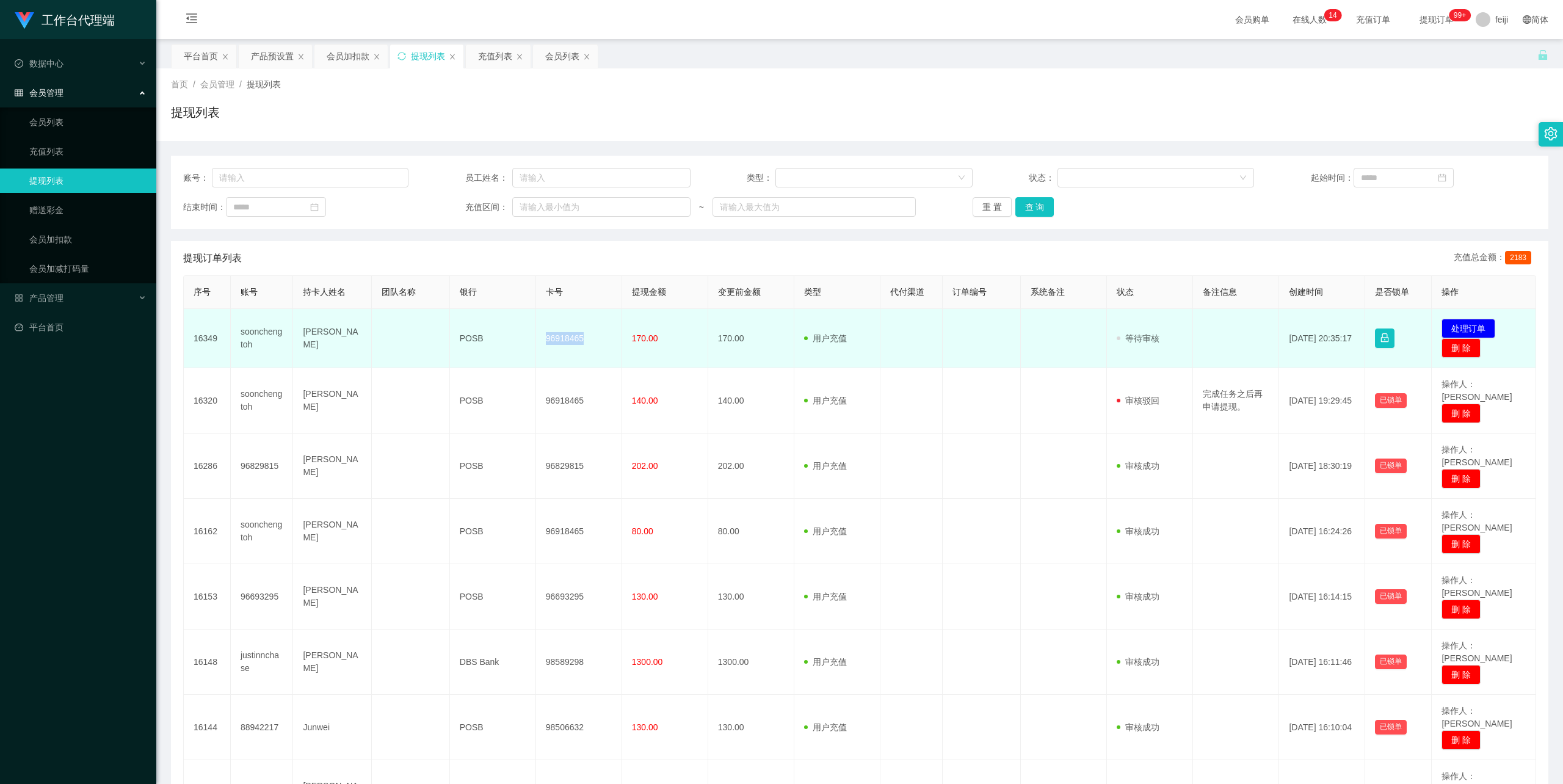
copy td "96918465"
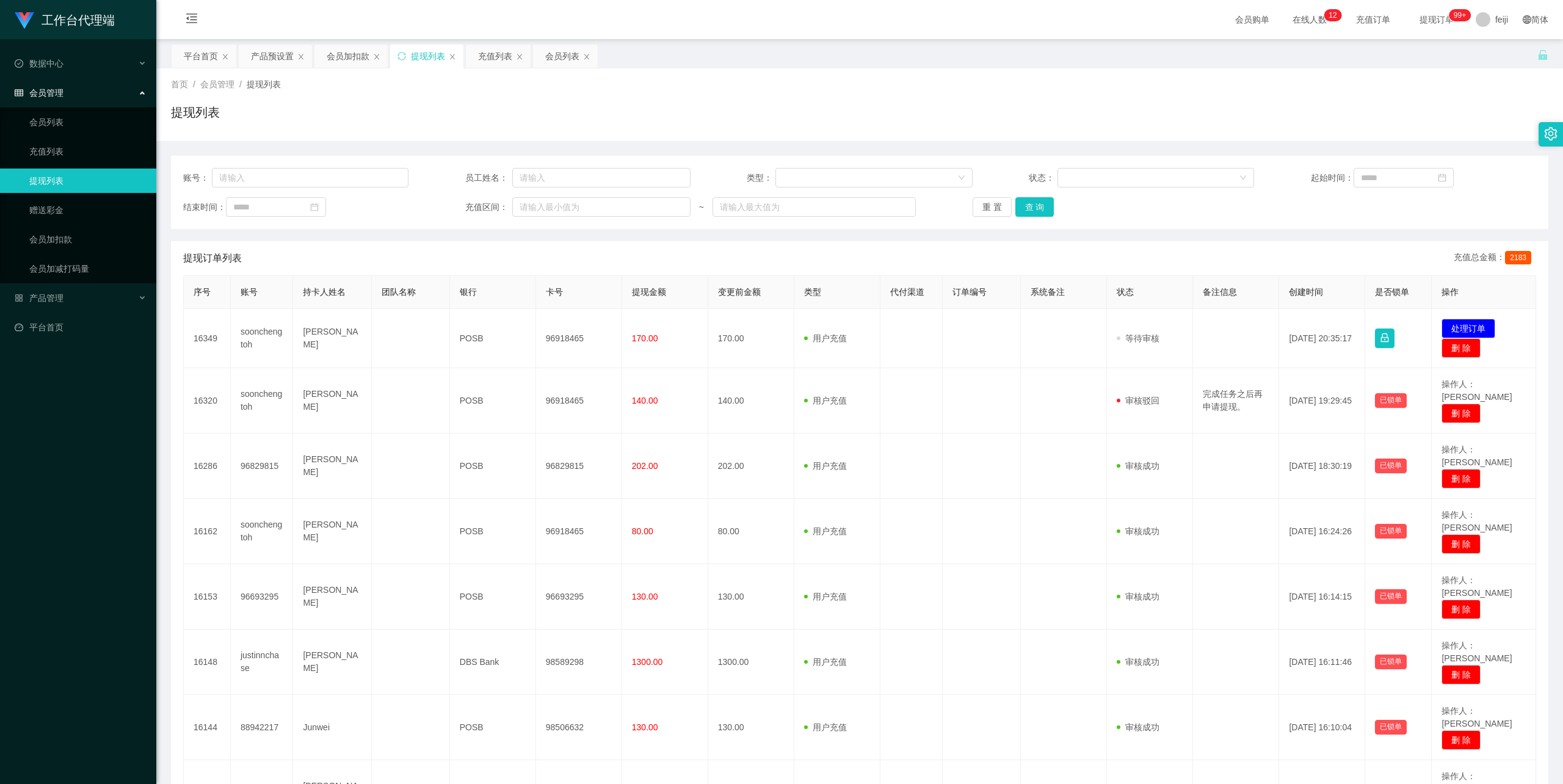
click at [763, 98] on div "首页 / 会员管理 / 提现列表 / 提现列表" at bounding box center [860, 104] width 1378 height 53
click at [858, 102] on div "首页 / 会员管理 / 提现列表 / 提现列表" at bounding box center [860, 104] width 1378 height 53
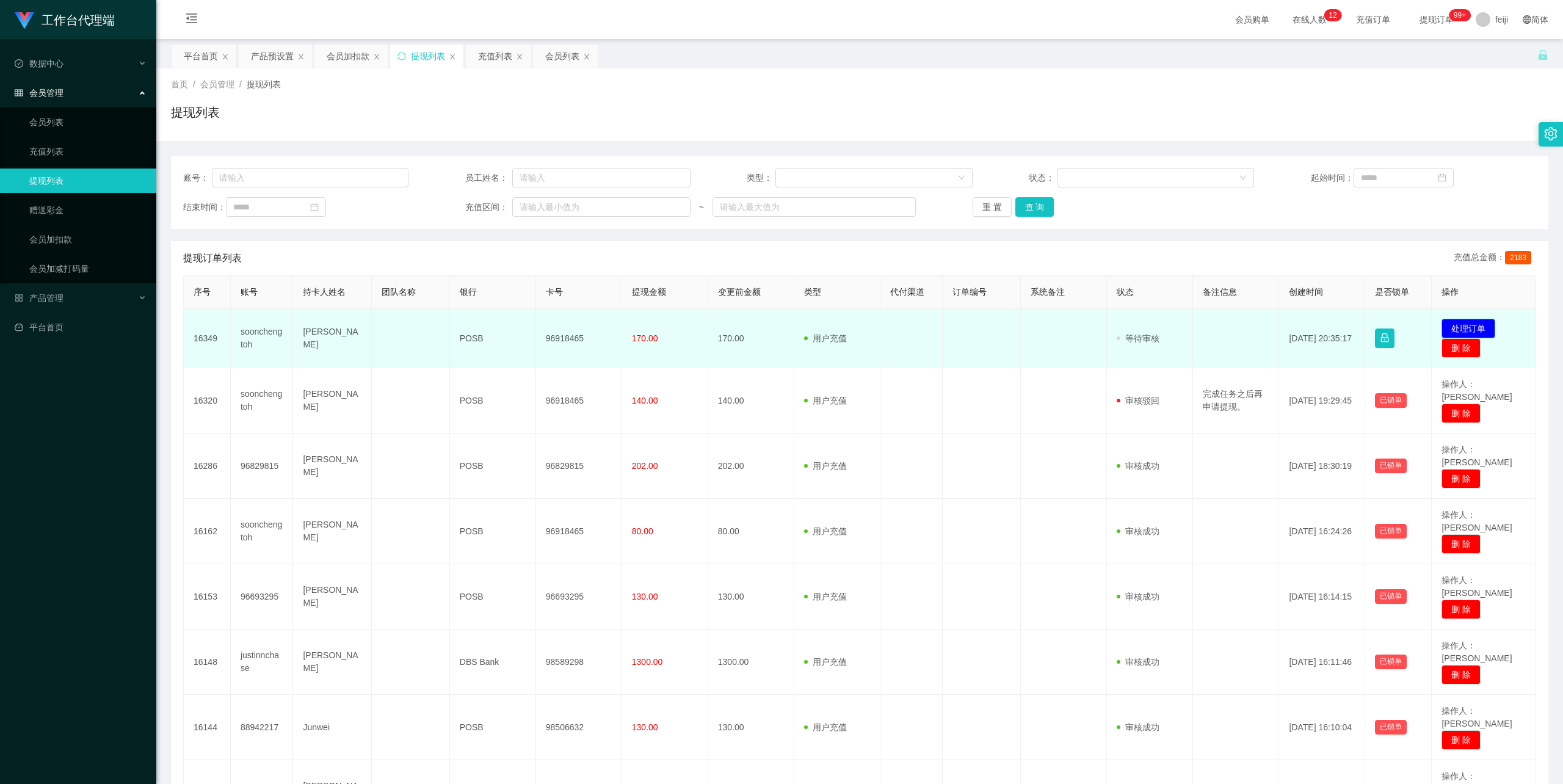
click at [1467, 330] on button "处理订单" at bounding box center [1468, 329] width 54 height 20
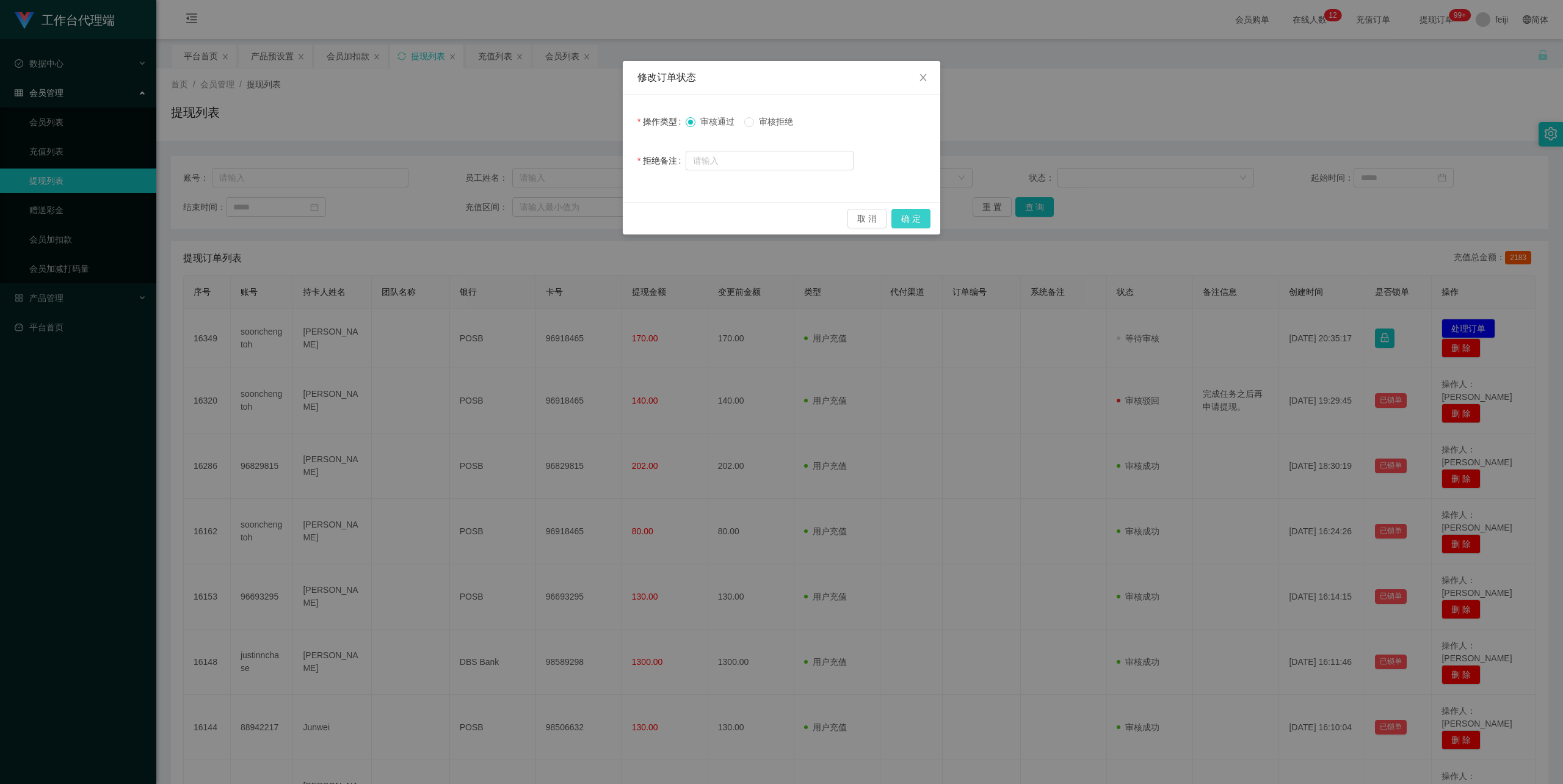
click at [909, 217] on button "确 定" at bounding box center [910, 219] width 39 height 20
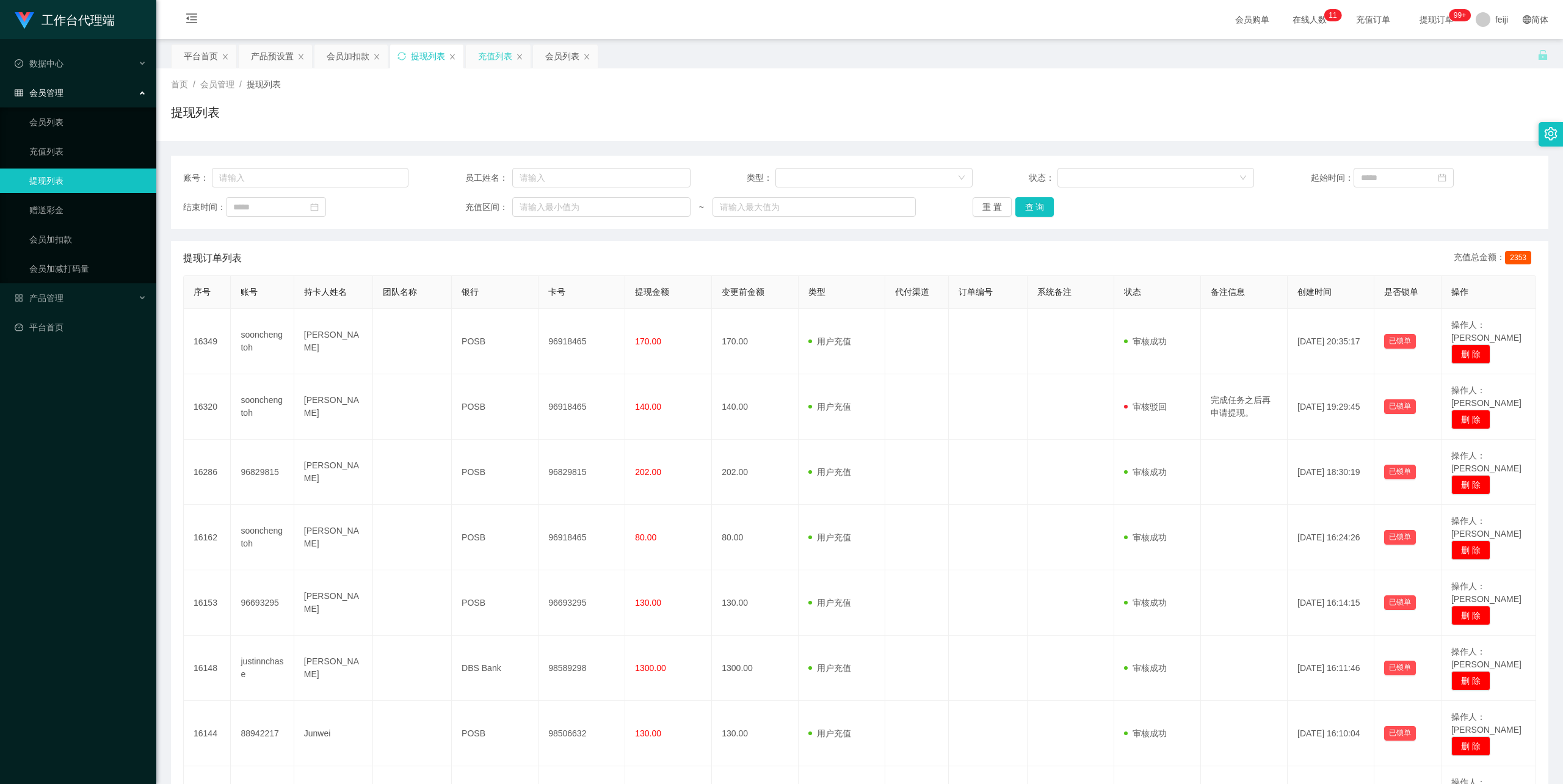
click at [493, 57] on div "充值列表" at bounding box center [495, 56] width 34 height 23
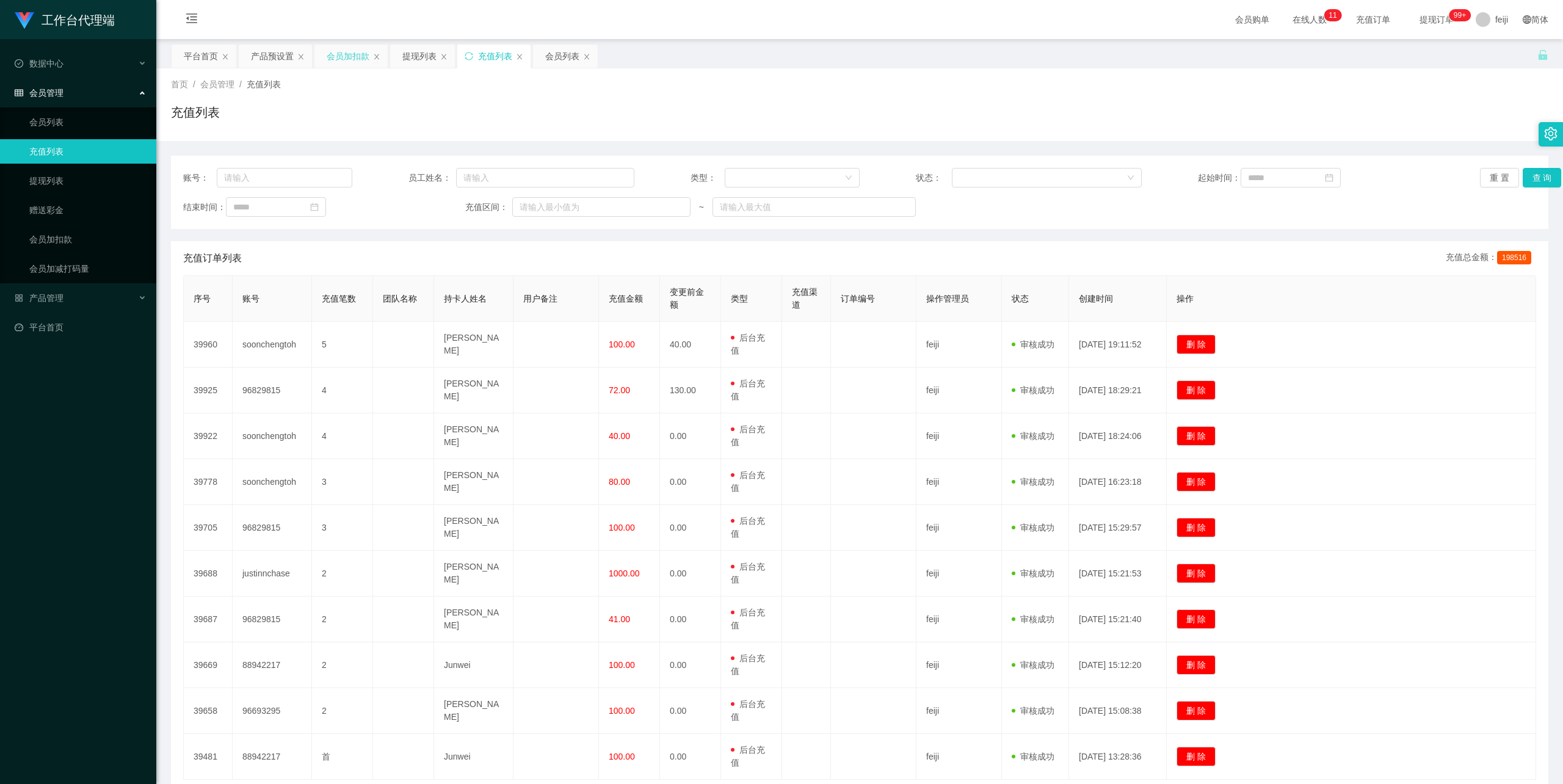
click at [356, 57] on div "会员加扣款" at bounding box center [348, 56] width 42 height 23
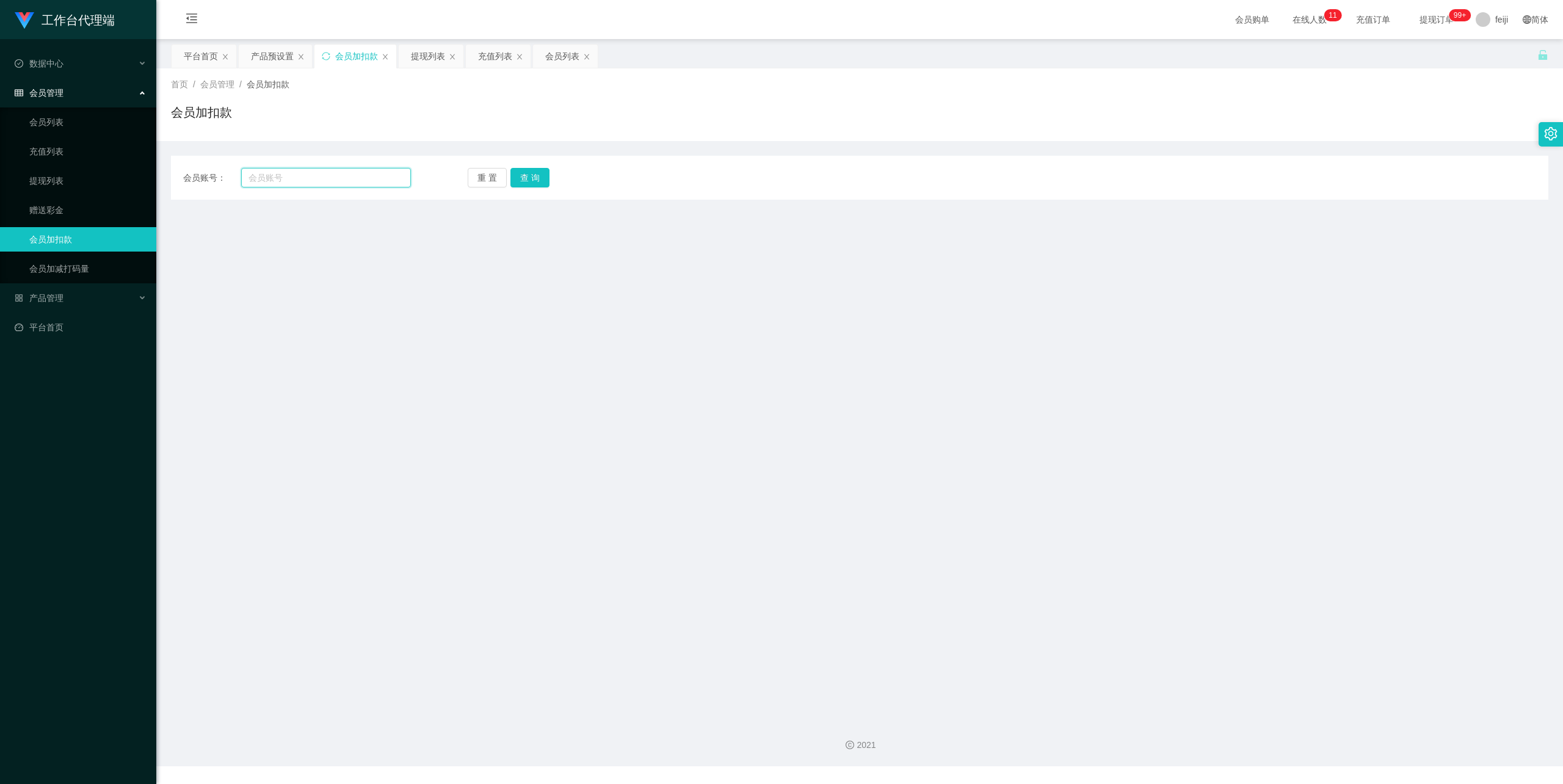
click at [313, 177] on input "text" at bounding box center [326, 177] width 169 height 20
paste input "soonchengtoh"
type input "soonchengtoh"
click at [543, 177] on button "查 询" at bounding box center [529, 177] width 39 height 20
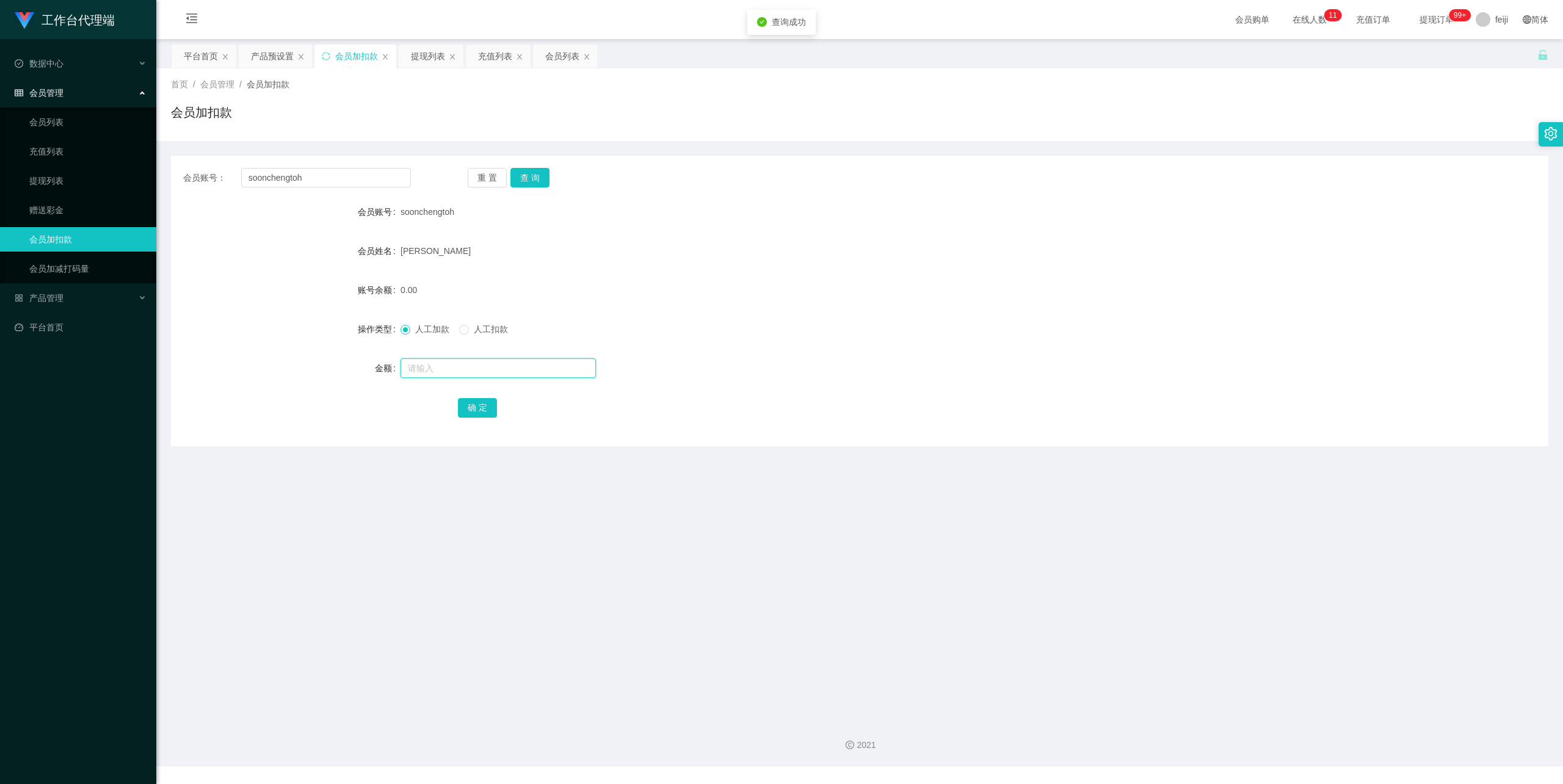
click at [443, 377] on input "text" at bounding box center [498, 368] width 195 height 20
type input "48"
click at [480, 404] on button "确 定" at bounding box center [477, 408] width 39 height 20
click at [484, 366] on input "text" at bounding box center [498, 368] width 195 height 20
drag, startPoint x: 352, startPoint y: 178, endPoint x: 346, endPoint y: 201, distance: 23.8
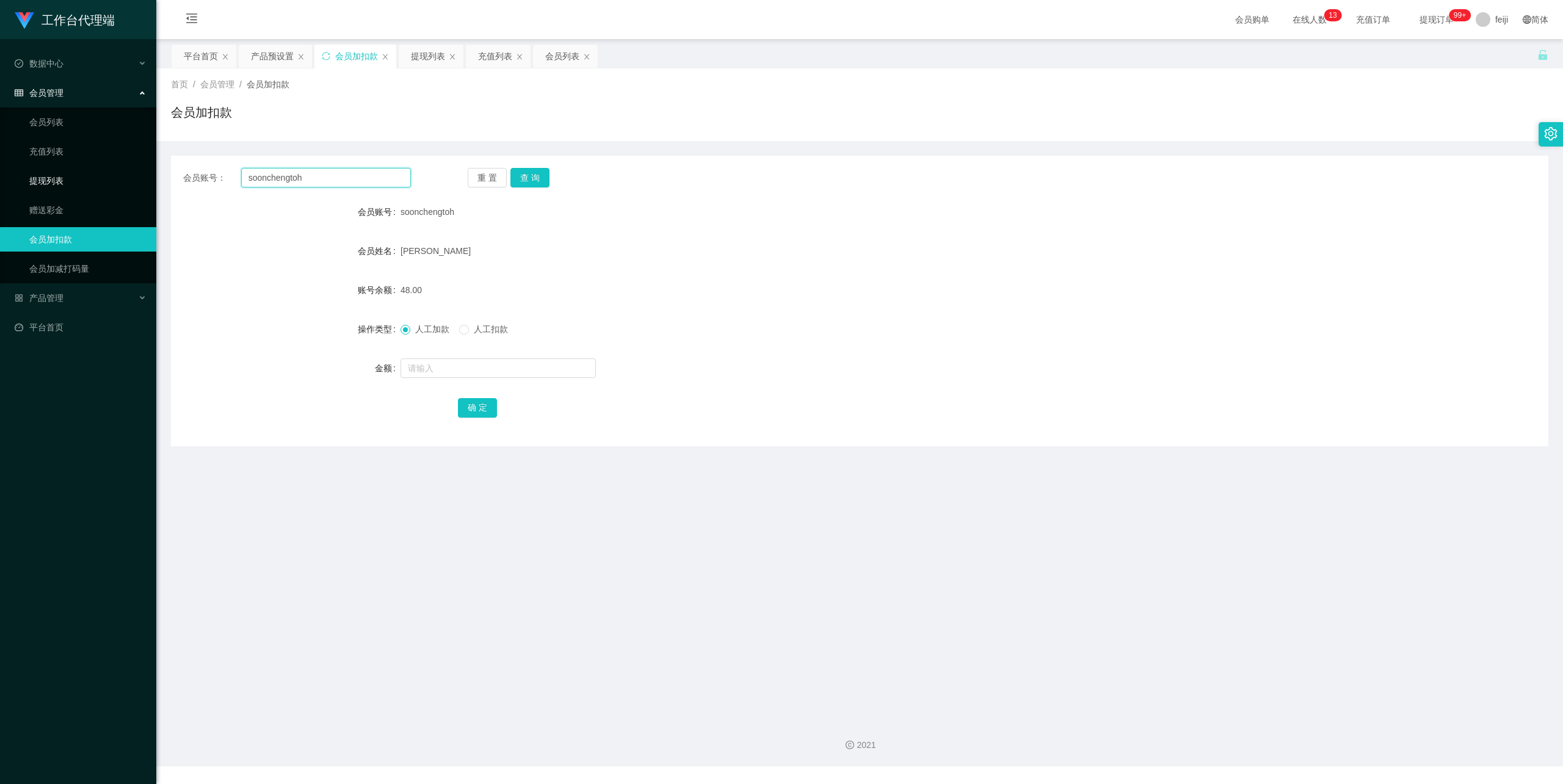
click at [47, 186] on section "工作台代理端 数据中心 会员管理 会员列表 充值列表 提现列表 赠送彩金 会员加扣款 会员加减打码量 产品管理 平台首页 保存配置 重置配置 整体风格设置 主…" at bounding box center [782, 383] width 1563 height 766
paste input "justinnchase"
type input "justinnchase"
drag, startPoint x: 553, startPoint y: 181, endPoint x: 541, endPoint y: 181, distance: 12.0
click at [552, 181] on div "重 置 查 询" at bounding box center [581, 177] width 228 height 20
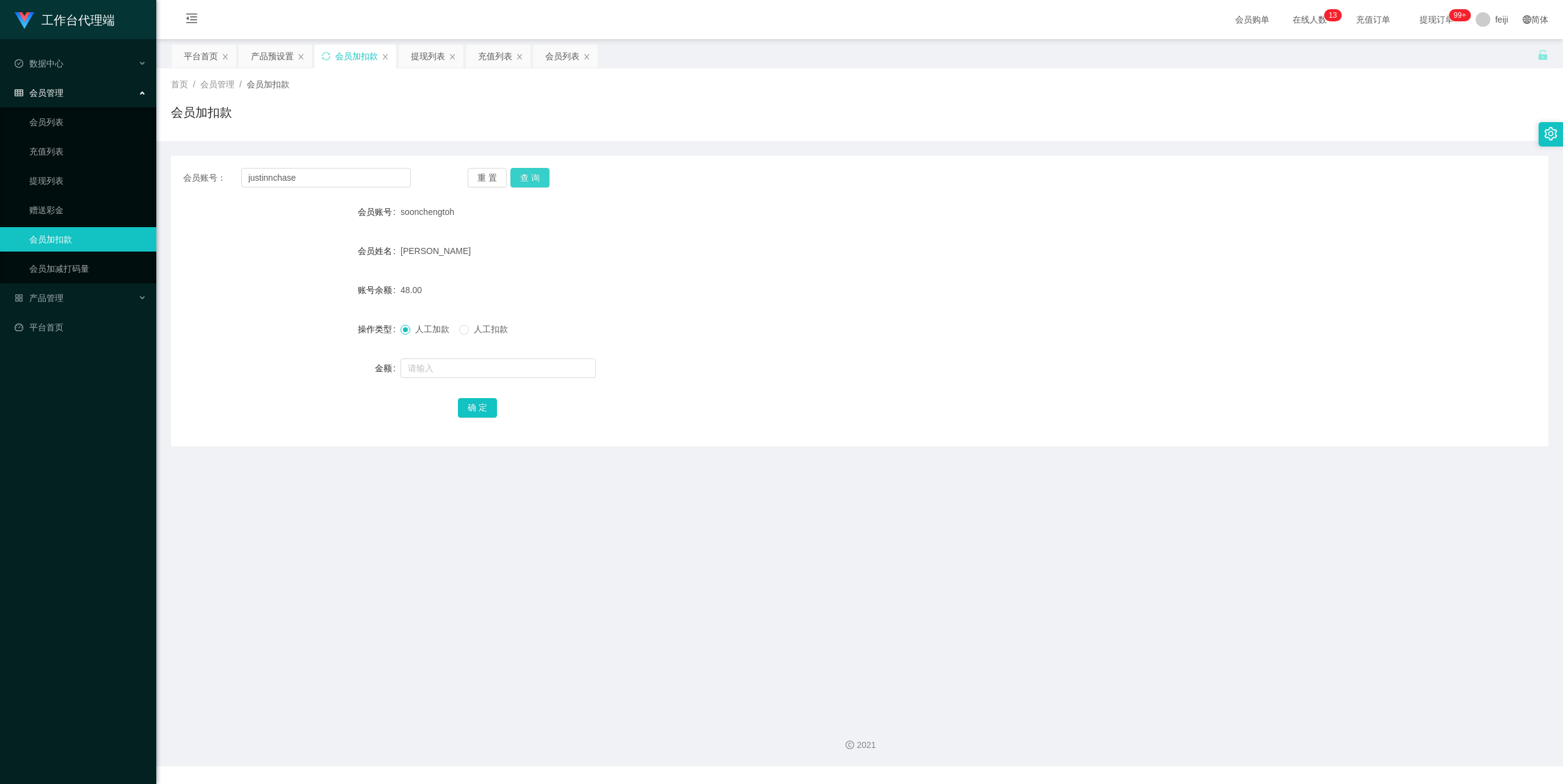
click at [538, 179] on button "查 询" at bounding box center [529, 177] width 39 height 20
click at [449, 365] on input "text" at bounding box center [498, 368] width 195 height 20
type input "159"
click at [472, 403] on button "确 定" at bounding box center [477, 408] width 39 height 20
click at [218, 181] on div "会员账号： justinnchase" at bounding box center [296, 177] width 228 height 20
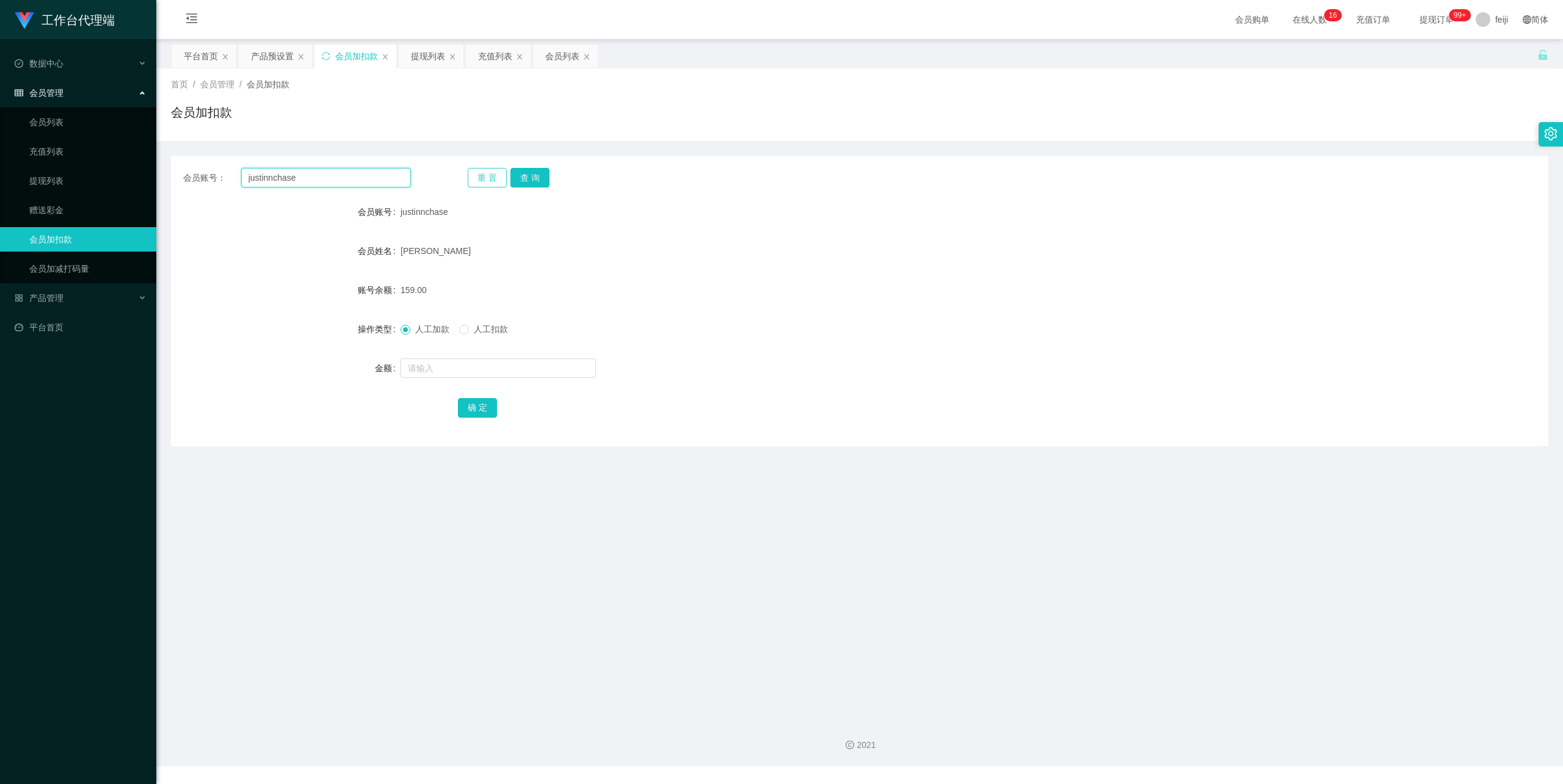
paste input "96693295"
type input "96693295"
click at [522, 175] on button "查 询" at bounding box center [529, 177] width 39 height 20
click at [447, 365] on input "text" at bounding box center [498, 368] width 195 height 20
type input "186"
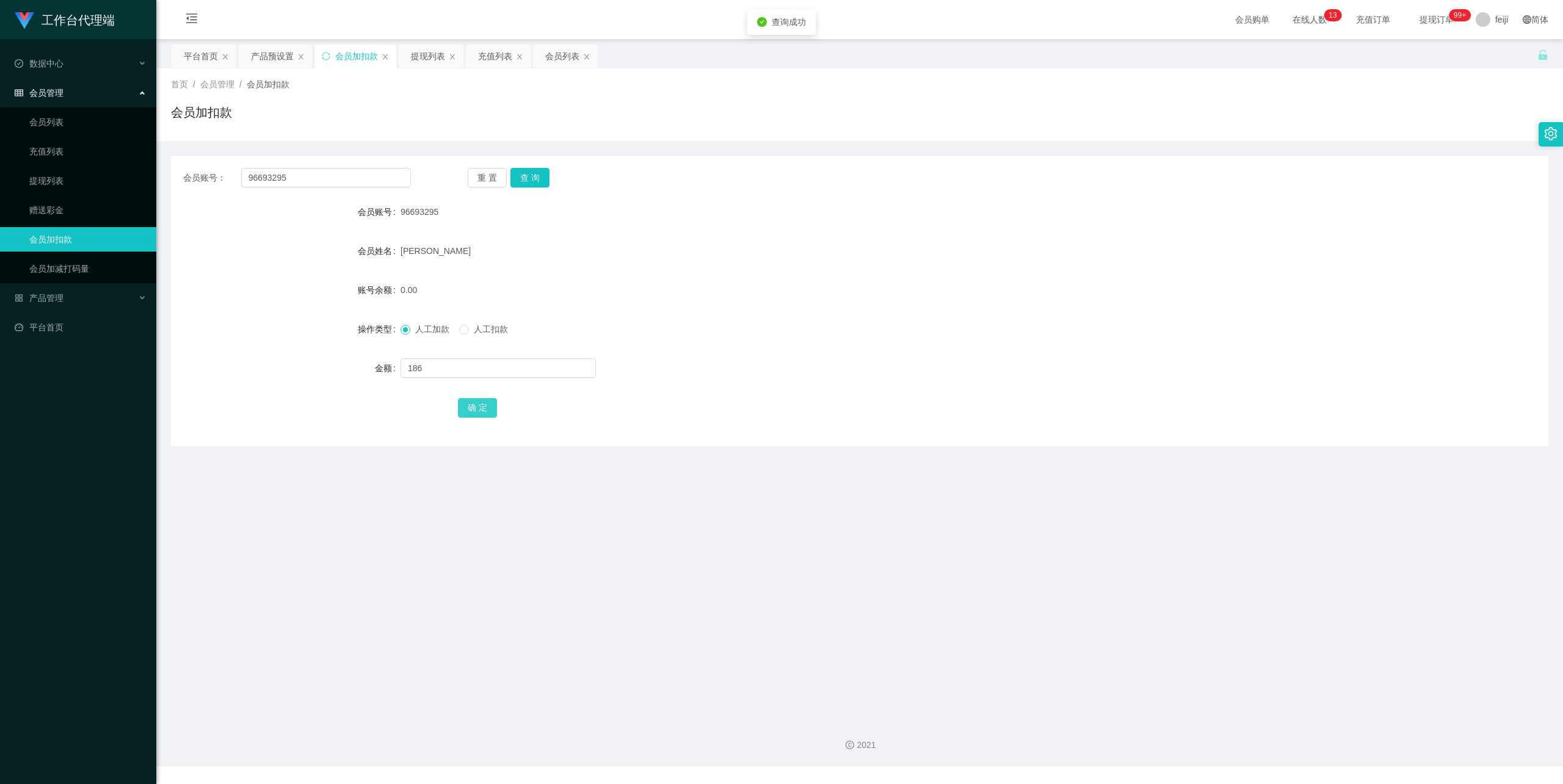
click at [477, 408] on button "确 定" at bounding box center [477, 408] width 39 height 20
drag, startPoint x: 333, startPoint y: 175, endPoint x: 172, endPoint y: 178, distance: 161.0
click at [75, 158] on section "工作台代理端 数据中心 会员管理 会员列表 充值列表 提现列表 赠送彩金 会员加扣款 会员加减打码量 产品管理 平台首页 保存配置 重置配置 整体风格设置 主…" at bounding box center [782, 383] width 1563 height 766
paste input "82981"
type input "96829815"
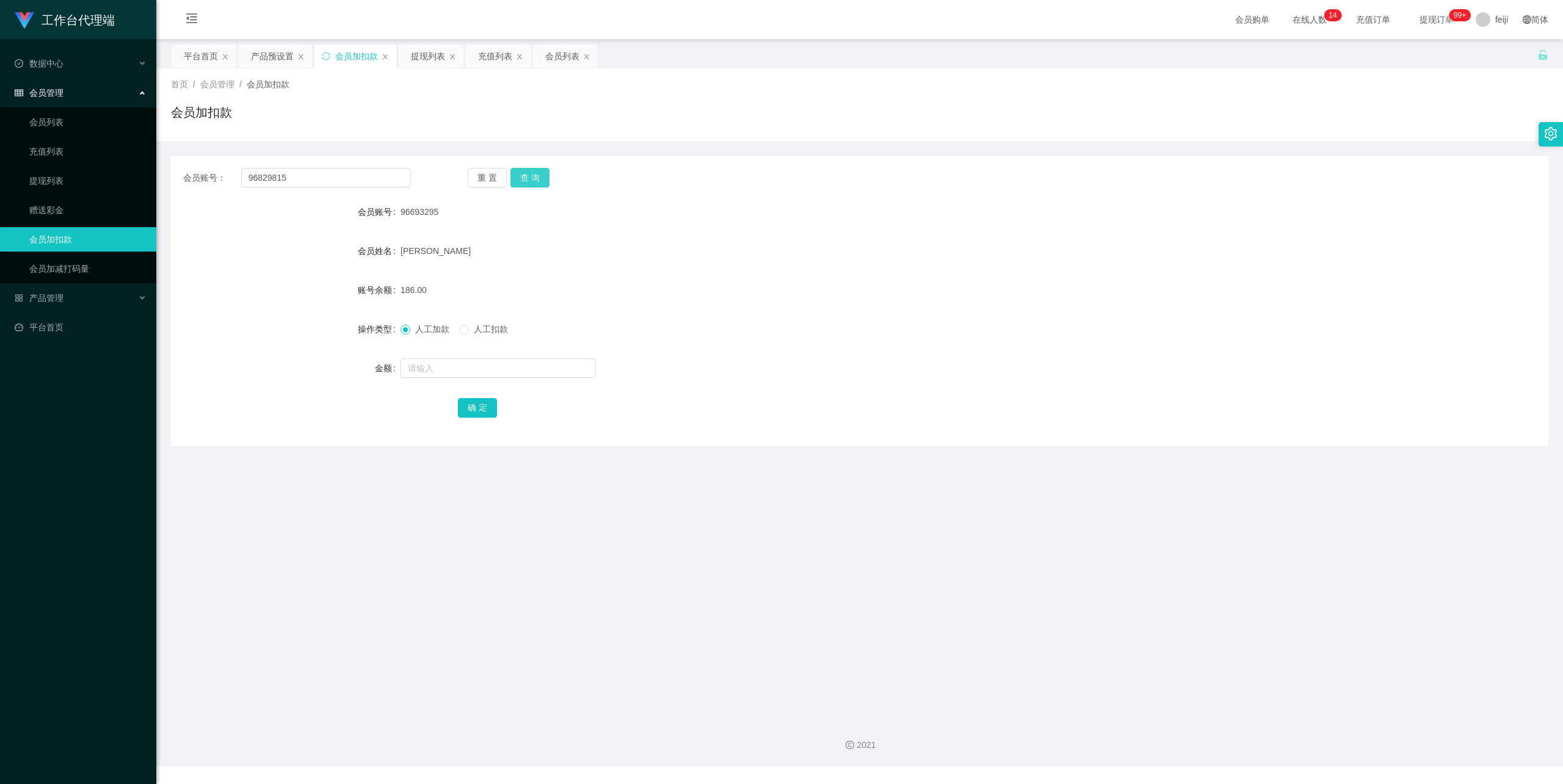
click at [529, 178] on button "查 询" at bounding box center [529, 177] width 39 height 20
click at [466, 365] on input "text" at bounding box center [498, 368] width 195 height 20
type input "48"
drag, startPoint x: 471, startPoint y: 399, endPoint x: 498, endPoint y: 392, distance: 27.9
click at [470, 399] on button "确 定" at bounding box center [477, 408] width 39 height 20
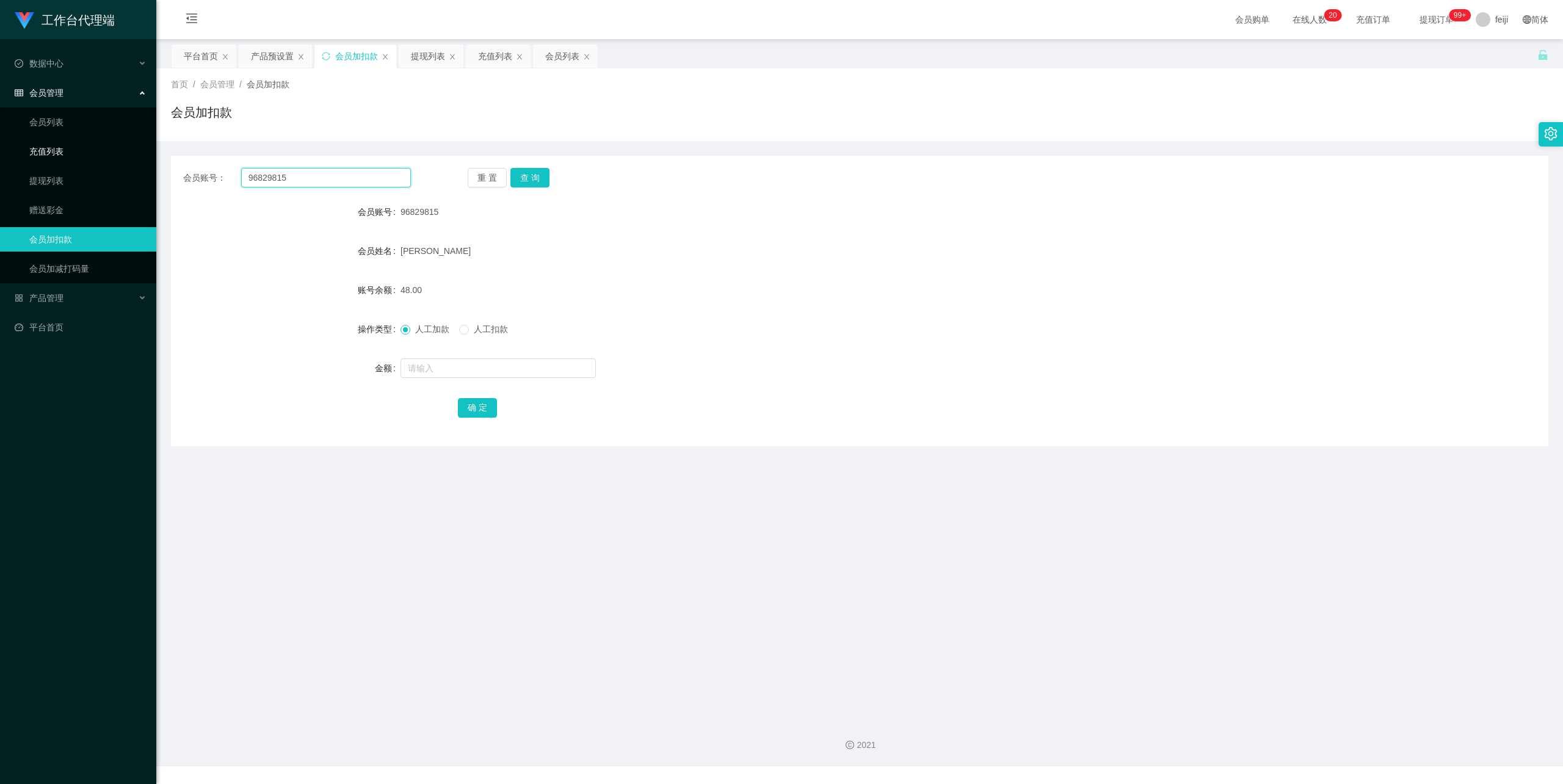
drag, startPoint x: 215, startPoint y: 164, endPoint x: 92, endPoint y: 157, distance: 123.2
click at [92, 157] on section "工作台代理端 数据中心 会员管理 会员列表 充值列表 提现列表 赠送彩金 会员加扣款 会员加减打码量 产品管理 平台首页 保存配置 重置配置 整体风格设置 主…" at bounding box center [782, 383] width 1563 height 766
paste input "88942217"
type input "88942217"
click at [543, 176] on button "查 询" at bounding box center [529, 177] width 39 height 20
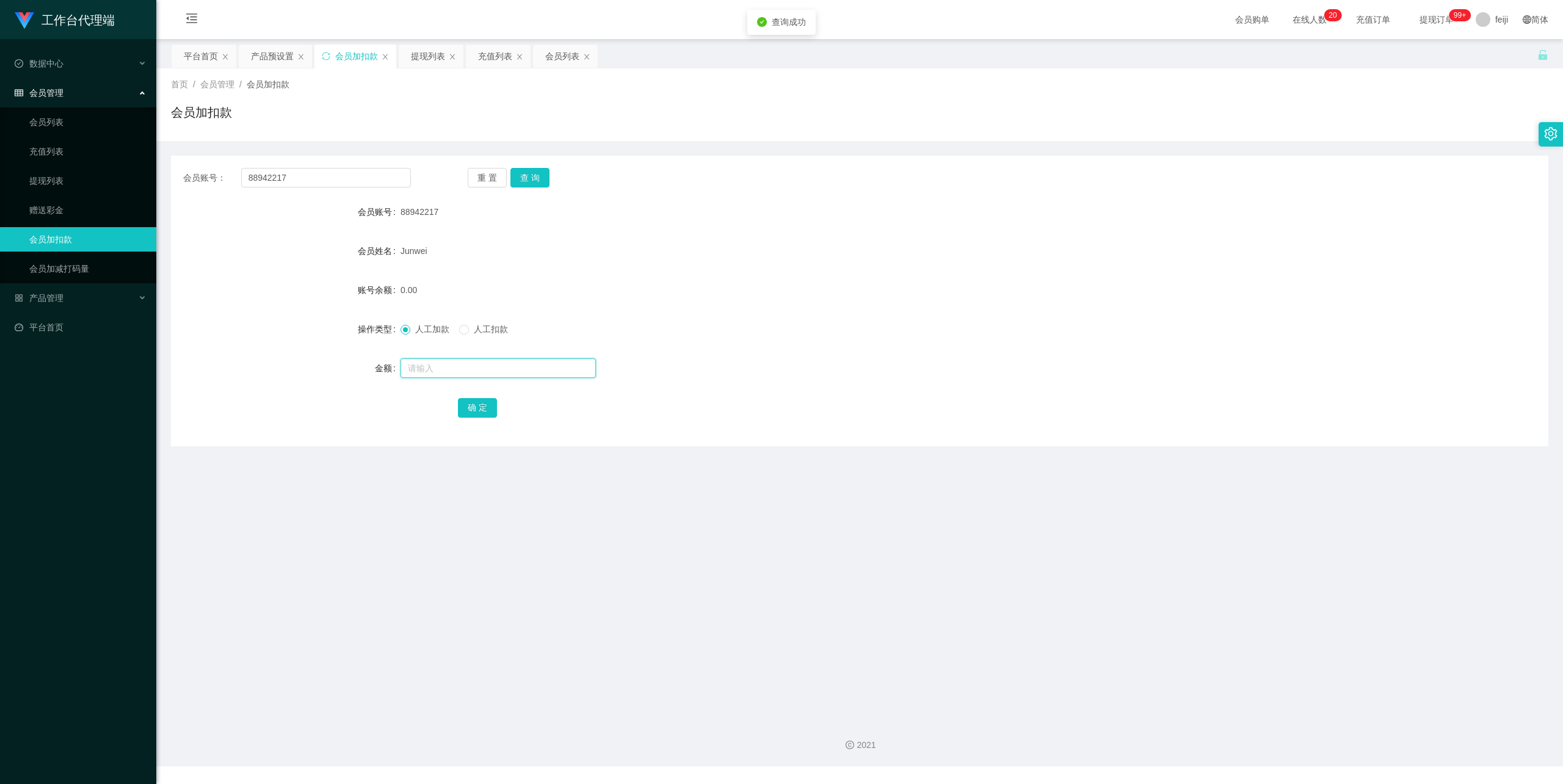
click at [450, 371] on input "text" at bounding box center [498, 368] width 195 height 20
type input "180"
click at [477, 406] on button "确 定" at bounding box center [477, 408] width 39 height 20
click at [763, 254] on div "Junwei" at bounding box center [802, 250] width 803 height 24
click at [424, 54] on div "提现列表" at bounding box center [428, 56] width 34 height 23
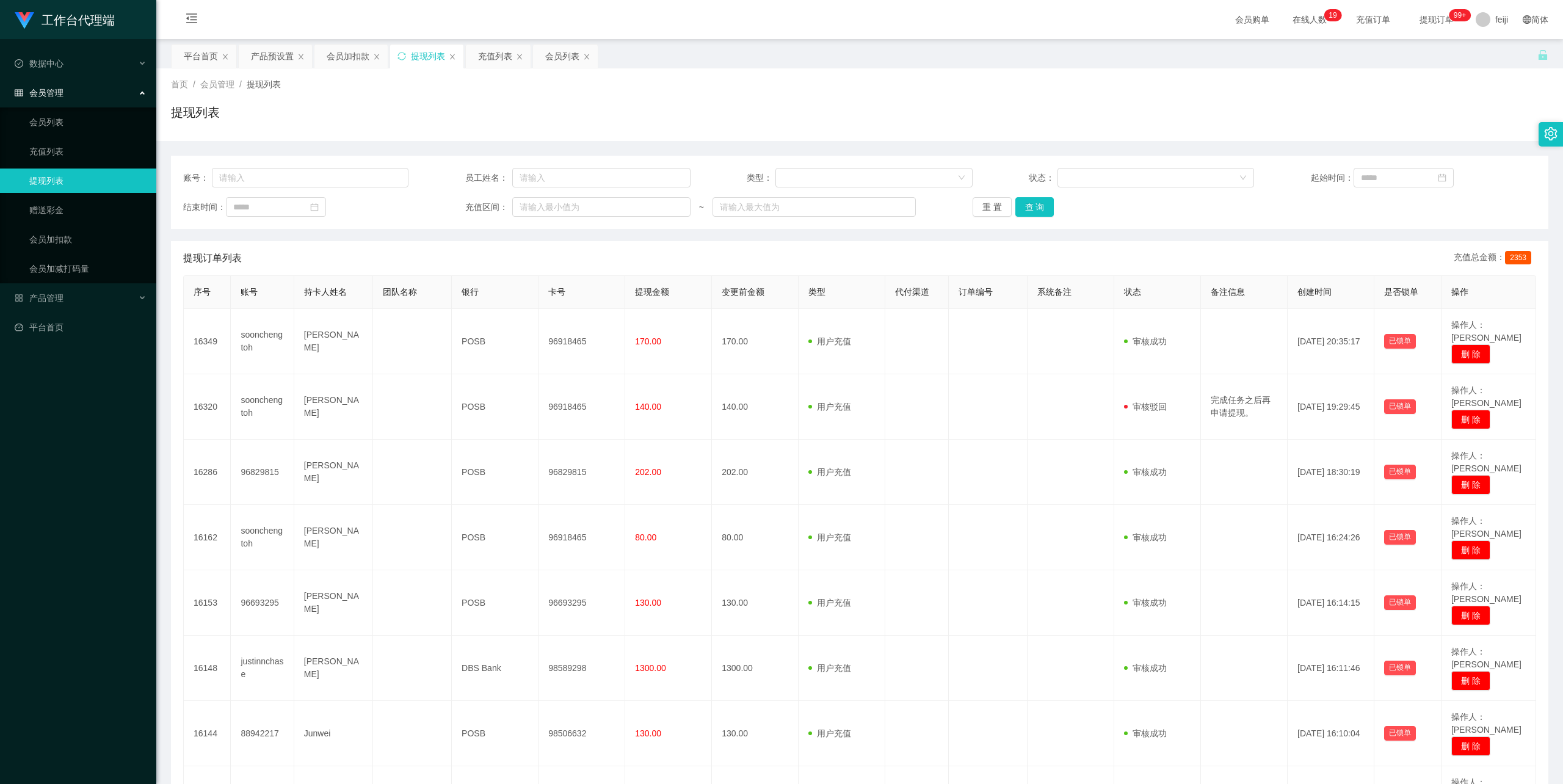
click at [817, 101] on div "首页 / 会员管理 / 提现列表 / 提现列表" at bounding box center [860, 104] width 1378 height 53
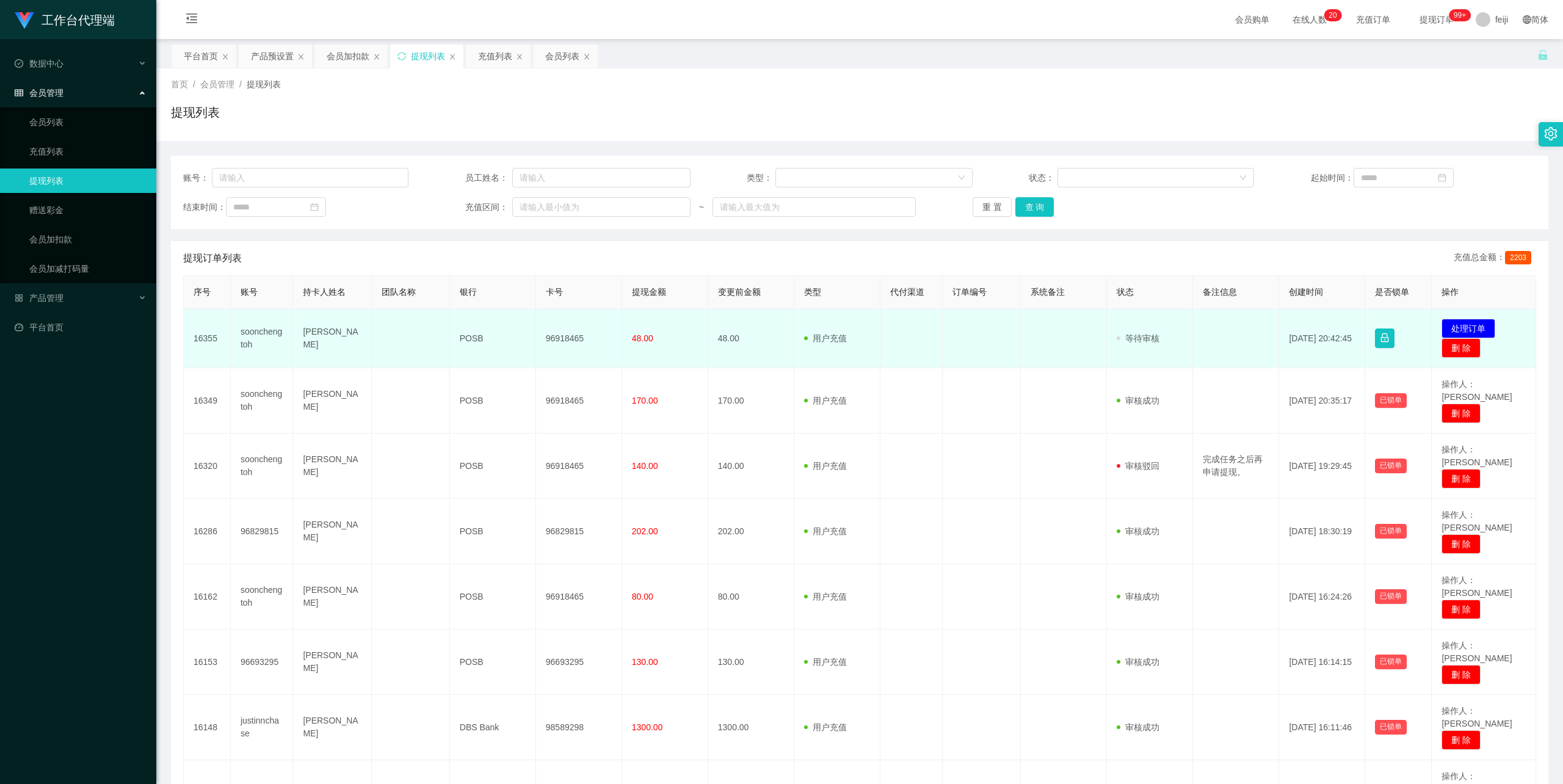
drag, startPoint x: 323, startPoint y: 342, endPoint x: 296, endPoint y: 332, distance: 28.8
click at [296, 332] on td "[PERSON_NAME]" at bounding box center [331, 338] width 78 height 59
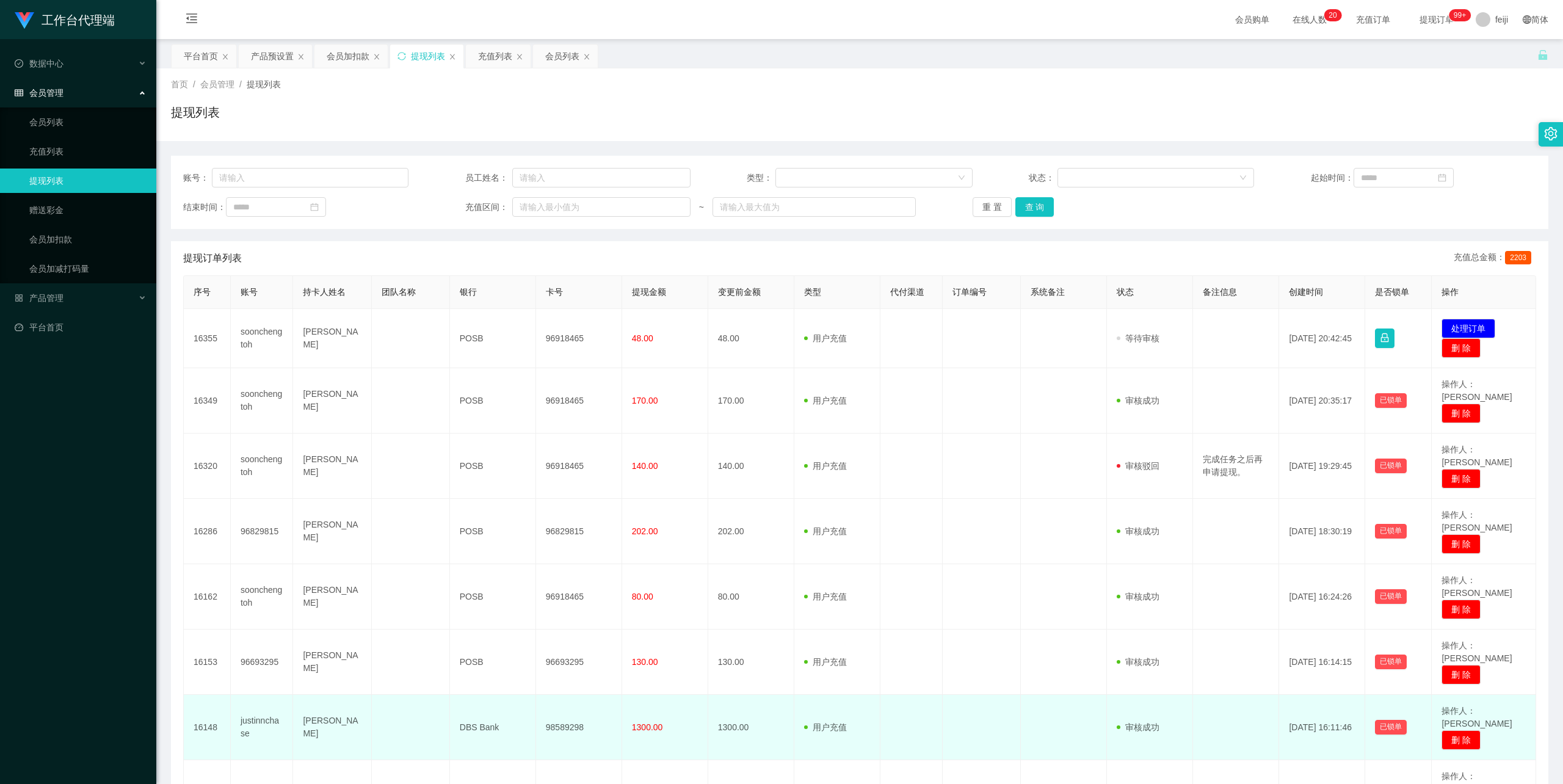
copy td "[PERSON_NAME]"
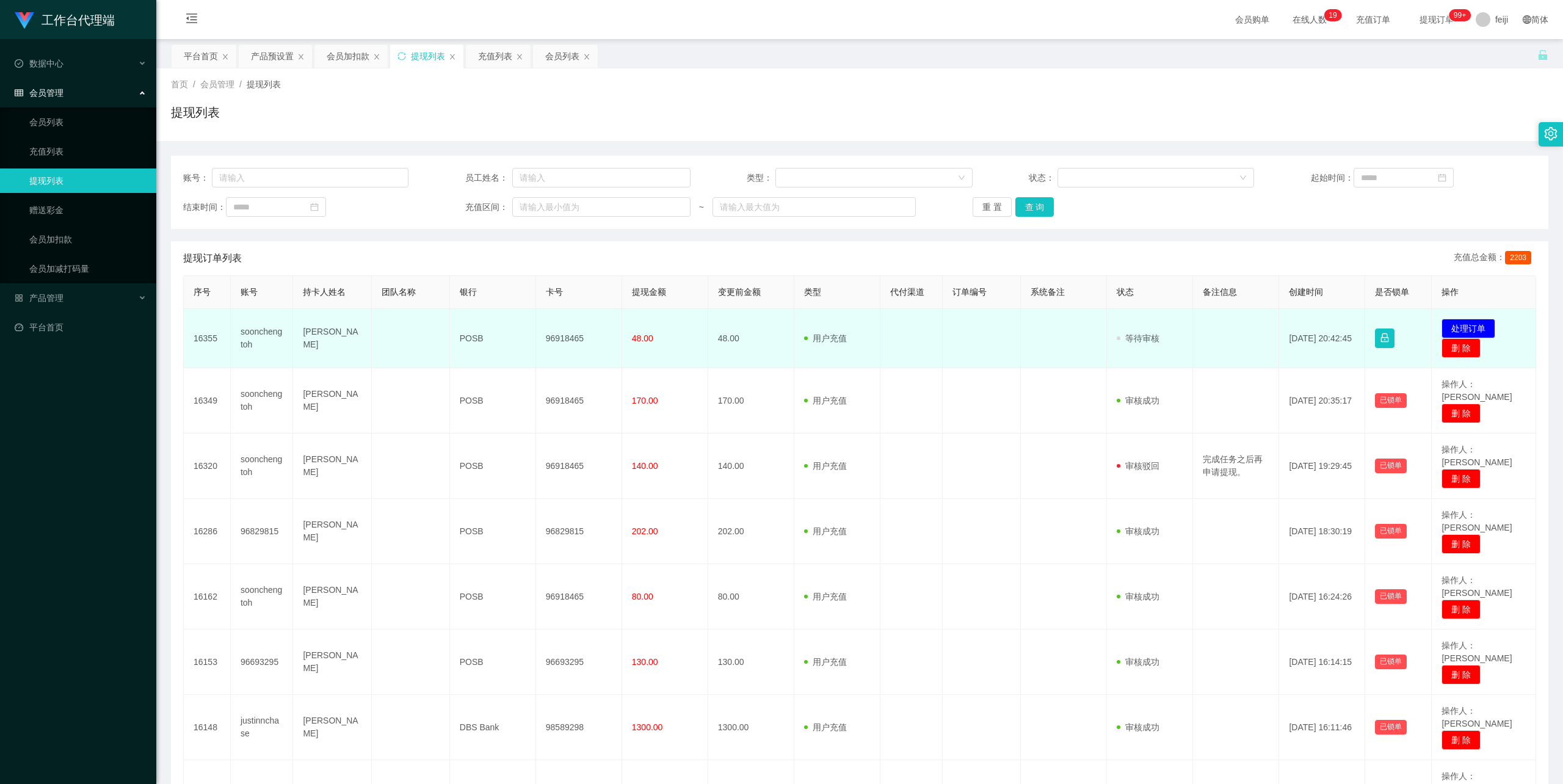
click at [337, 349] on td "[PERSON_NAME]" at bounding box center [331, 338] width 78 height 59
click at [328, 345] on td "[PERSON_NAME]" at bounding box center [331, 338] width 78 height 59
drag, startPoint x: 325, startPoint y: 342, endPoint x: 299, endPoint y: 328, distance: 29.5
click at [299, 328] on td "[PERSON_NAME]" at bounding box center [331, 338] width 78 height 59
copy td "[PERSON_NAME]"
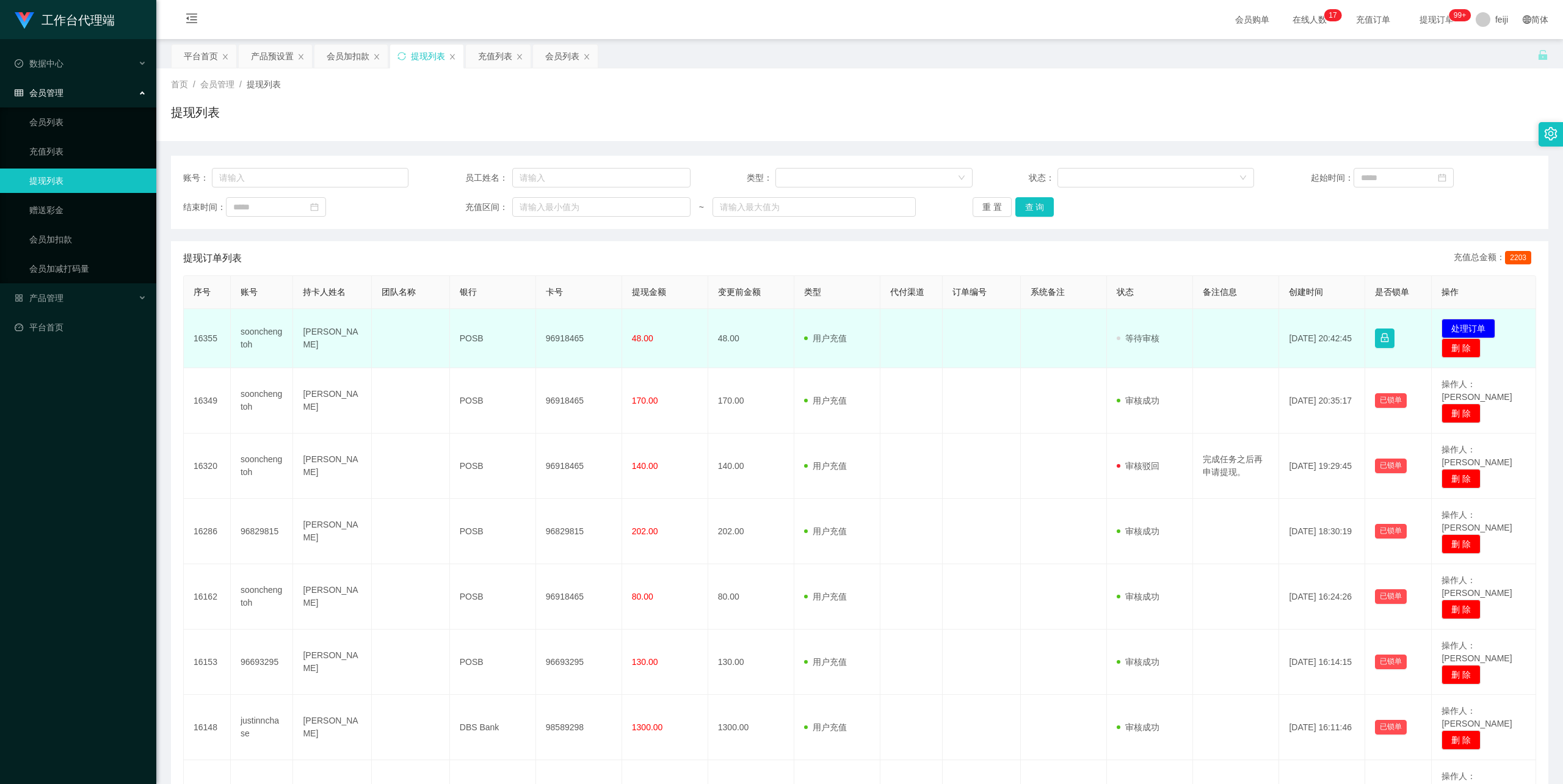
click at [566, 333] on td "96918465" at bounding box center [579, 338] width 86 height 59
copy td "96918465"
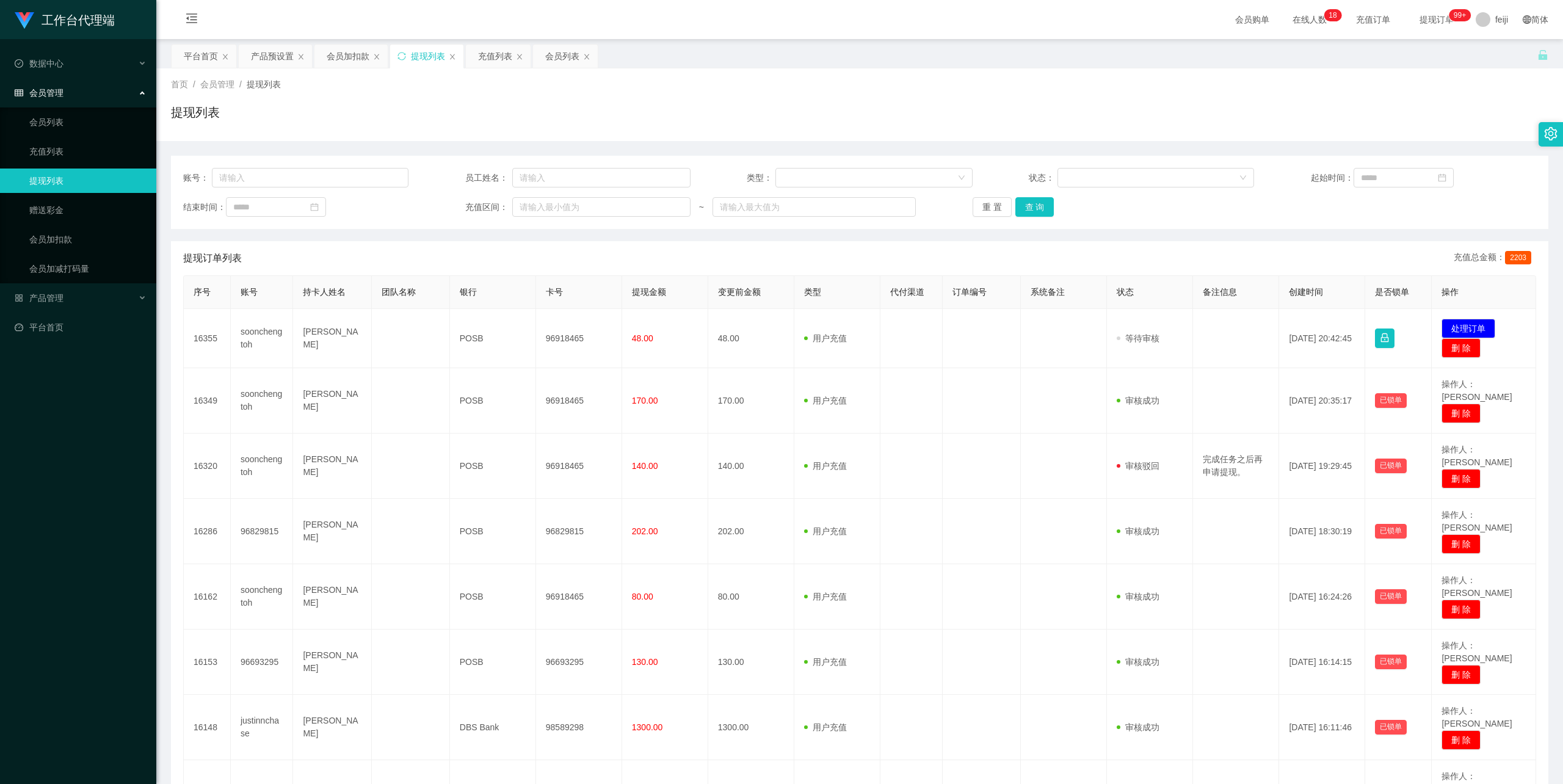
click at [1167, 96] on div "首页 / 会员管理 / 提现列表 / 提现列表" at bounding box center [860, 104] width 1378 height 53
click at [1121, 54] on div "平台首页 产品预设置 会员加扣款 提现列表 充值列表 会员列表" at bounding box center [854, 65] width 1366 height 42
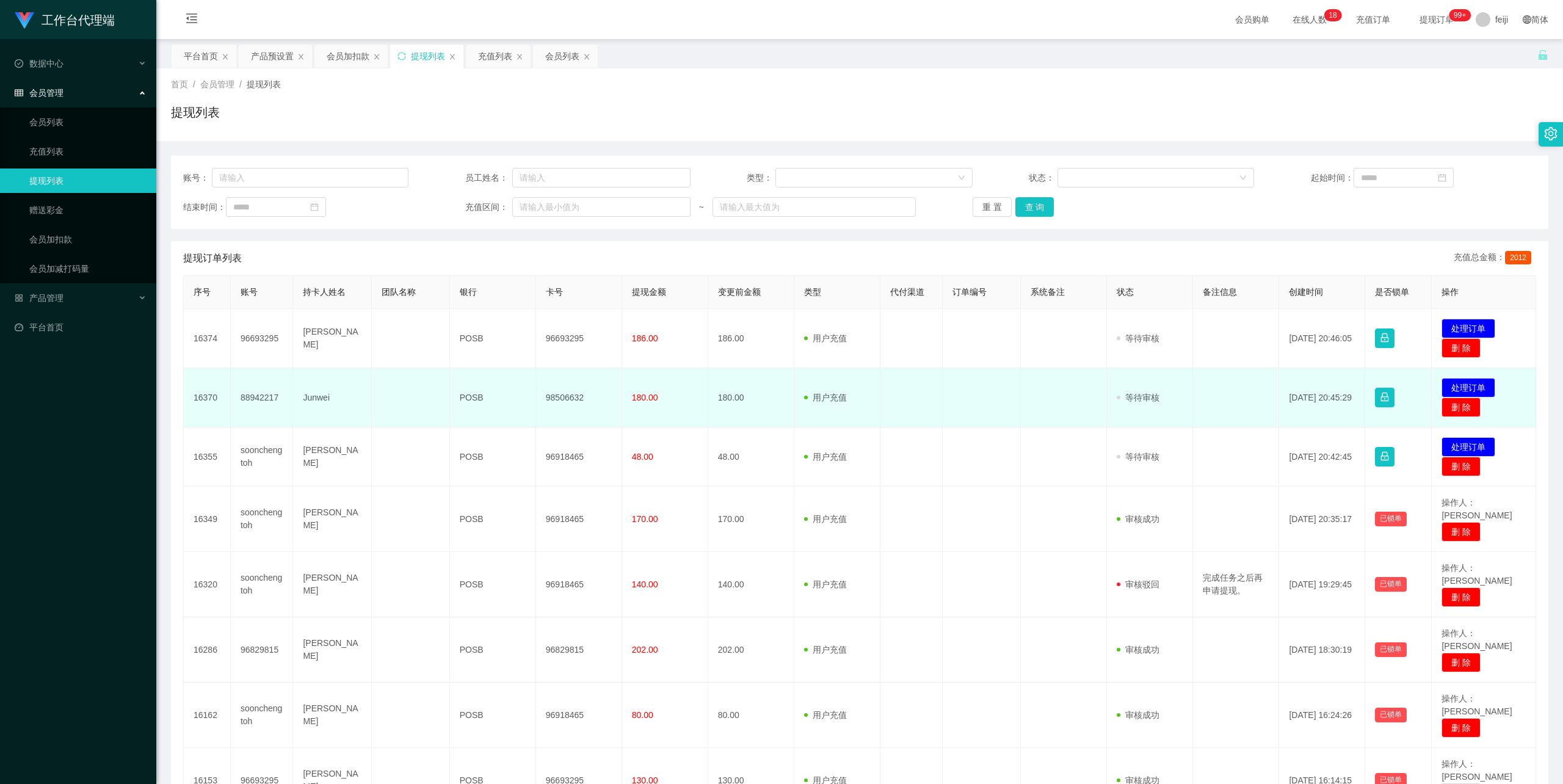
click at [315, 392] on td "Junwei" at bounding box center [331, 398] width 78 height 59
copy td "Junwei"
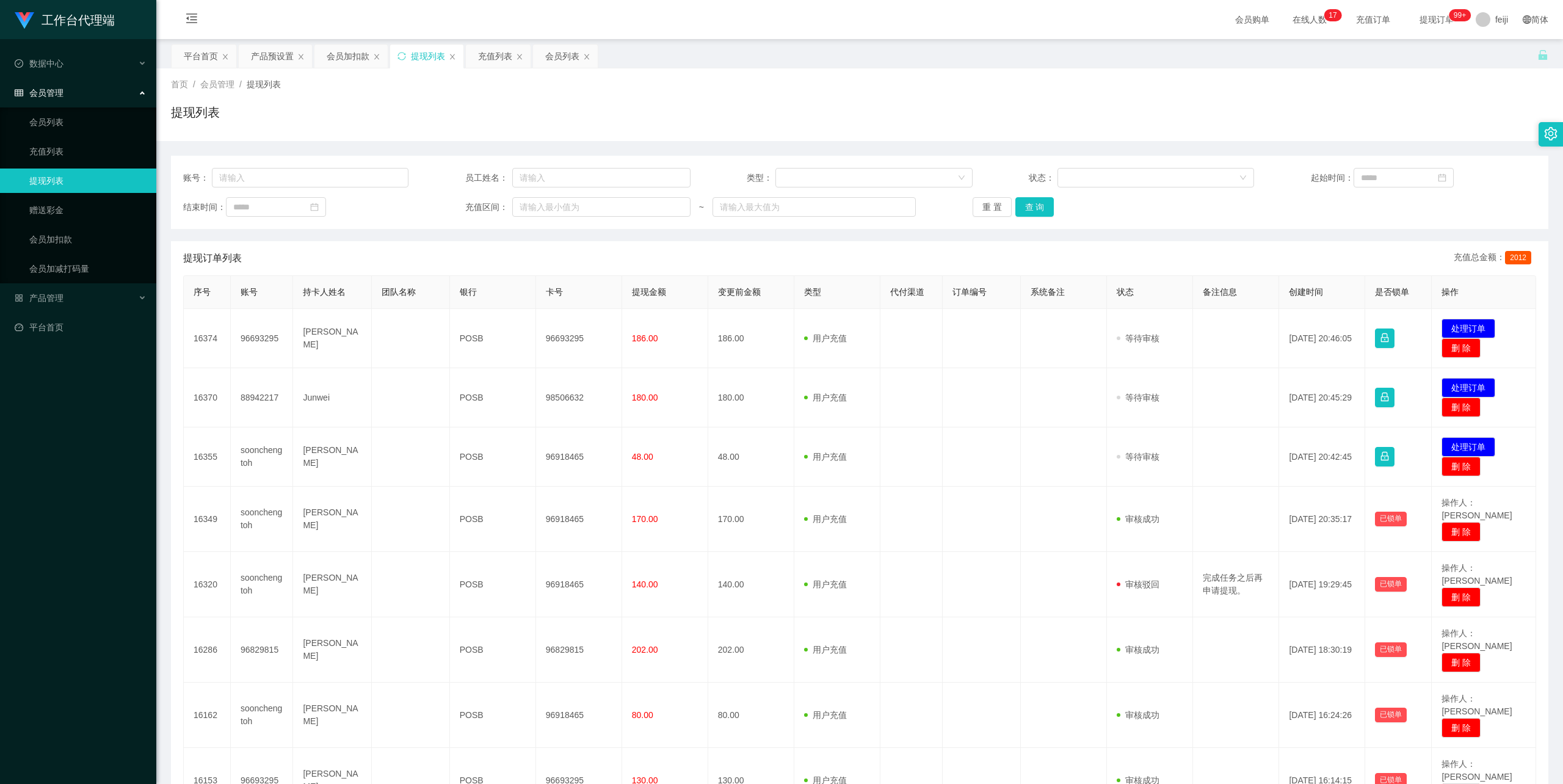
click at [1258, 83] on div "首页 / 会员管理 / 提现列表 /" at bounding box center [860, 85] width 1378 height 13
click at [746, 92] on div "首页 / 会员管理 / 提现列表 / 提现列表" at bounding box center [860, 104] width 1378 height 53
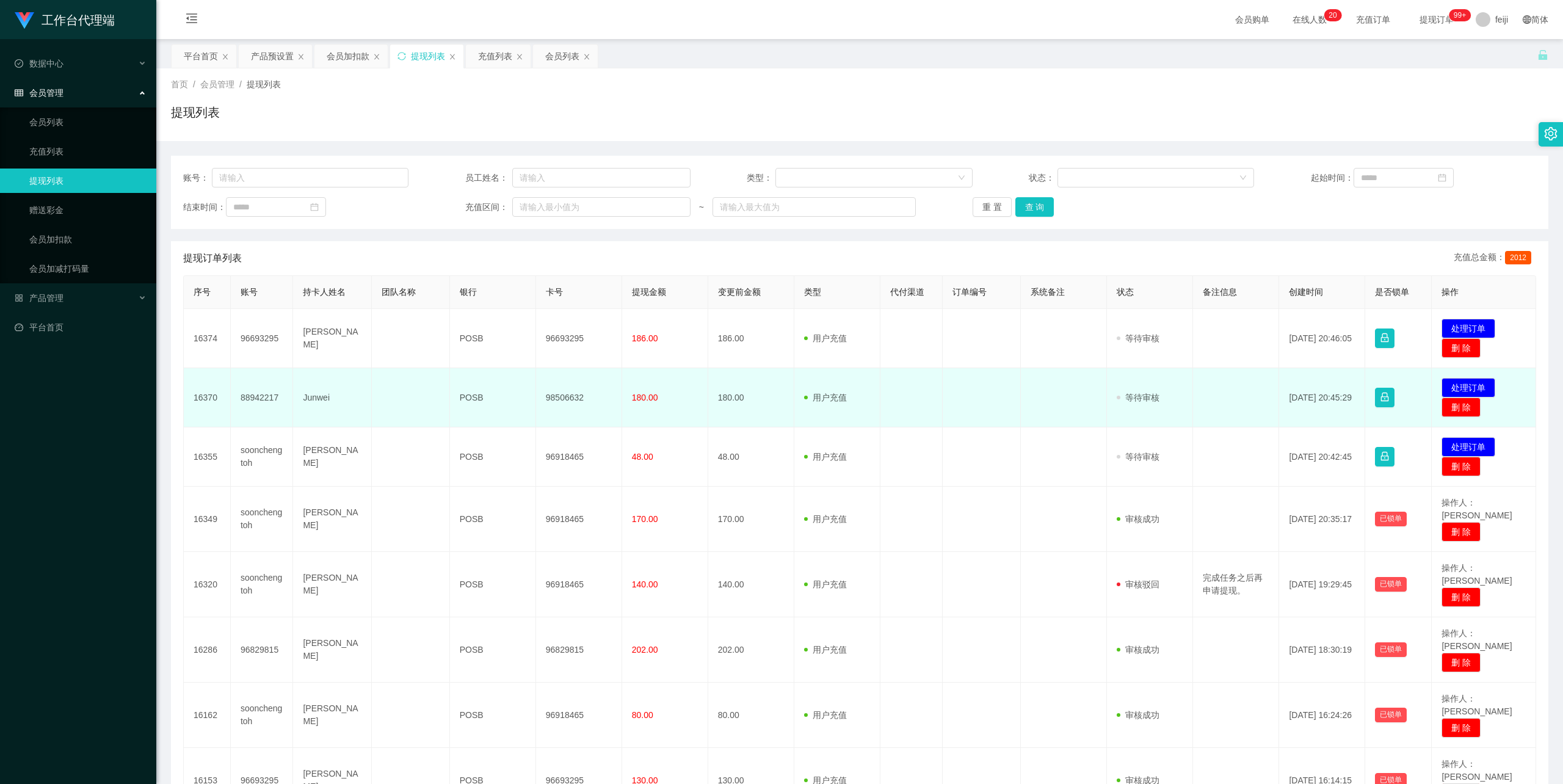
click at [316, 396] on td "Junwei" at bounding box center [331, 398] width 78 height 59
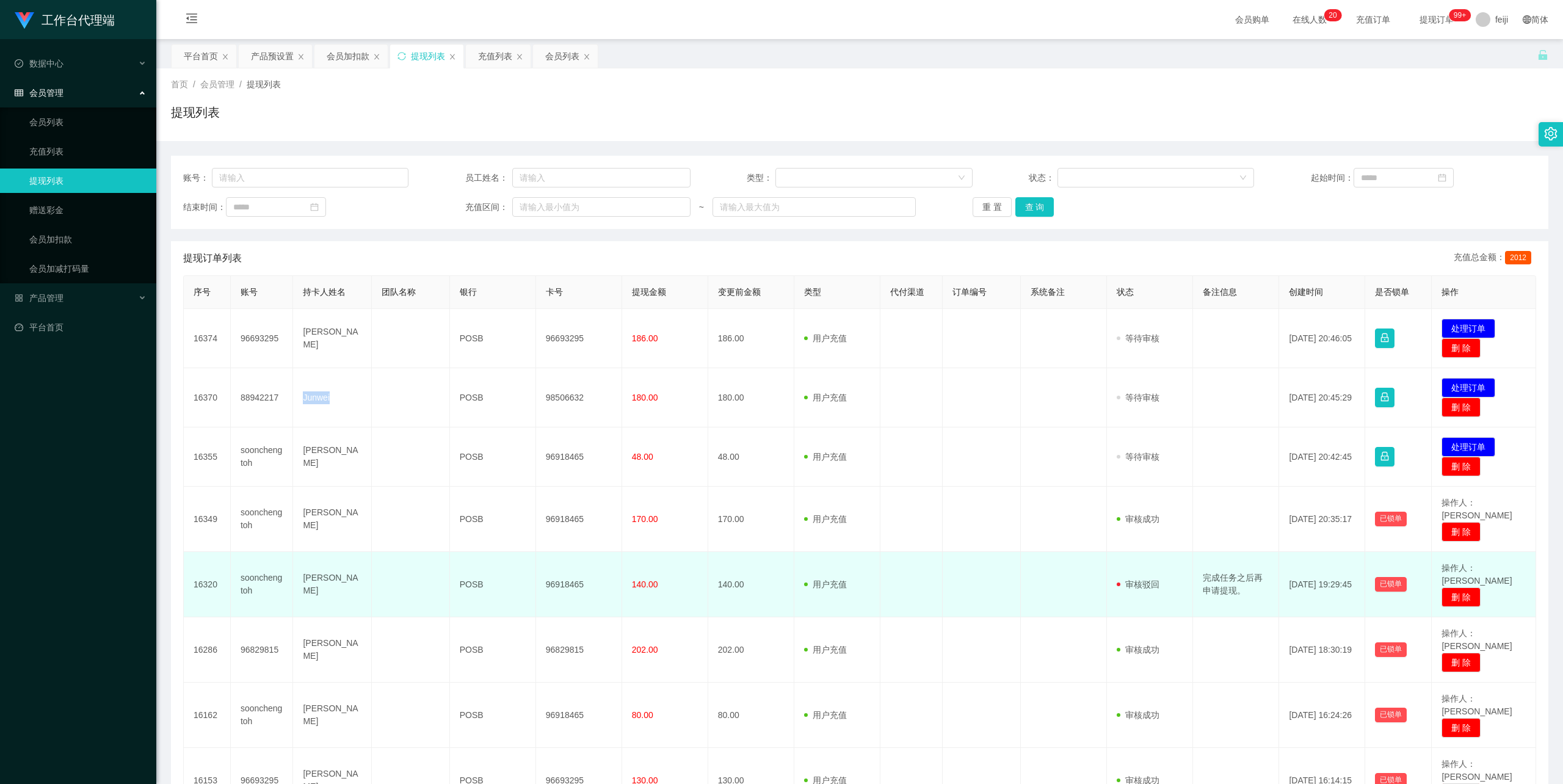
copy td "Junwei"
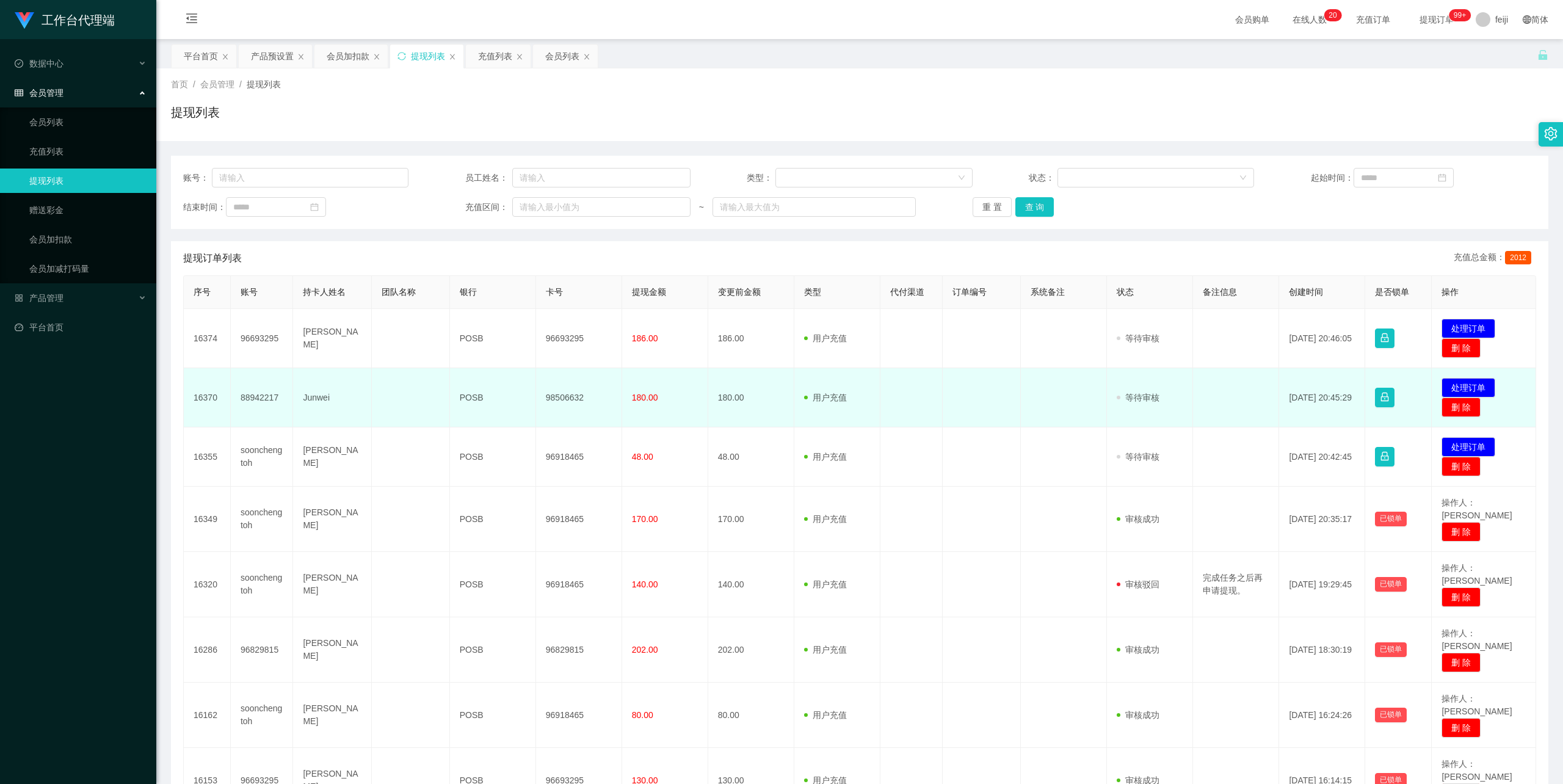
click at [569, 393] on td "98506632" at bounding box center [579, 398] width 86 height 59
copy td "98506632"
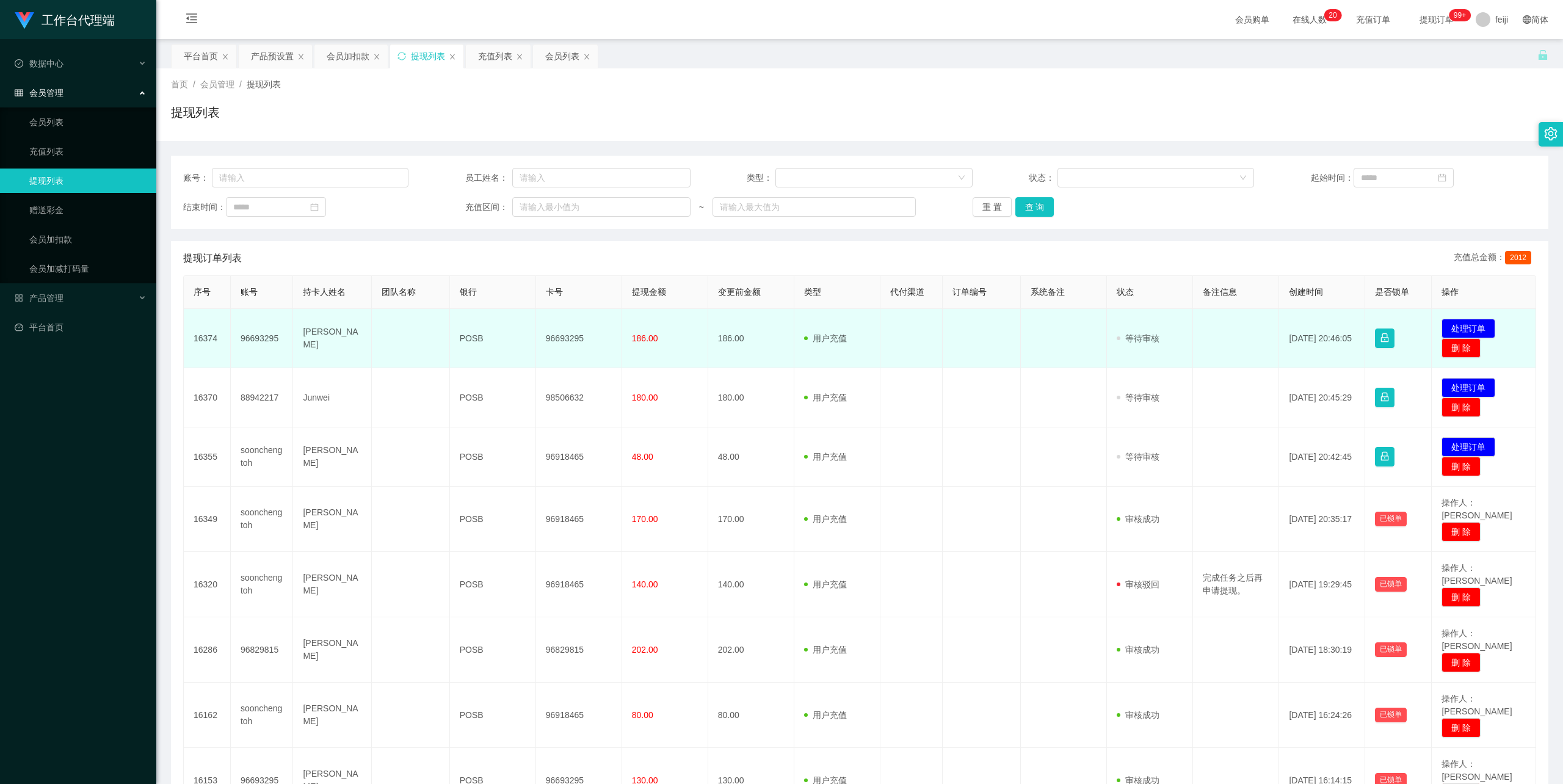
click at [318, 336] on td "[PERSON_NAME]" at bounding box center [331, 338] width 78 height 59
click at [335, 356] on td "[PERSON_NAME]" at bounding box center [331, 338] width 78 height 59
click at [321, 338] on td "[PERSON_NAME]" at bounding box center [331, 338] width 78 height 59
click at [321, 337] on td "[PERSON_NAME]" at bounding box center [331, 338] width 78 height 59
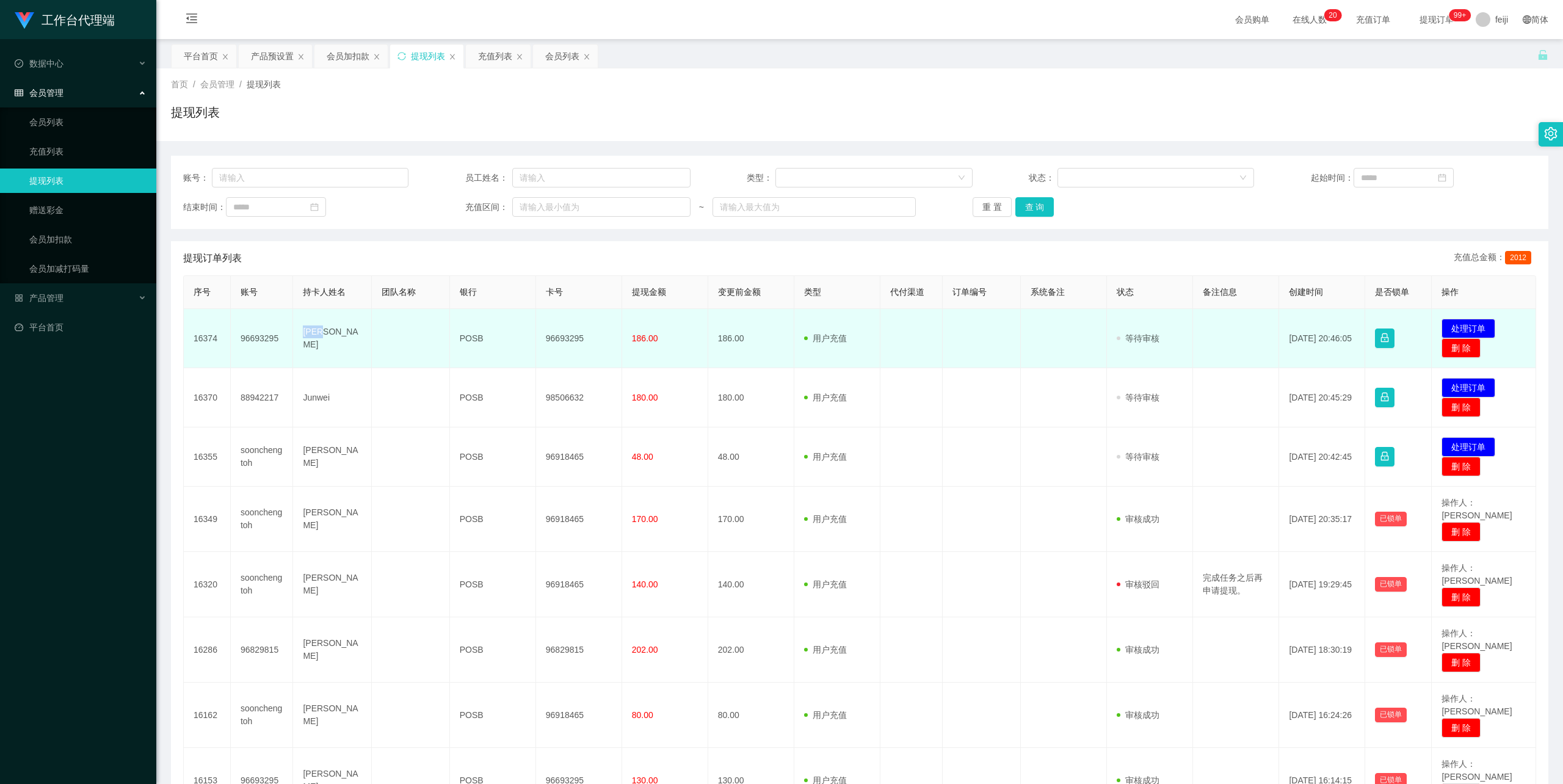
click at [319, 332] on td "[PERSON_NAME]" at bounding box center [331, 338] width 78 height 59
click at [559, 337] on td "96693295" at bounding box center [579, 338] width 86 height 59
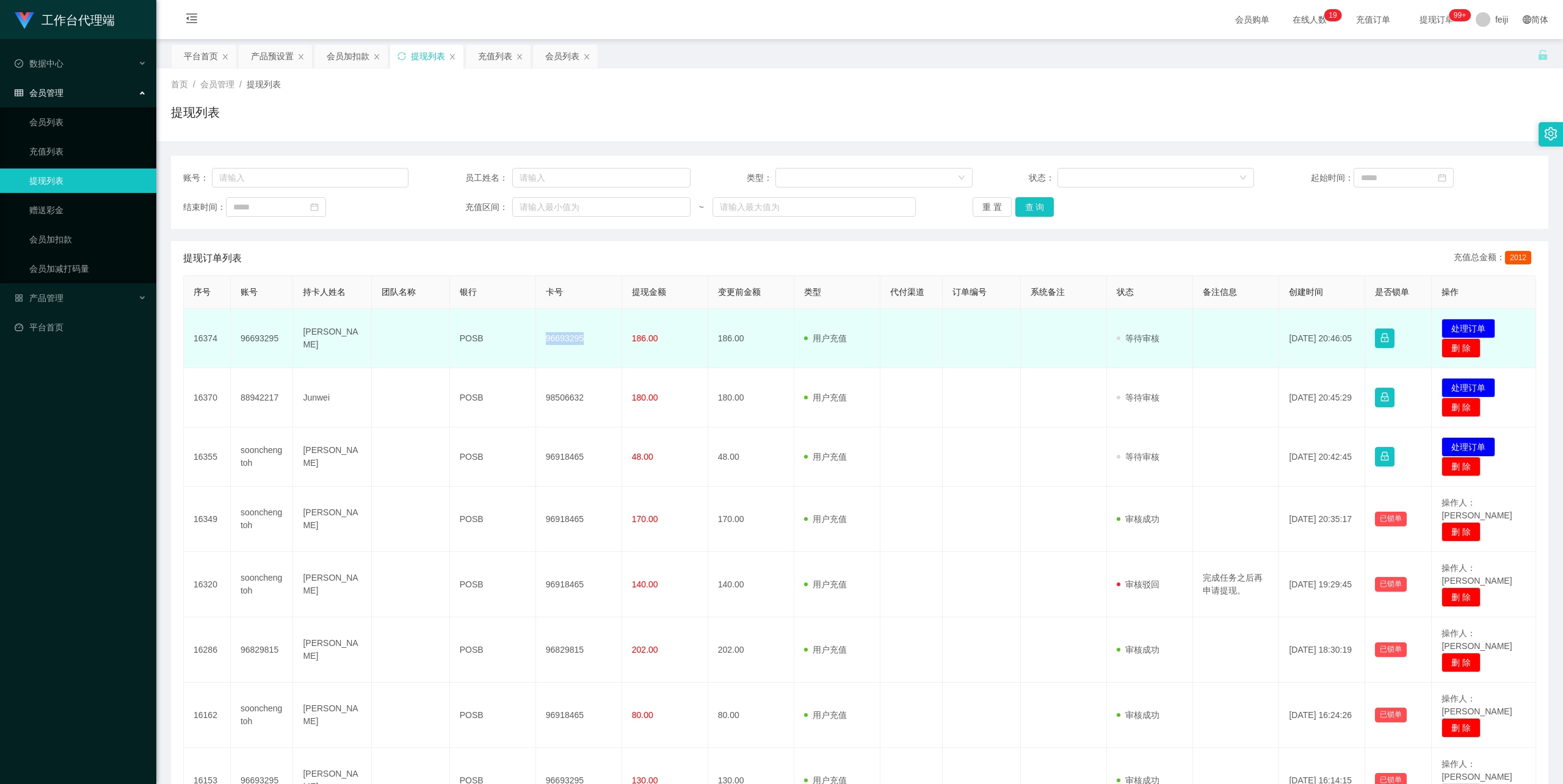
copy td "96693295"
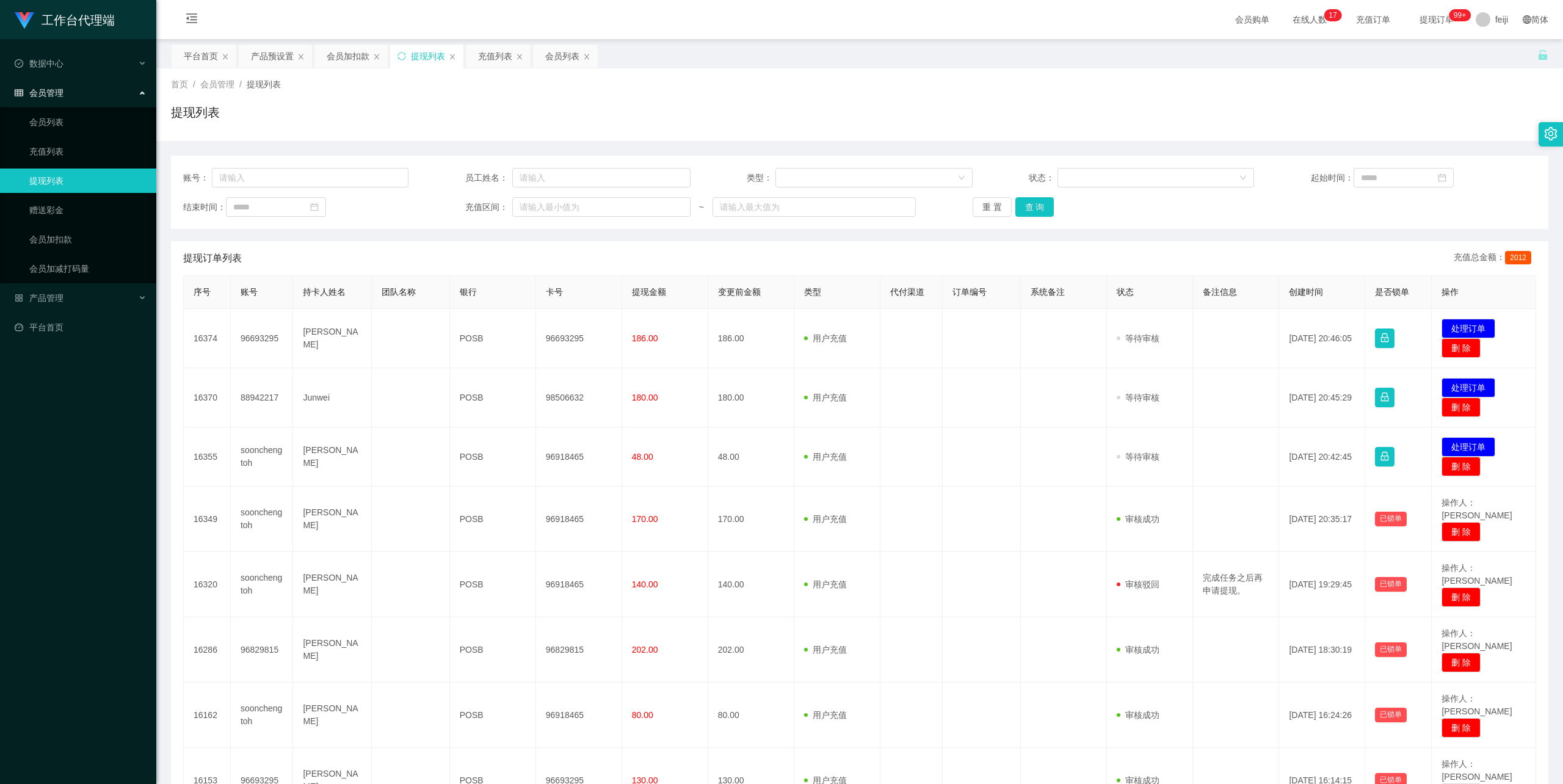
click at [868, 111] on div "提现列表" at bounding box center [860, 117] width 1378 height 28
click at [71, 590] on div "工作台代理端 数据中心 会员管理 会员列表 充值列表 提现列表 赠送彩金 会员加扣款 会员加减打码量 产品管理 平台首页" at bounding box center [78, 392] width 157 height 784
click at [794, 89] on div "首页 / 会员管理 / 提现列表 /" at bounding box center [860, 85] width 1378 height 13
click at [1126, 133] on div "首页 / 会员管理 / 提现列表 / 提现列表" at bounding box center [860, 104] width 1406 height 73
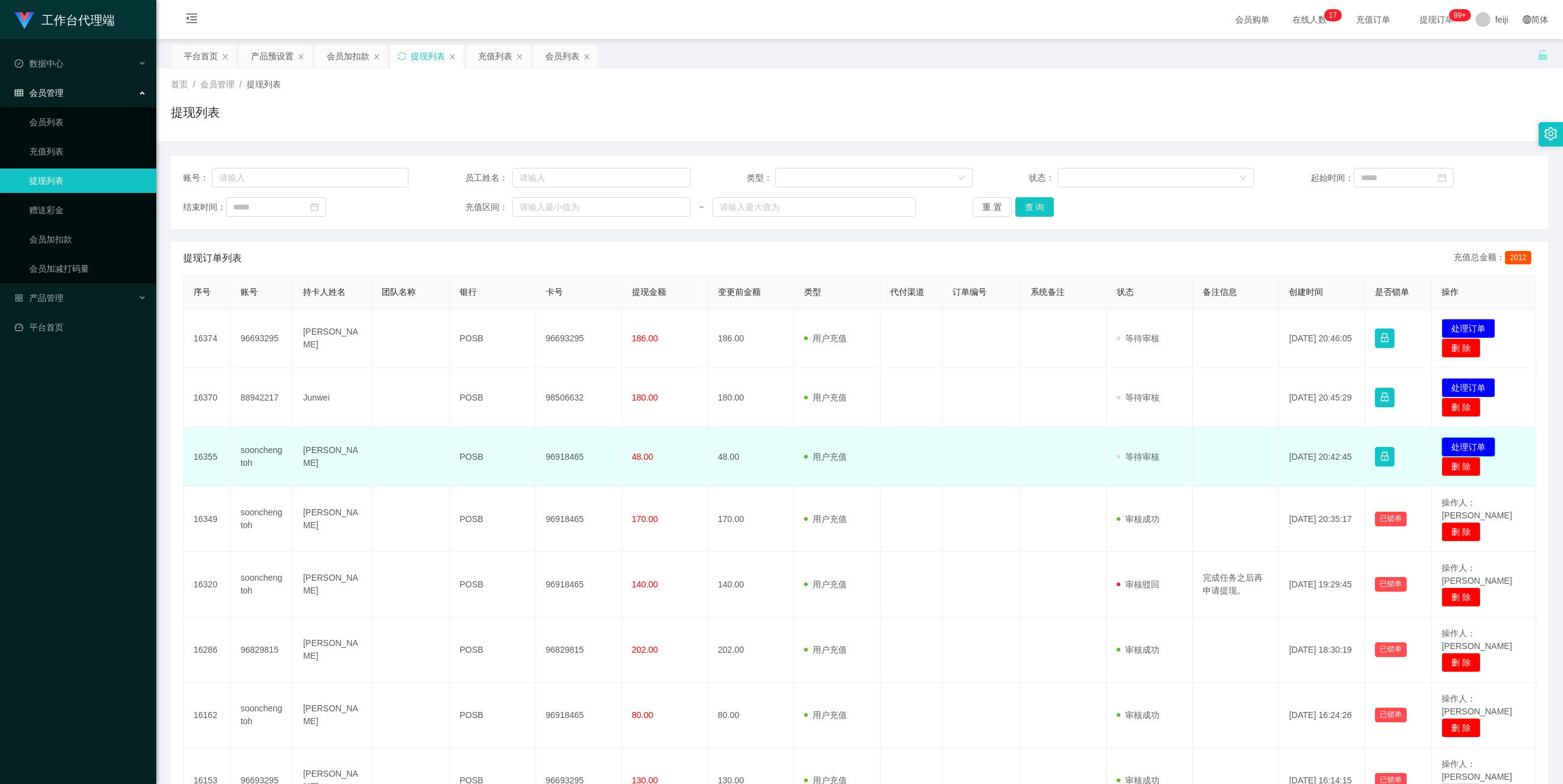
click at [1473, 447] on button "处理订单" at bounding box center [1468, 446] width 54 height 20
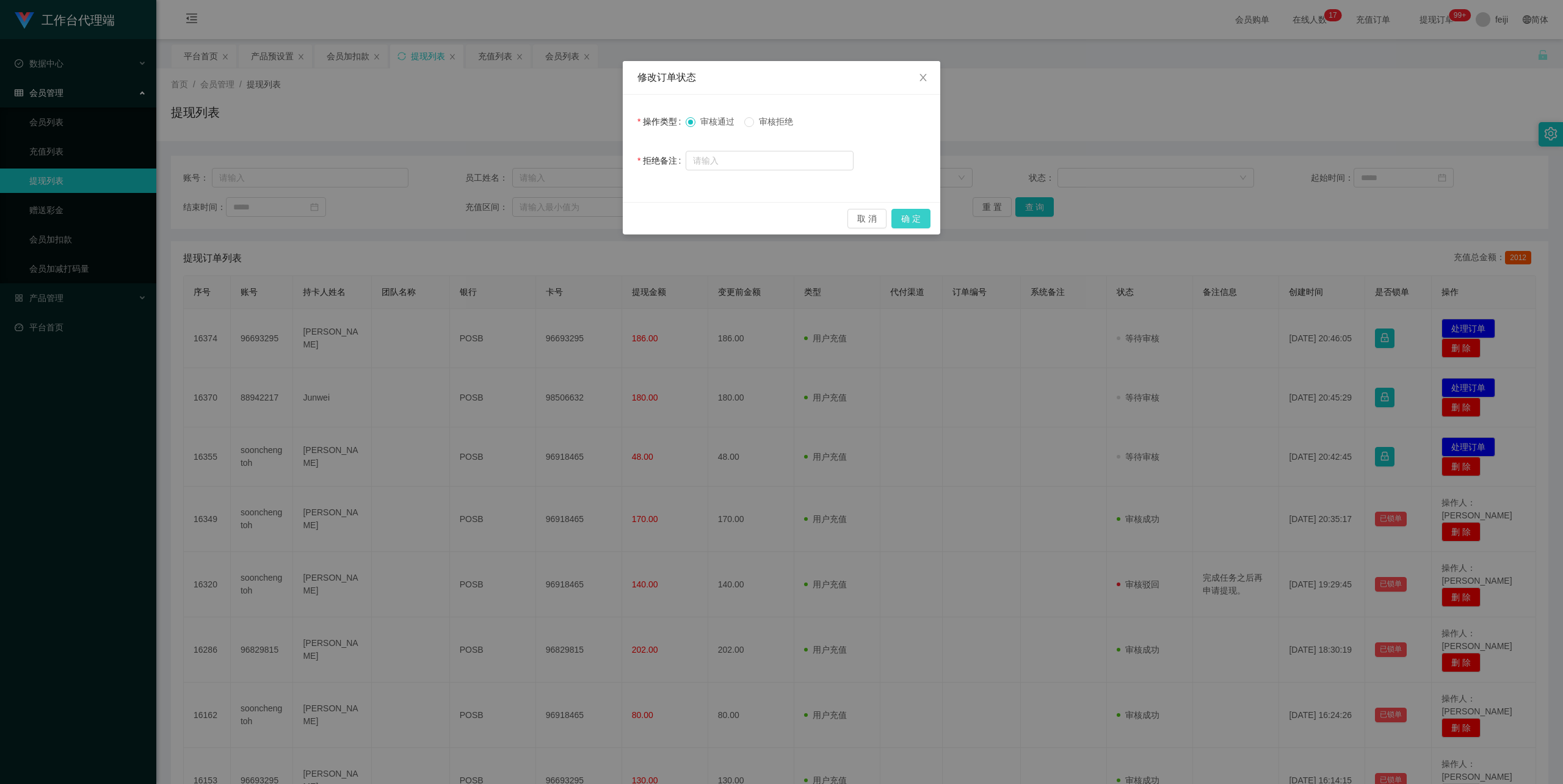
click at [917, 213] on button "确 定" at bounding box center [910, 219] width 39 height 20
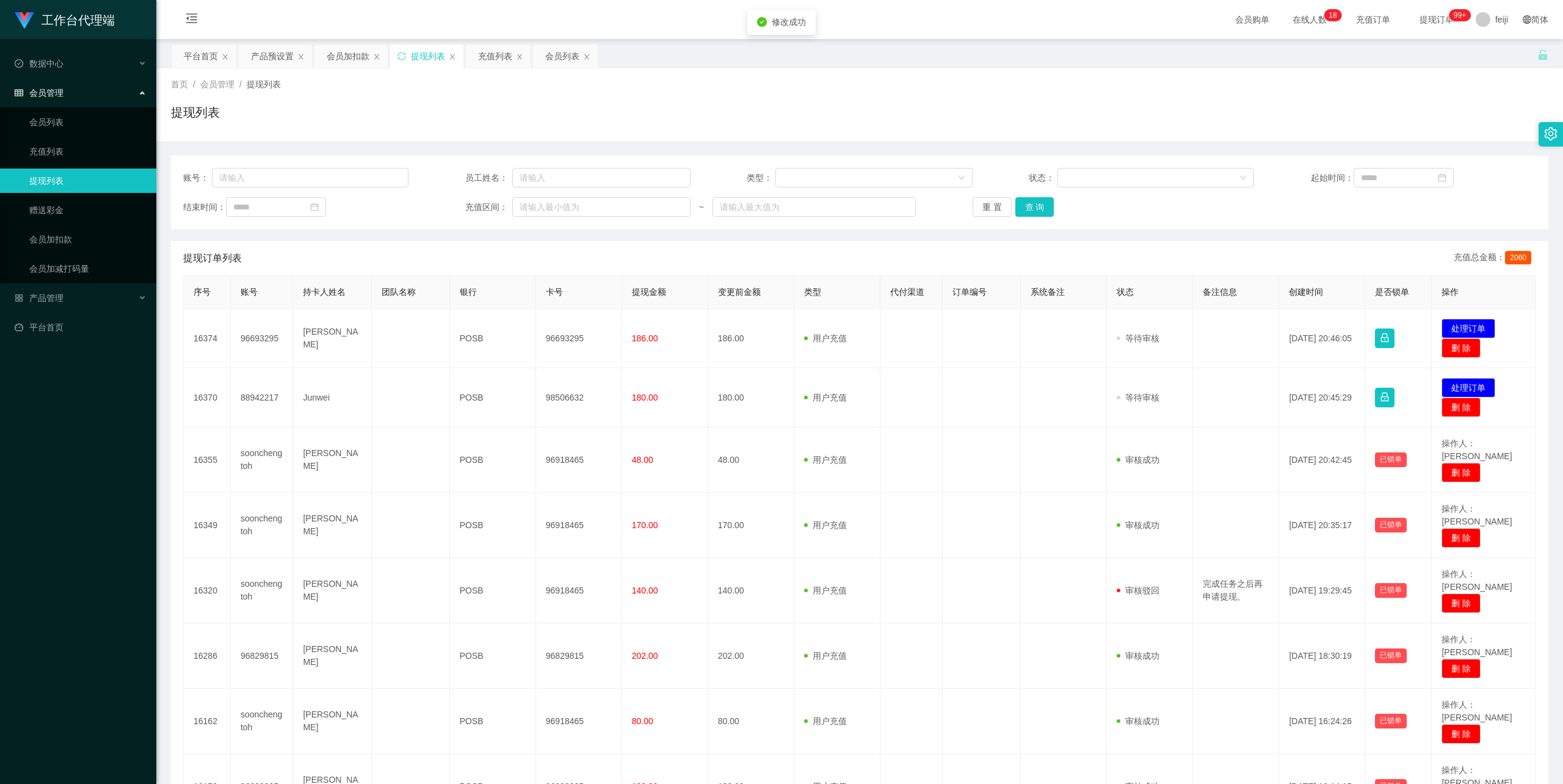
click at [1087, 88] on div "首页 / 会员管理 / 提现列表 /" at bounding box center [860, 85] width 1378 height 13
click at [1039, 114] on div "提现列表" at bounding box center [860, 117] width 1378 height 28
click at [1105, 95] on div "首页 / 会员管理 / 提现列表 / 提现列表" at bounding box center [860, 104] width 1378 height 53
click at [472, 225] on div "账号： 员工姓名： 类型： 状态： 起始时间： 结束时间： 充值区间： ~ 重 置 查 询" at bounding box center [860, 192] width 1378 height 73
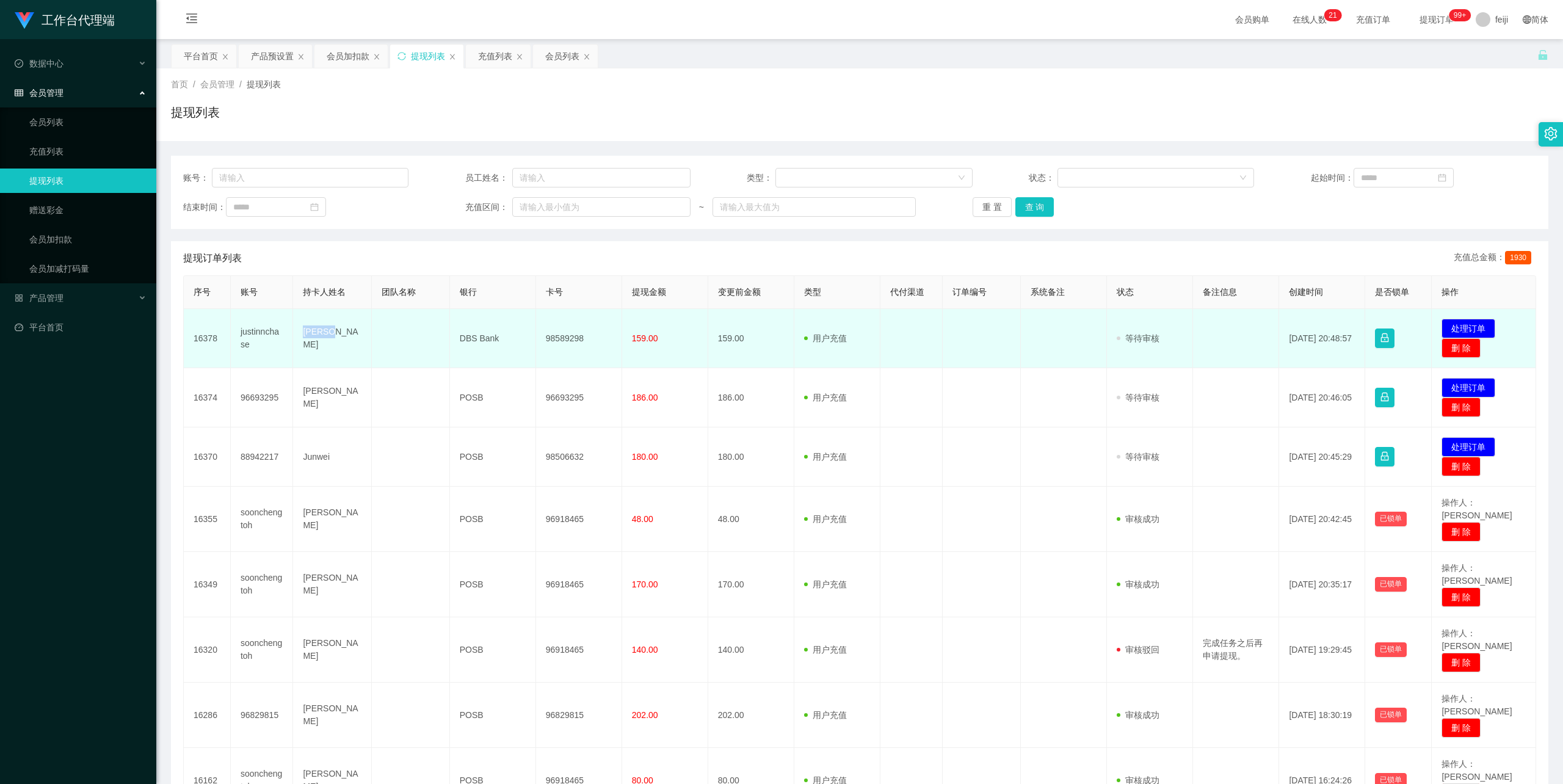
drag, startPoint x: 339, startPoint y: 336, endPoint x: 294, endPoint y: 335, distance: 45.0
click at [294, 335] on td "[PERSON_NAME]" at bounding box center [331, 338] width 78 height 59
copy td "[PERSON_NAME]"
click at [565, 333] on td "98589298" at bounding box center [579, 338] width 86 height 59
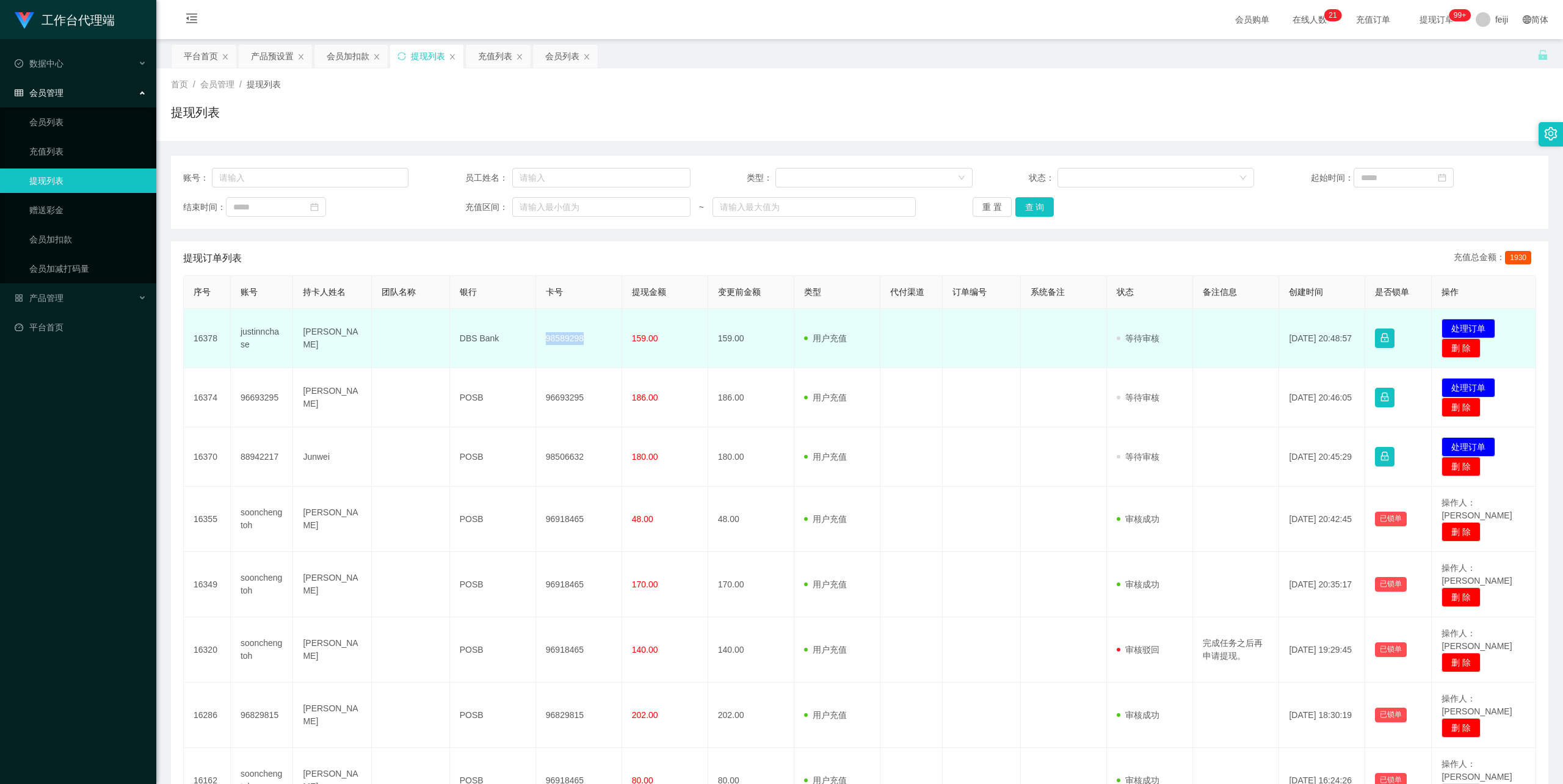
copy td "98589298"
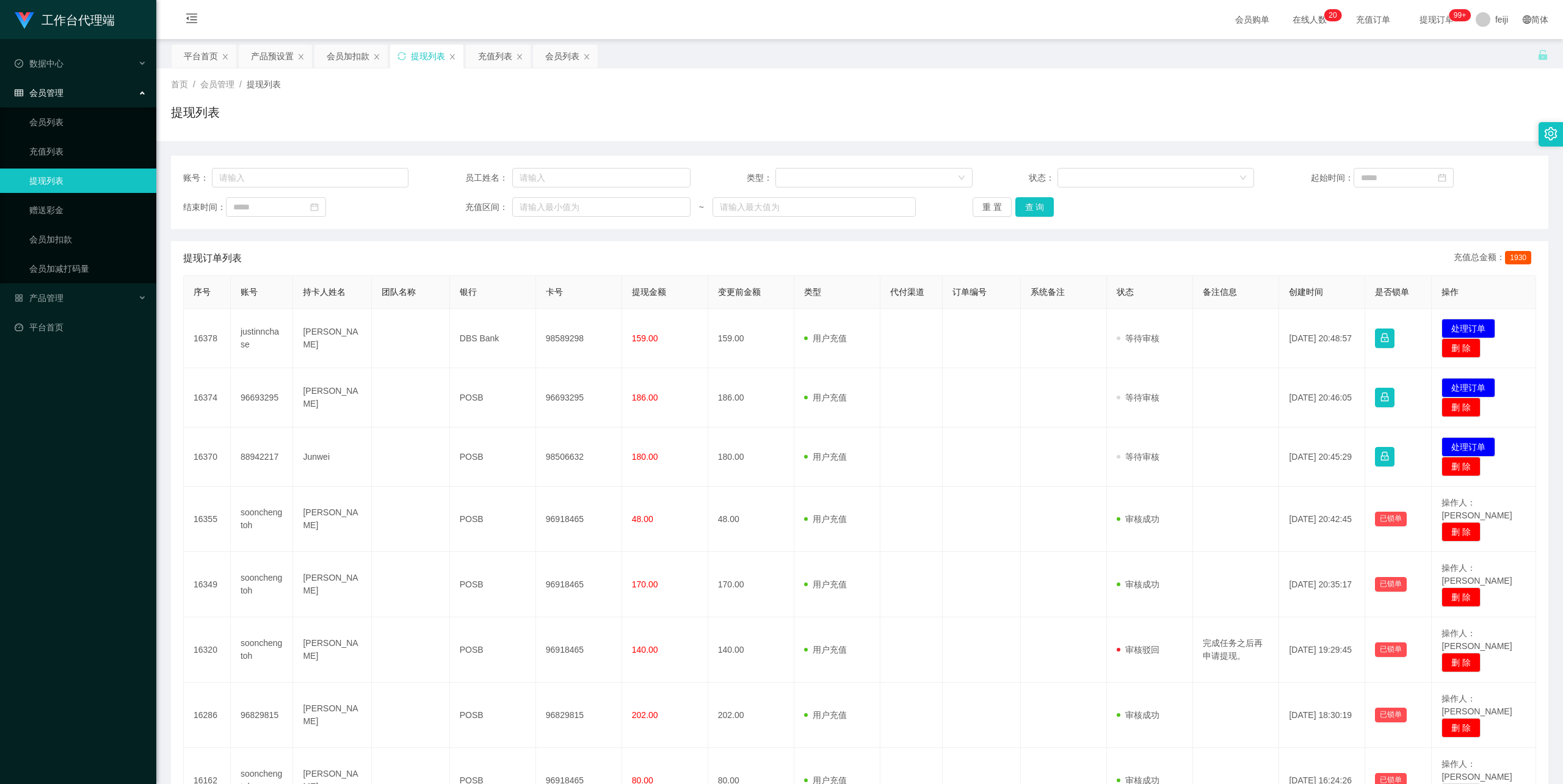
drag, startPoint x: 807, startPoint y: 71, endPoint x: 793, endPoint y: 71, distance: 14.0
click at [807, 71] on div "首页 / 会员管理 / 提现列表 / 提现列表" at bounding box center [860, 104] width 1406 height 73
click at [761, 76] on div "首页 / 会员管理 / 提现列表 / 提现列表" at bounding box center [860, 104] width 1406 height 73
click at [1121, 106] on div "提现列表" at bounding box center [860, 117] width 1378 height 28
click at [694, 96] on div "首页 / 会员管理 / 提现列表 / 提现列表" at bounding box center [860, 104] width 1378 height 53
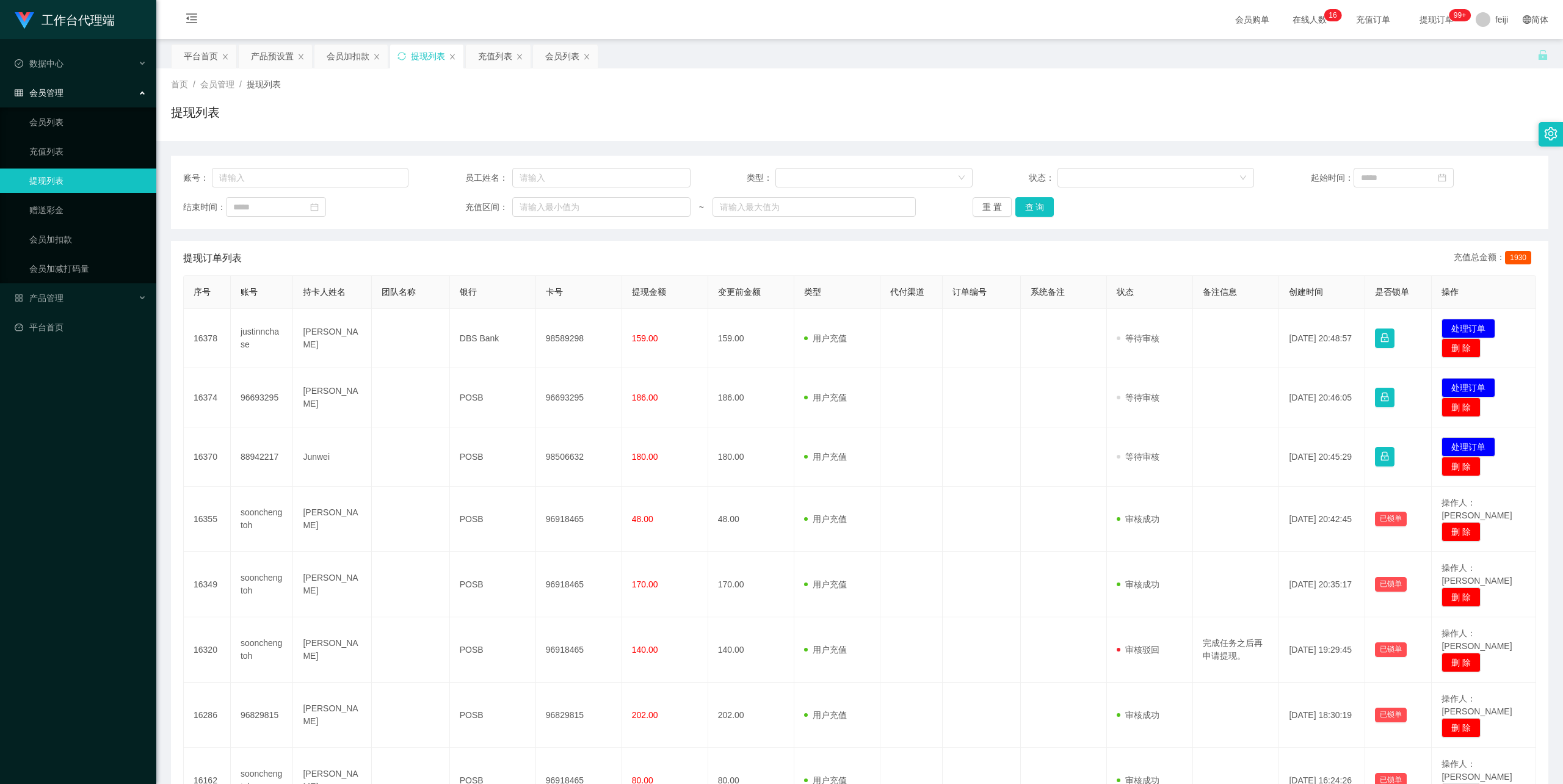
click at [899, 69] on div "首页 / 会员管理 / 提现列表 / 提现列表" at bounding box center [860, 104] width 1406 height 73
click at [666, 78] on div "首页 / 会员管理 / 提现列表 /" at bounding box center [860, 85] width 1378 height 13
click at [747, 113] on div "提现列表" at bounding box center [860, 117] width 1378 height 28
click at [950, 91] on div "首页 / 会员管理 / 提现列表 / 提现列表" at bounding box center [860, 104] width 1378 height 53
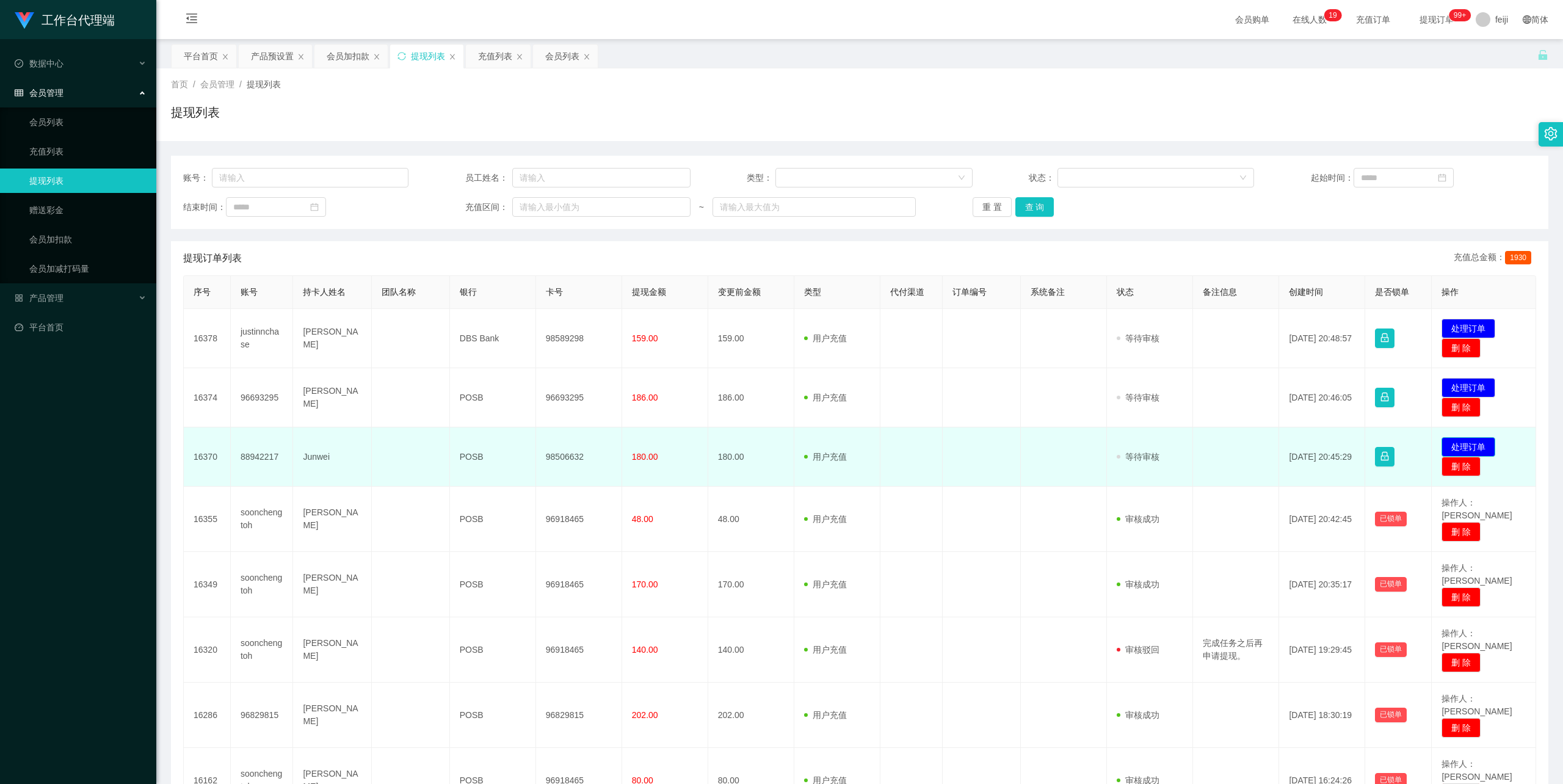
click at [1461, 445] on button "处理订单" at bounding box center [1468, 446] width 54 height 20
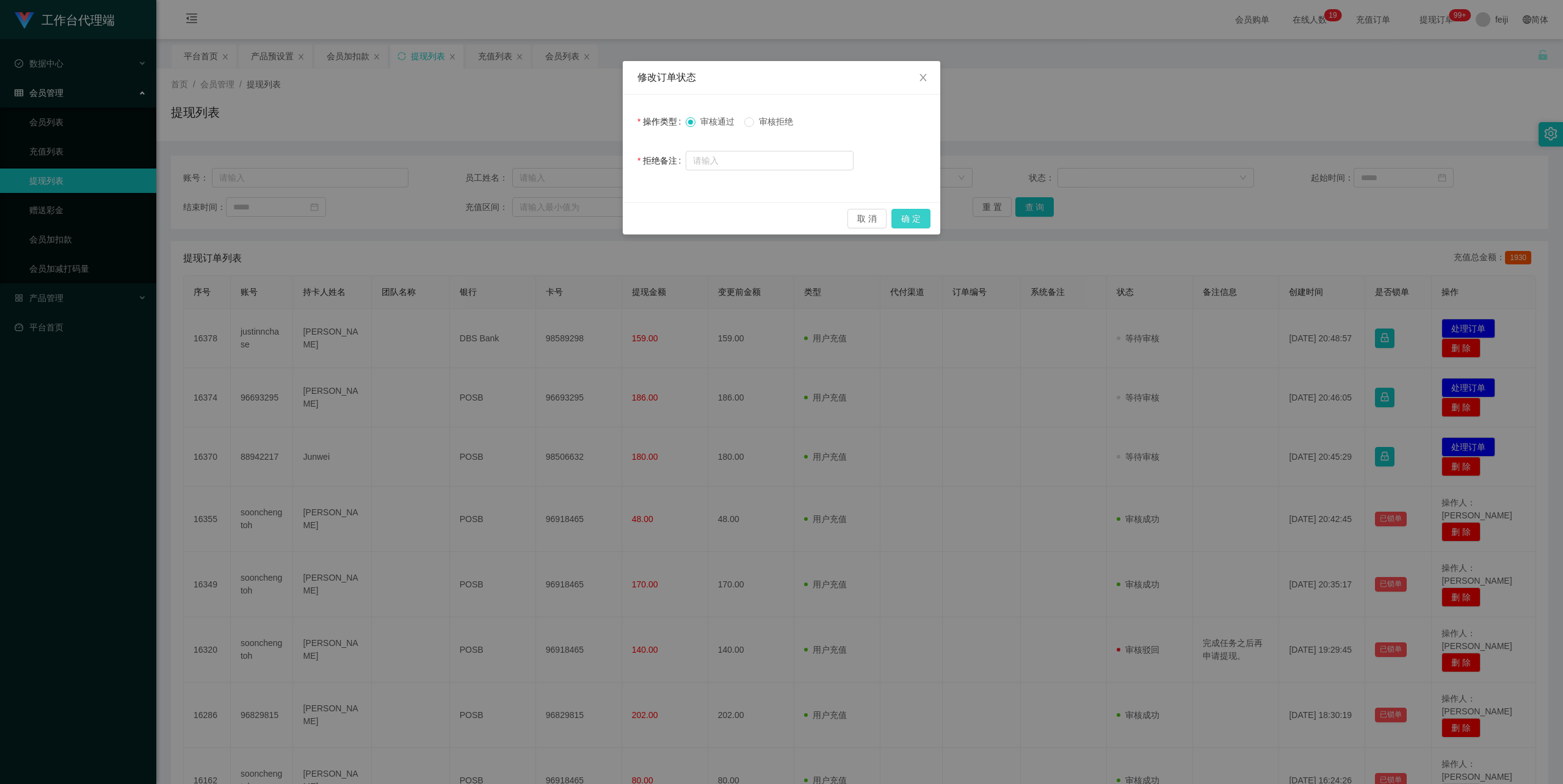
click at [911, 219] on button "确 定" at bounding box center [910, 219] width 39 height 20
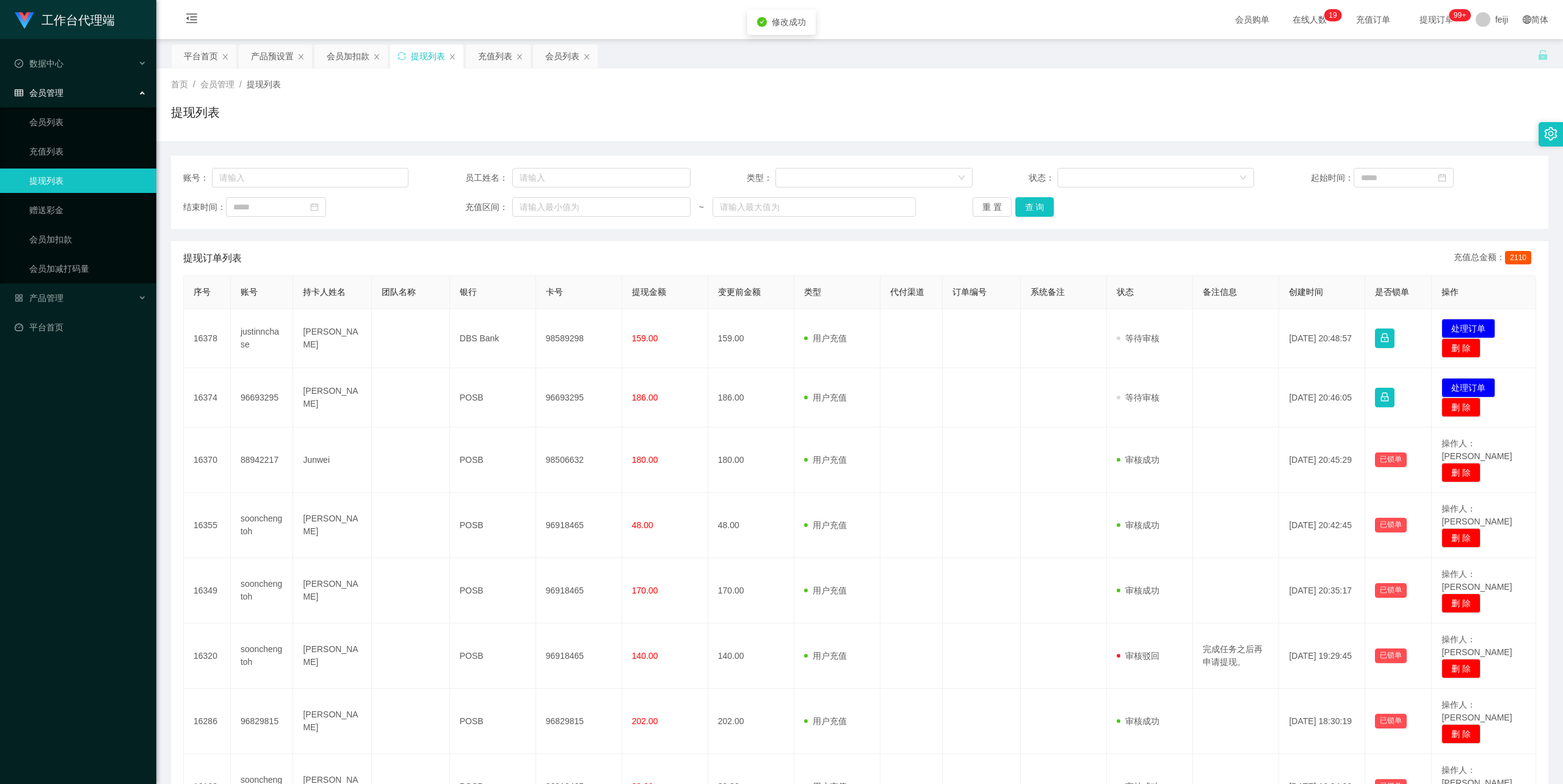
click at [1061, 90] on div "首页 / 会员管理 / 提现列表 /" at bounding box center [860, 85] width 1378 height 13
click at [782, 99] on div "首页 / 会员管理 / 提现列表 / 提现列表" at bounding box center [860, 104] width 1378 height 53
click at [690, 82] on div "首页 / 会员管理 / 提现列表 /" at bounding box center [860, 85] width 1378 height 13
click at [658, 138] on div "首页 / 会员管理 / 提现列表 / 提现列表" at bounding box center [860, 104] width 1406 height 73
click at [1072, 88] on div "首页 / 会员管理 / 提现列表 /" at bounding box center [860, 85] width 1378 height 13
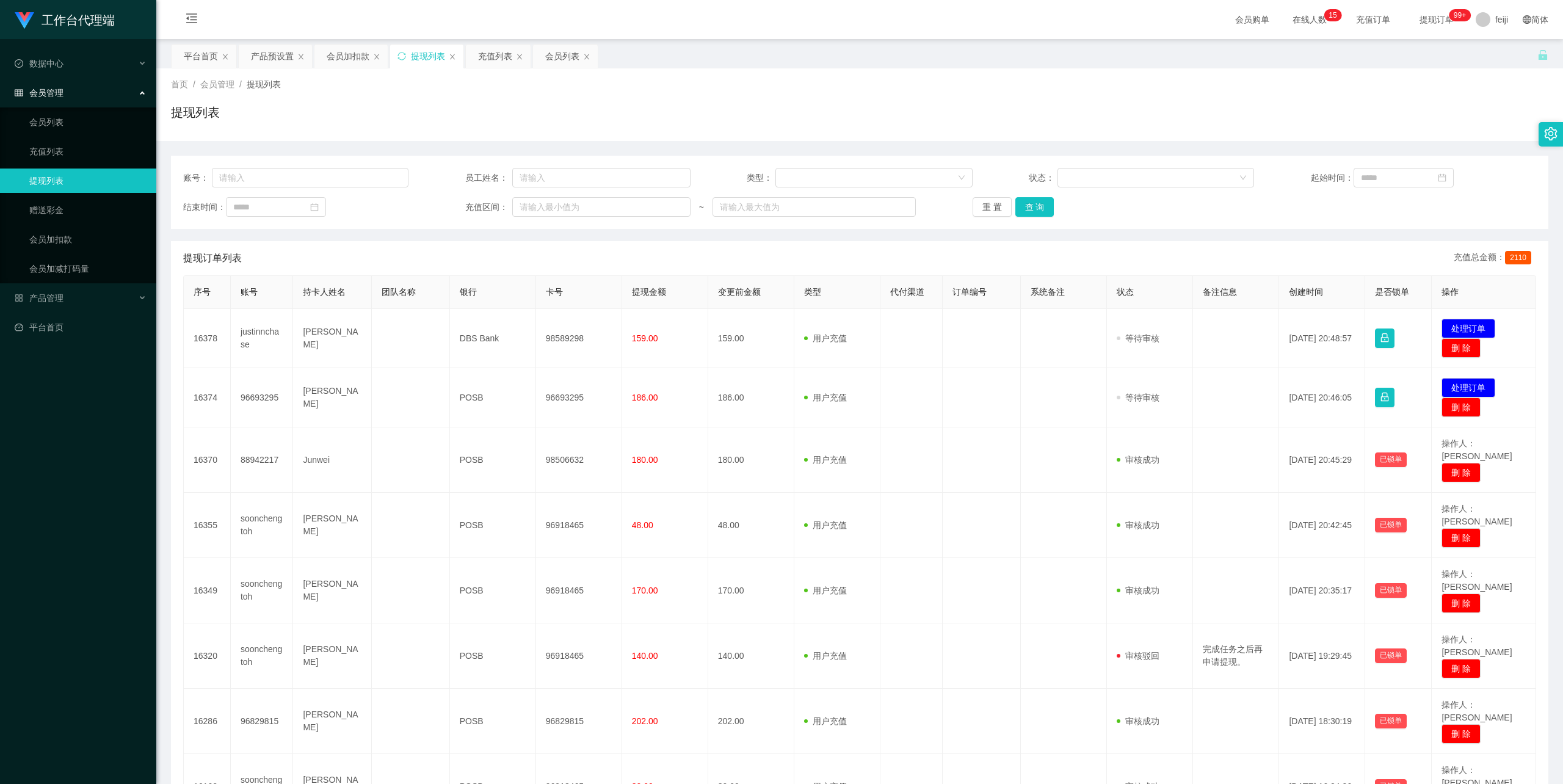
click at [1017, 90] on div "首页 / 会员管理 / 提现列表 /" at bounding box center [860, 85] width 1378 height 13
click at [745, 105] on div "提现列表" at bounding box center [860, 117] width 1378 height 28
click at [597, 124] on div "提现列表" at bounding box center [860, 117] width 1378 height 28
drag, startPoint x: 1348, startPoint y: 85, endPoint x: 1300, endPoint y: 103, distance: 51.3
click at [1348, 85] on div "首页 / 会员管理 / 提现列表 /" at bounding box center [860, 85] width 1378 height 13
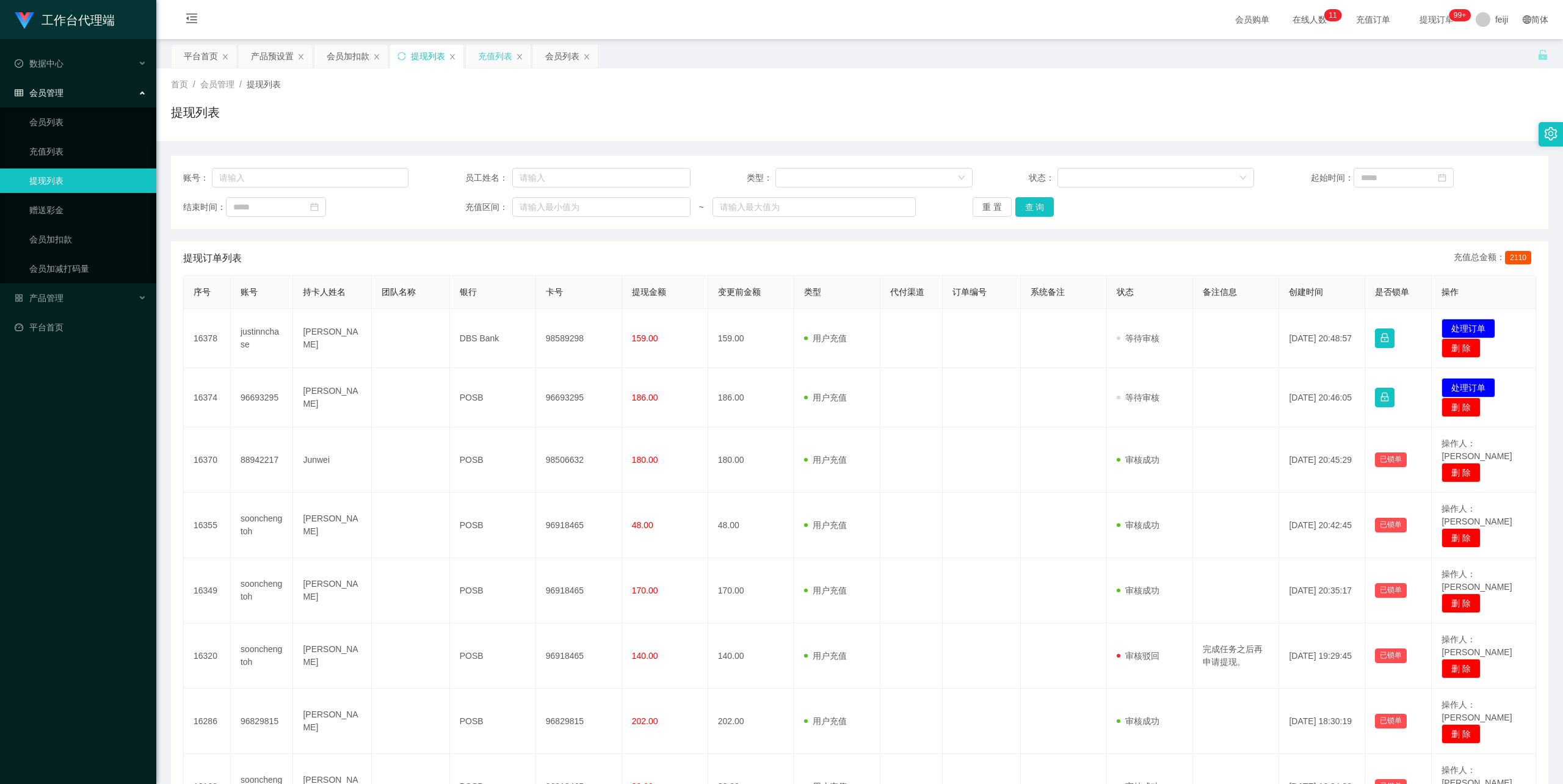
click at [494, 59] on div "充值列表" at bounding box center [495, 56] width 34 height 23
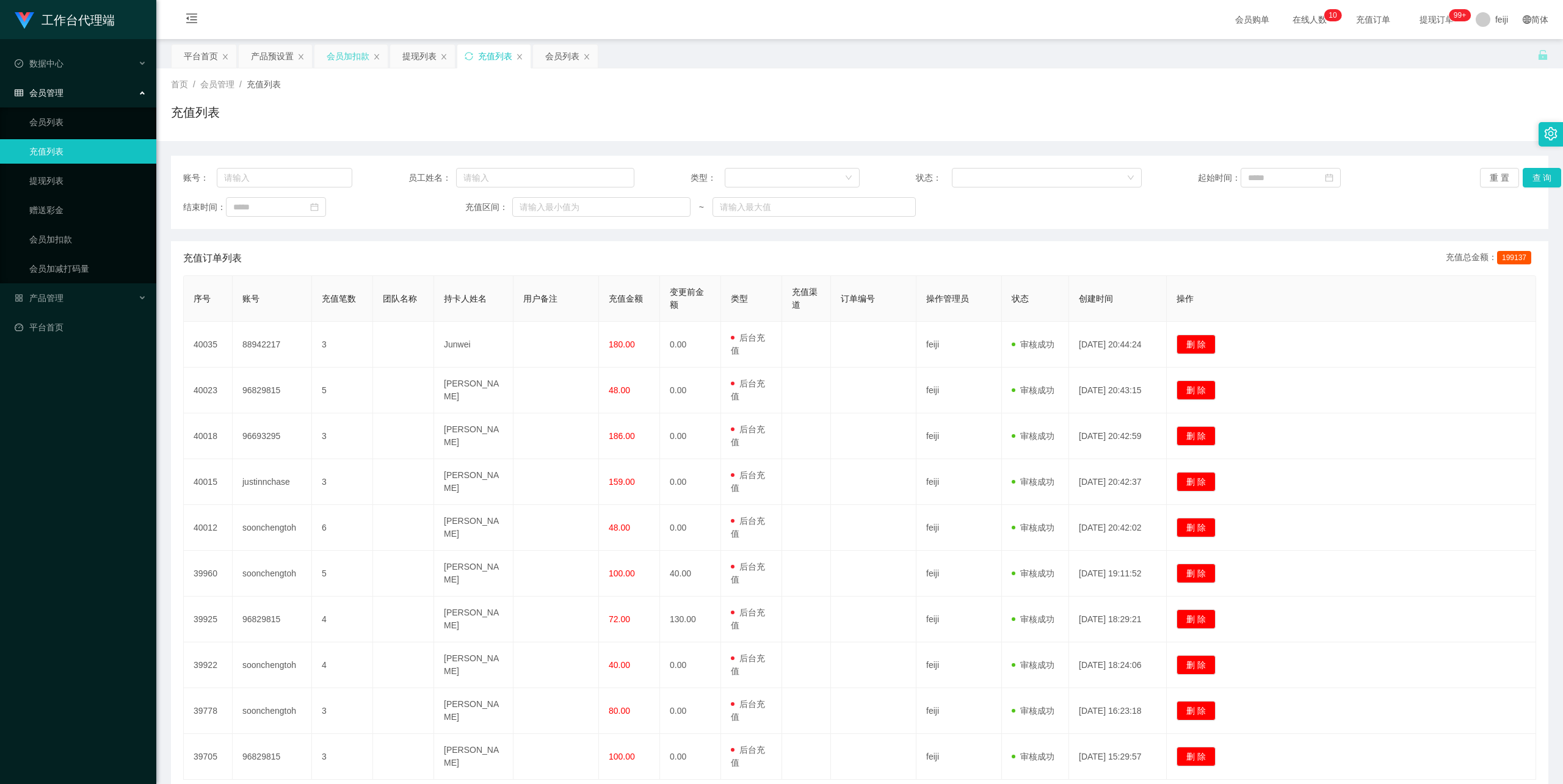
click at [348, 55] on div "会员加扣款" at bounding box center [348, 56] width 42 height 23
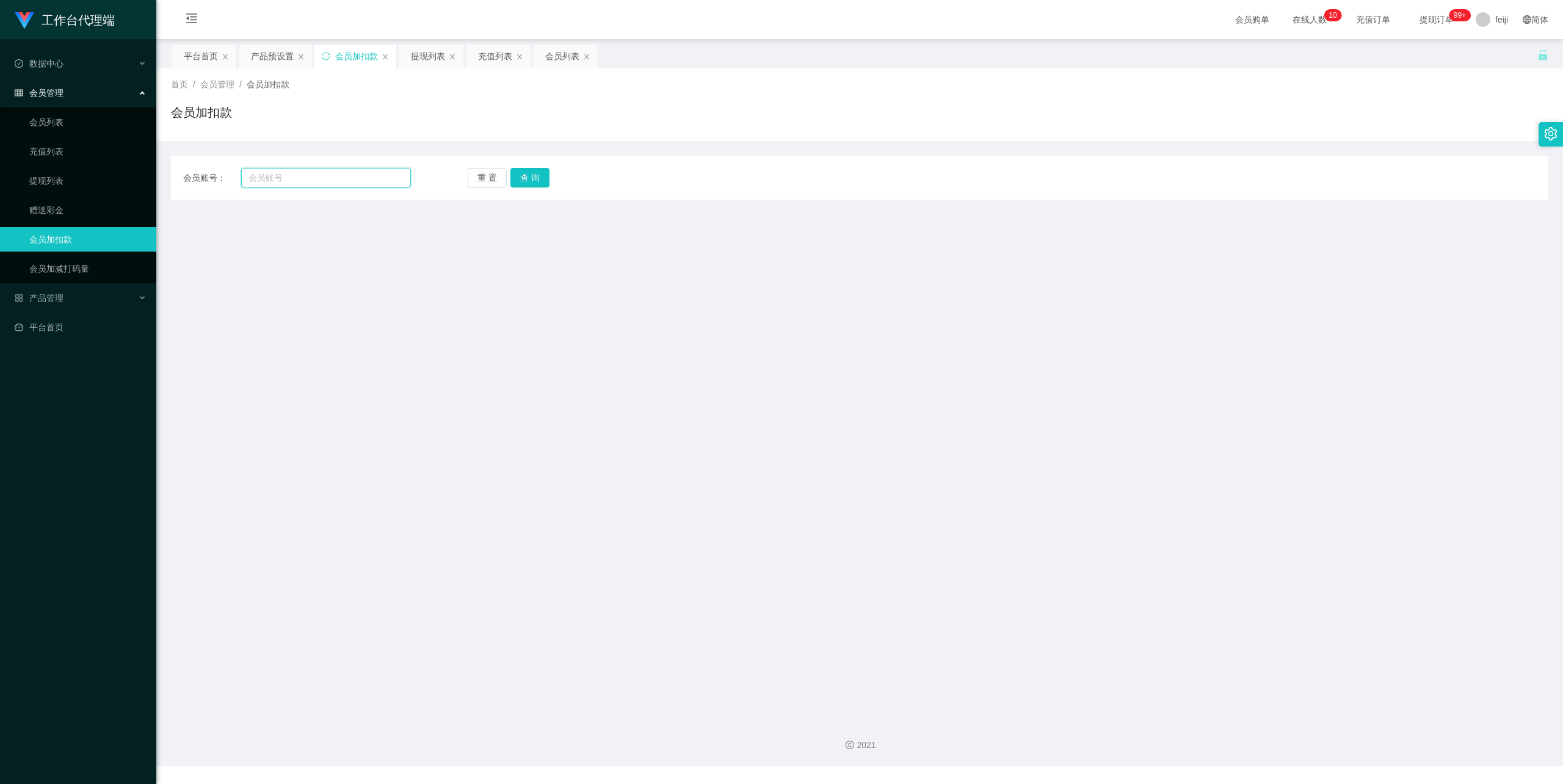
click at [270, 176] on input "text" at bounding box center [326, 177] width 169 height 20
paste input "ahsheng0823"
type input "ahsheng0823"
drag, startPoint x: 520, startPoint y: 177, endPoint x: 519, endPoint y: 185, distance: 8.1
click at [520, 178] on button "查 询" at bounding box center [529, 177] width 39 height 20
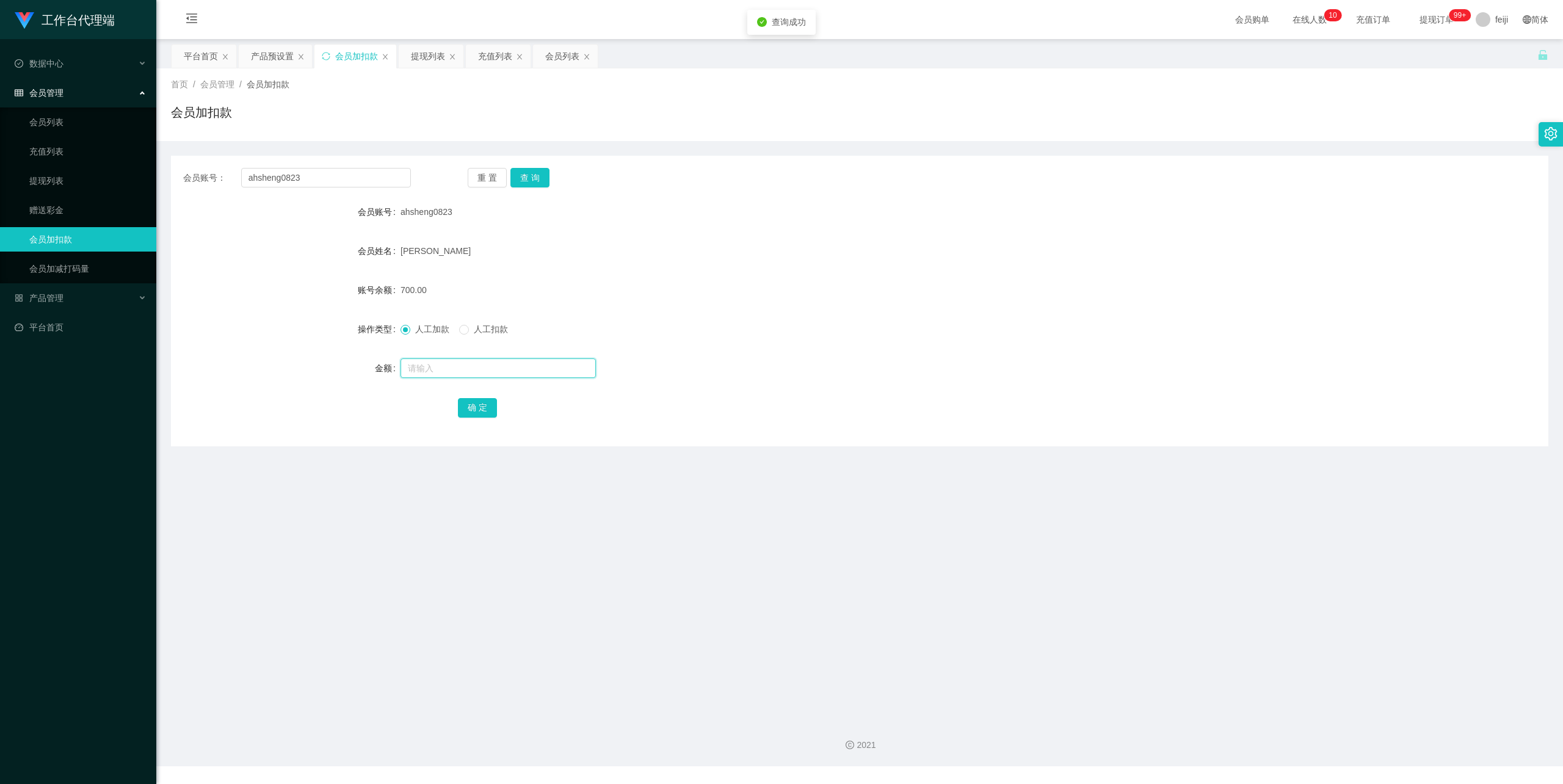
click at [433, 366] on input "text" at bounding box center [498, 368] width 195 height 20
click at [460, 359] on input "text" at bounding box center [498, 368] width 195 height 20
type input "248"
click at [487, 403] on button "确 定" at bounding box center [477, 408] width 39 height 20
click at [853, 342] on form "会员账号 ahsheng0823 会员姓名 Yee Shing Sheng 账号余额 948.00 操作类型 人工加款 人工扣款 金额 确 定" at bounding box center [860, 310] width 1378 height 220
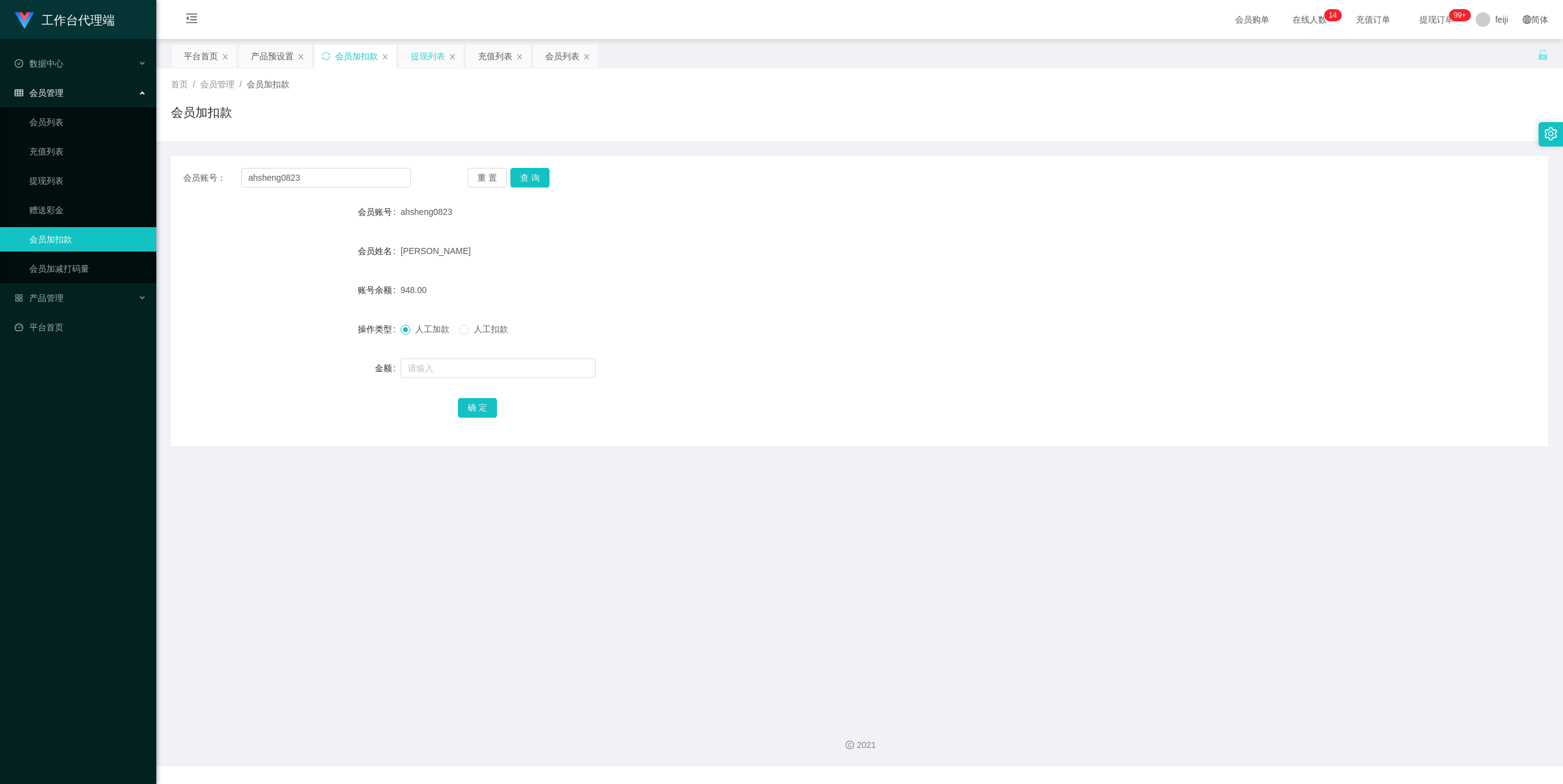
click at [433, 47] on div "提现列表" at bounding box center [428, 56] width 34 height 23
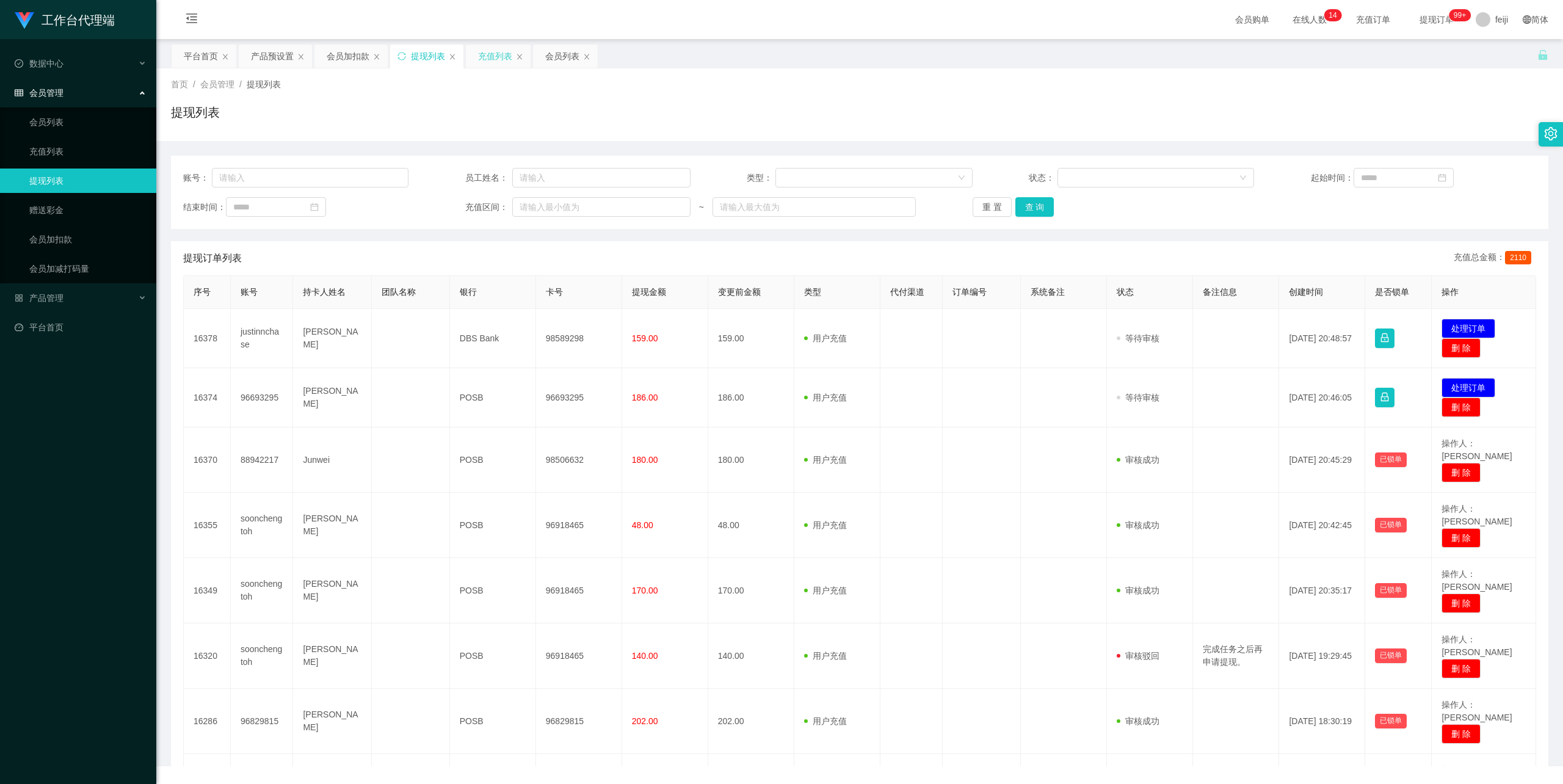
click at [520, 52] on div "充值列表" at bounding box center [498, 56] width 65 height 23
click at [589, 54] on icon "图标: close" at bounding box center [587, 57] width 7 height 7
click at [523, 56] on icon "图标: close" at bounding box center [519, 57] width 7 height 7
click at [583, 101] on div "首页 / 会员管理 / 提现列表 / 提现列表" at bounding box center [860, 104] width 1378 height 53
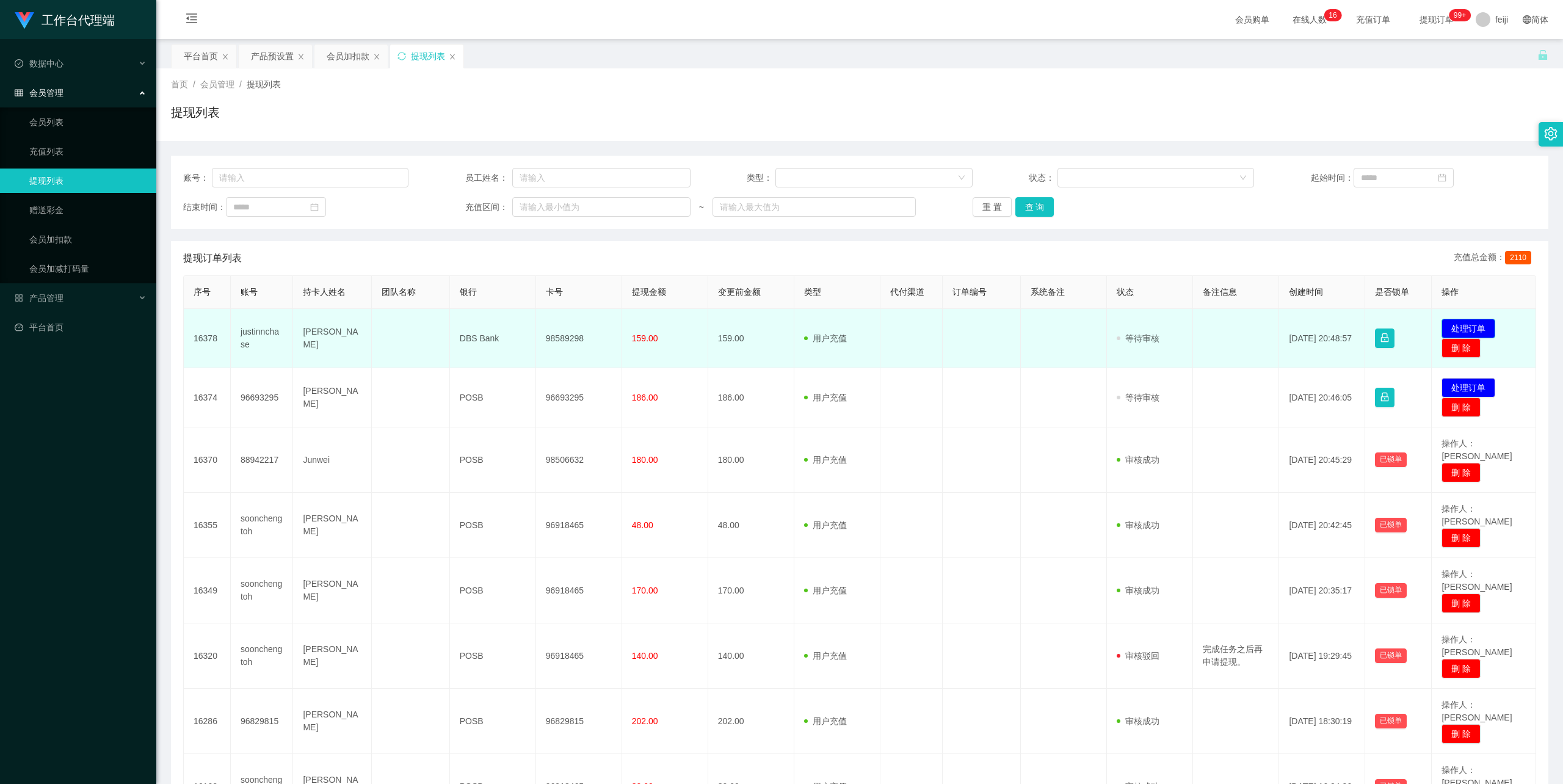
click at [1464, 323] on button "处理订单" at bounding box center [1468, 329] width 54 height 20
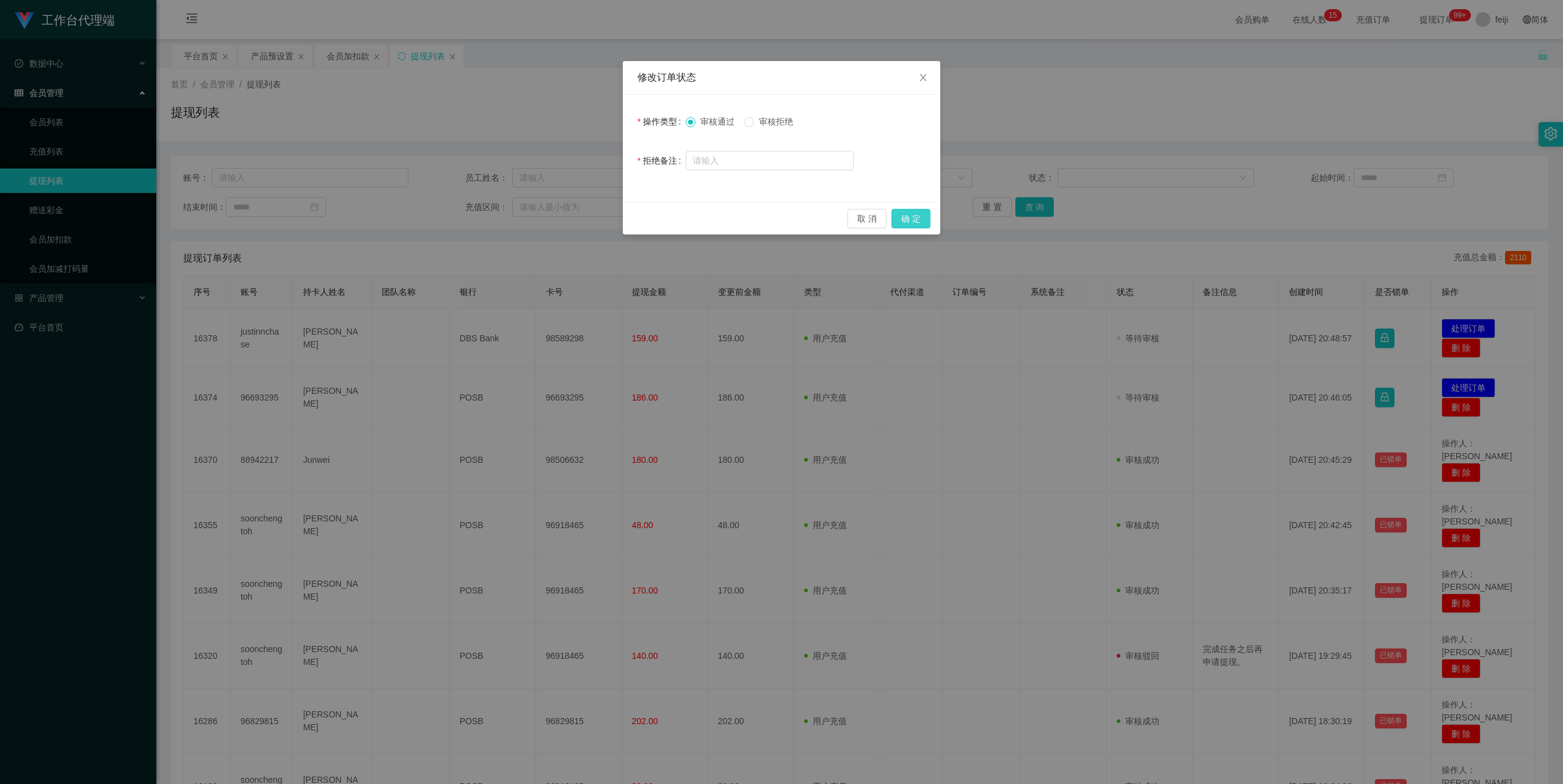
click at [916, 212] on button "确 定" at bounding box center [910, 219] width 39 height 20
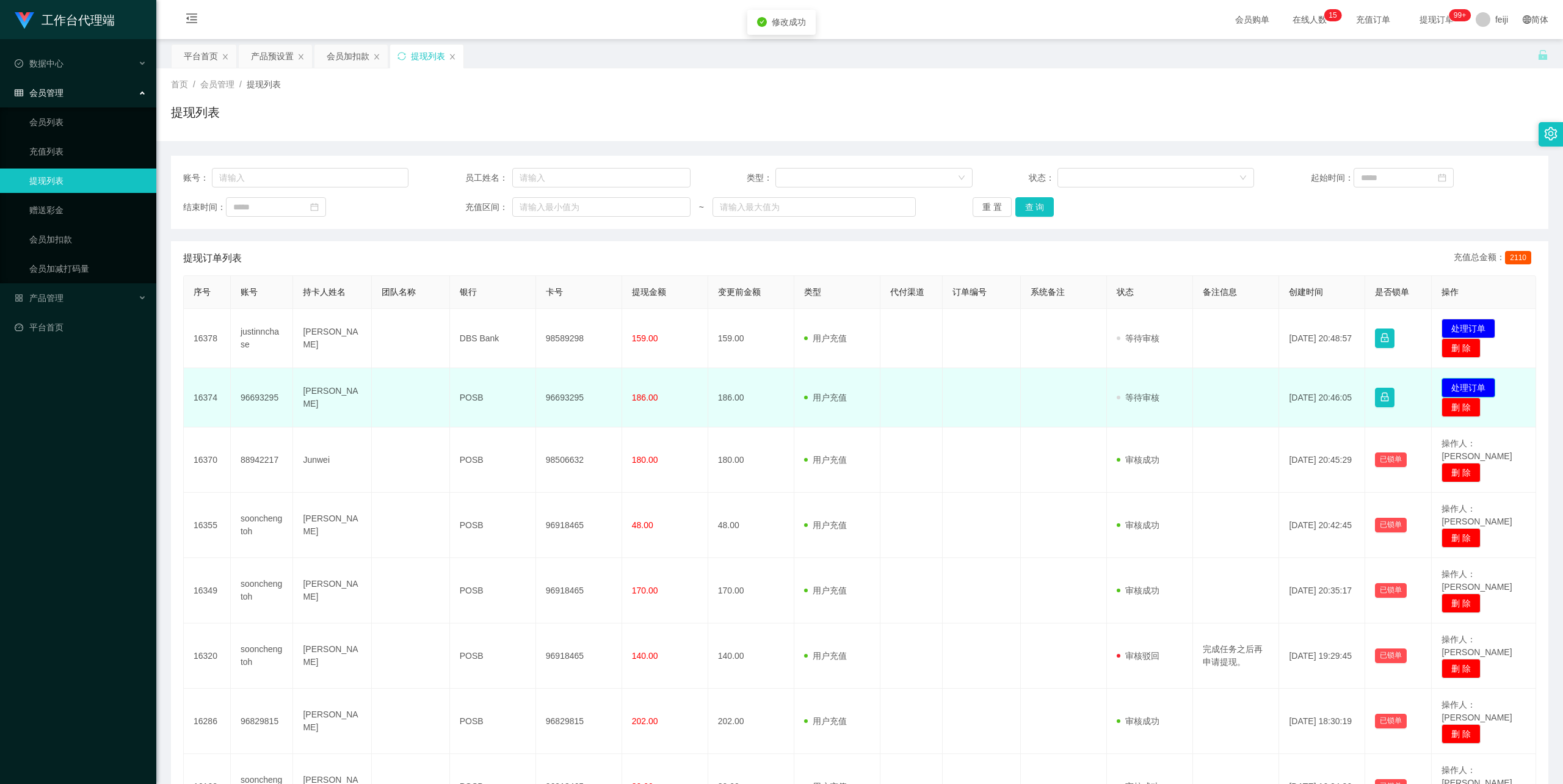
click at [1473, 384] on button "处理订单" at bounding box center [1468, 388] width 54 height 20
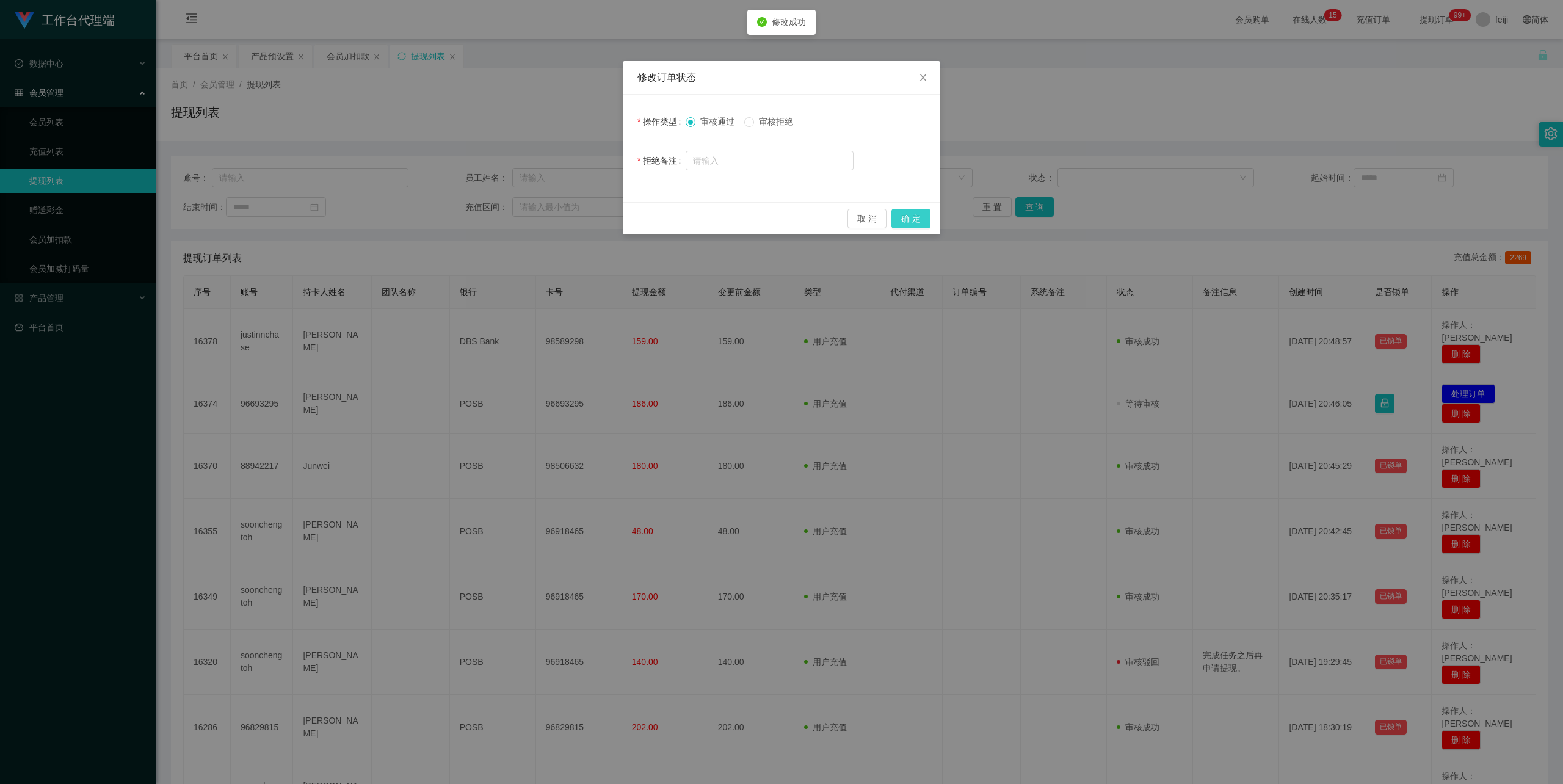
click at [919, 215] on button "确 定" at bounding box center [910, 219] width 39 height 20
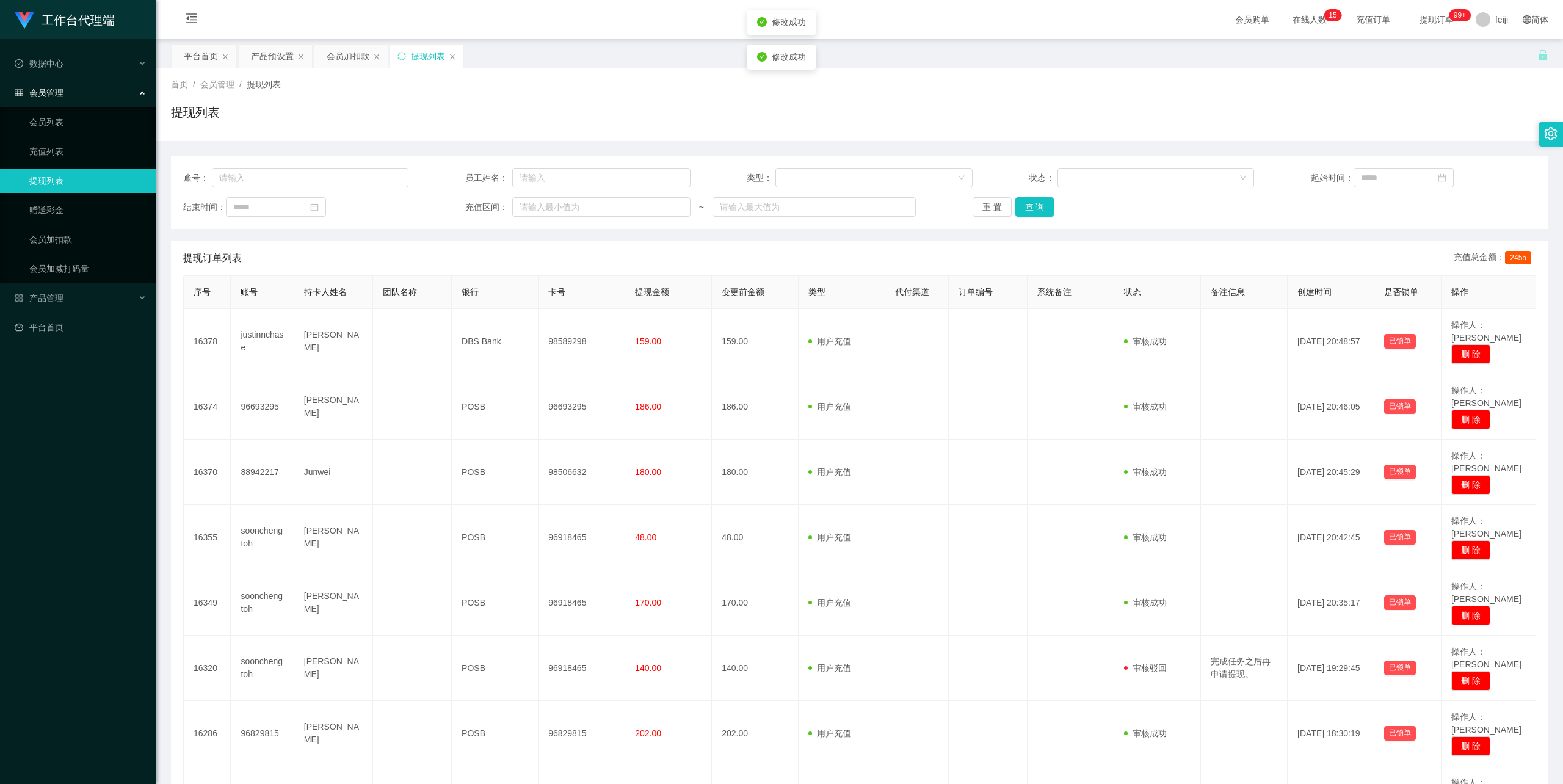
click at [1163, 95] on div "首页 / 会员管理 / 提现列表 / 提现列表" at bounding box center [860, 104] width 1378 height 53
click at [863, 123] on div "提现列表" at bounding box center [860, 117] width 1378 height 28
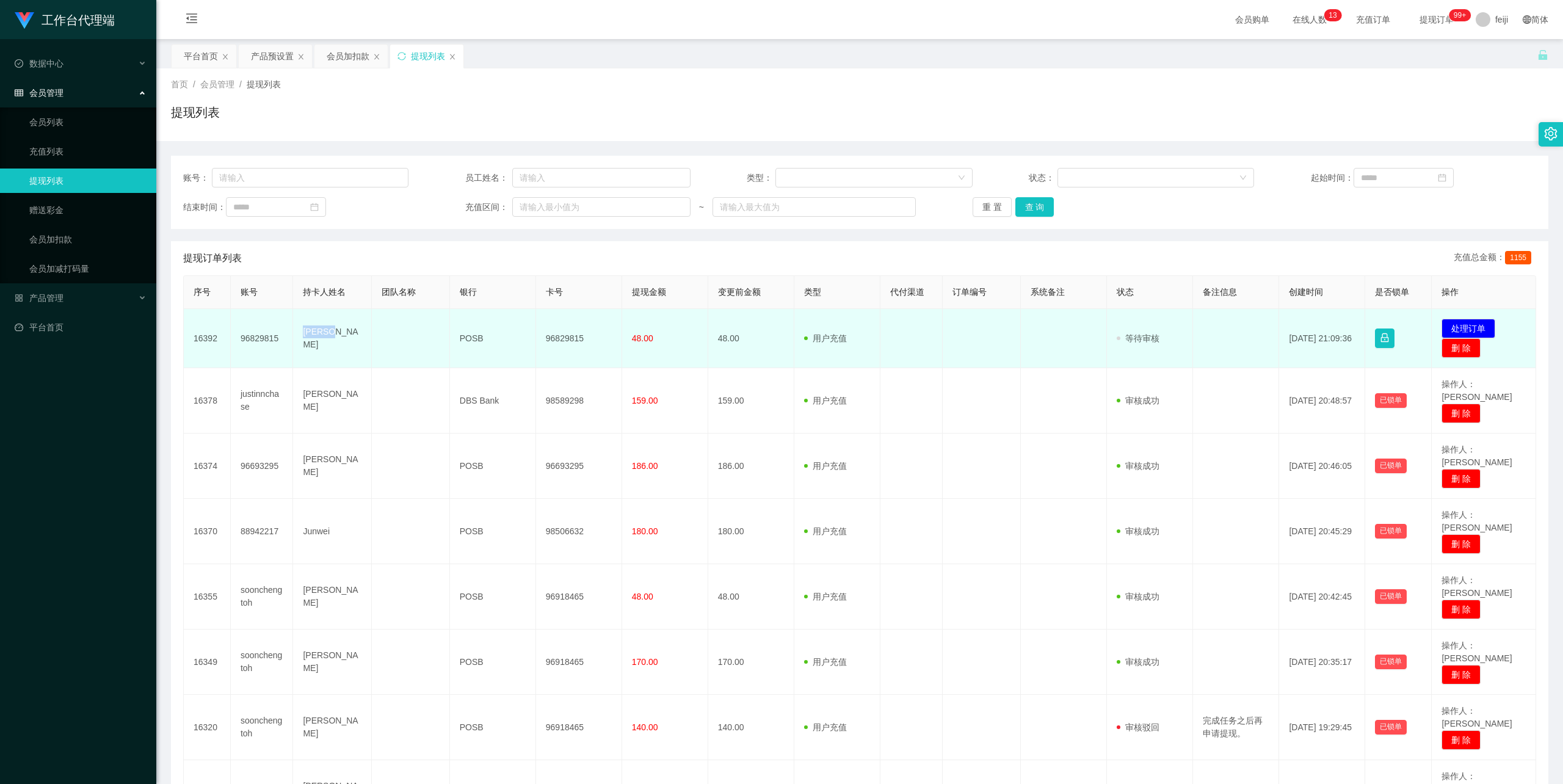
drag, startPoint x: 329, startPoint y: 337, endPoint x: 295, endPoint y: 337, distance: 34.0
click at [295, 337] on td "[PERSON_NAME]" at bounding box center [331, 338] width 78 height 59
copy td "[PERSON_NAME]"
click at [567, 336] on td "96829815" at bounding box center [579, 338] width 86 height 59
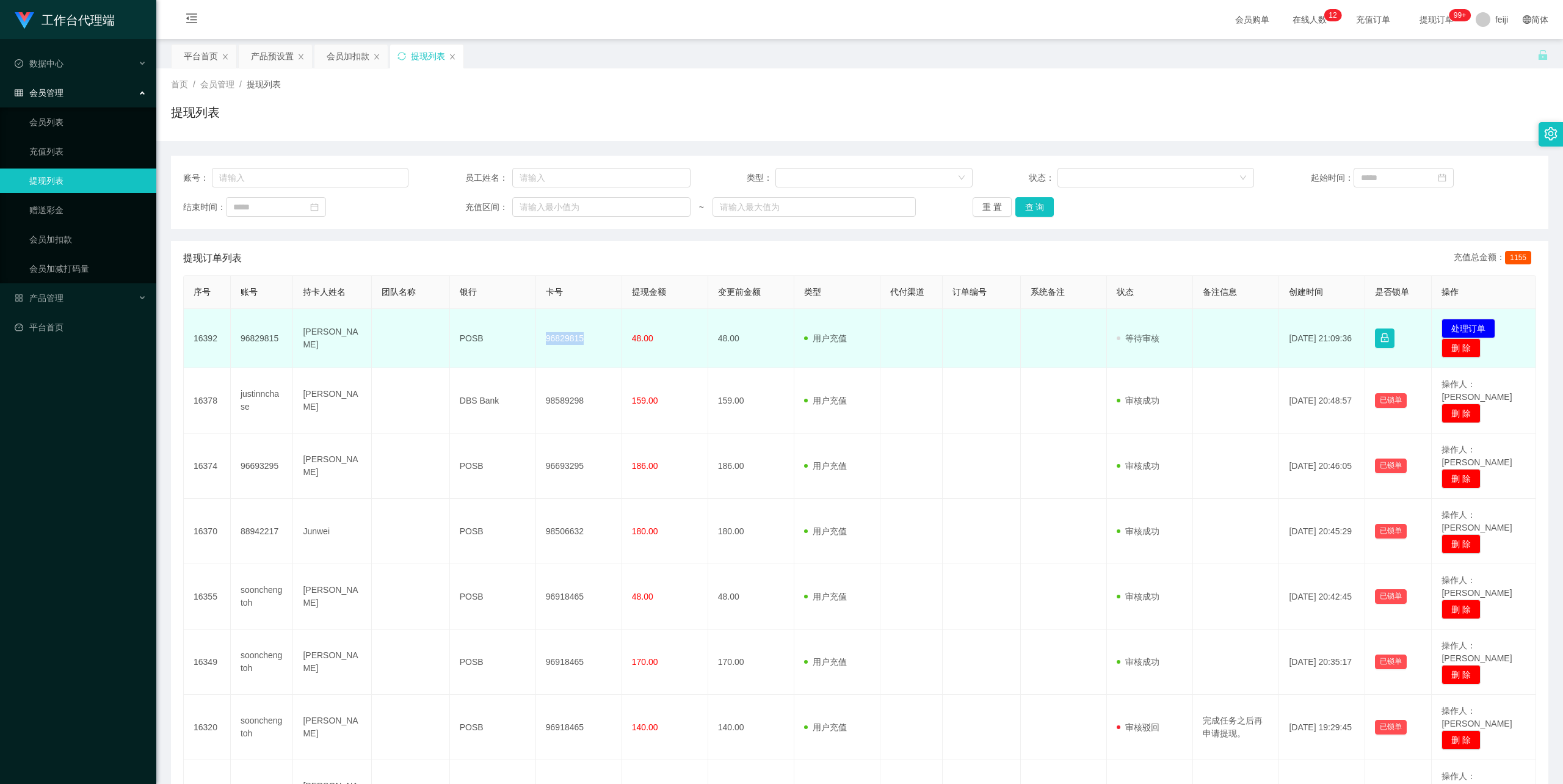
copy td "96829815"
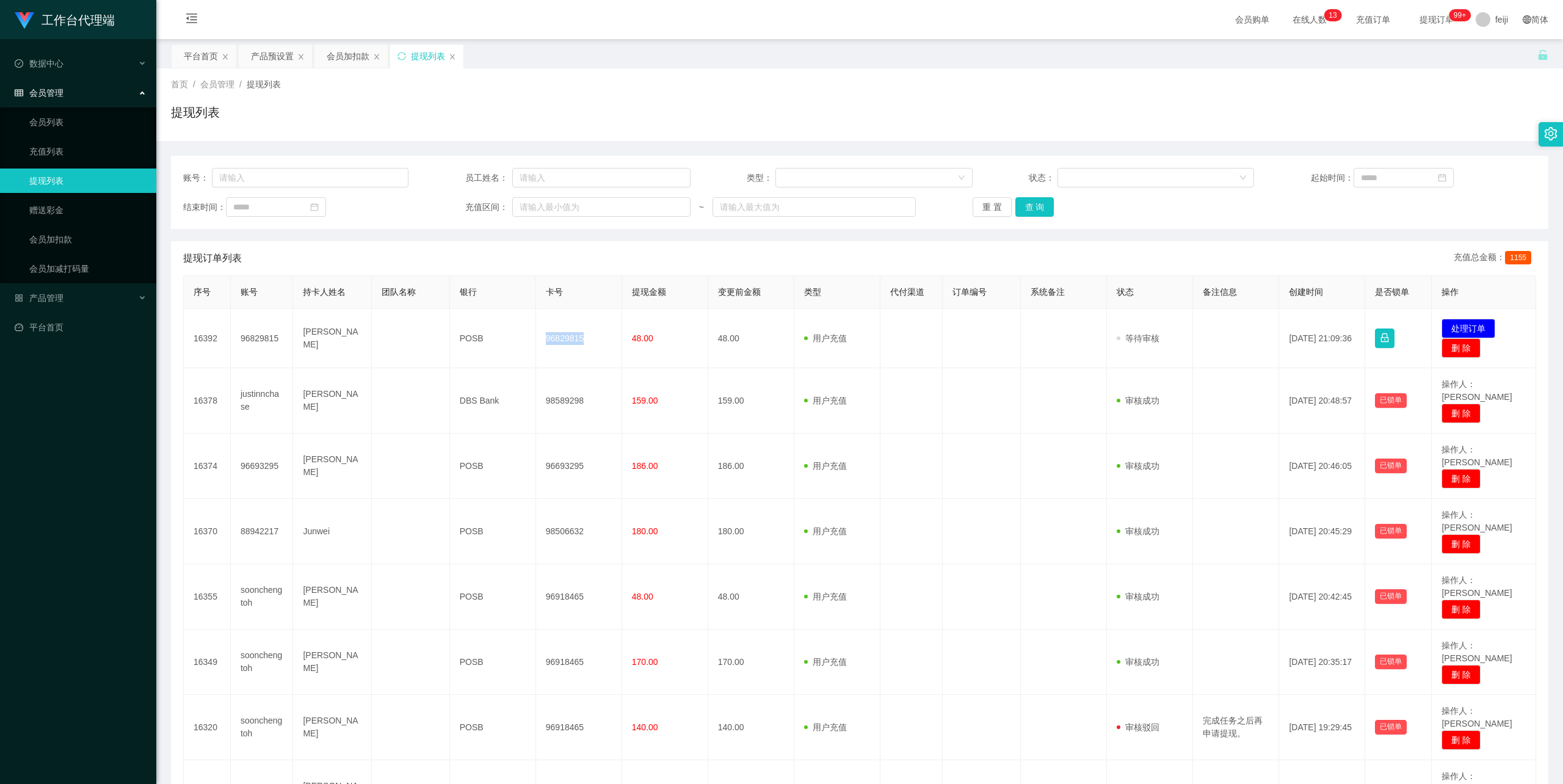
drag, startPoint x: 1295, startPoint y: 84, endPoint x: 1312, endPoint y: 64, distance: 26.2
click at [1294, 86] on div "首页 / 会员管理 / 提现列表 /" at bounding box center [860, 85] width 1378 height 13
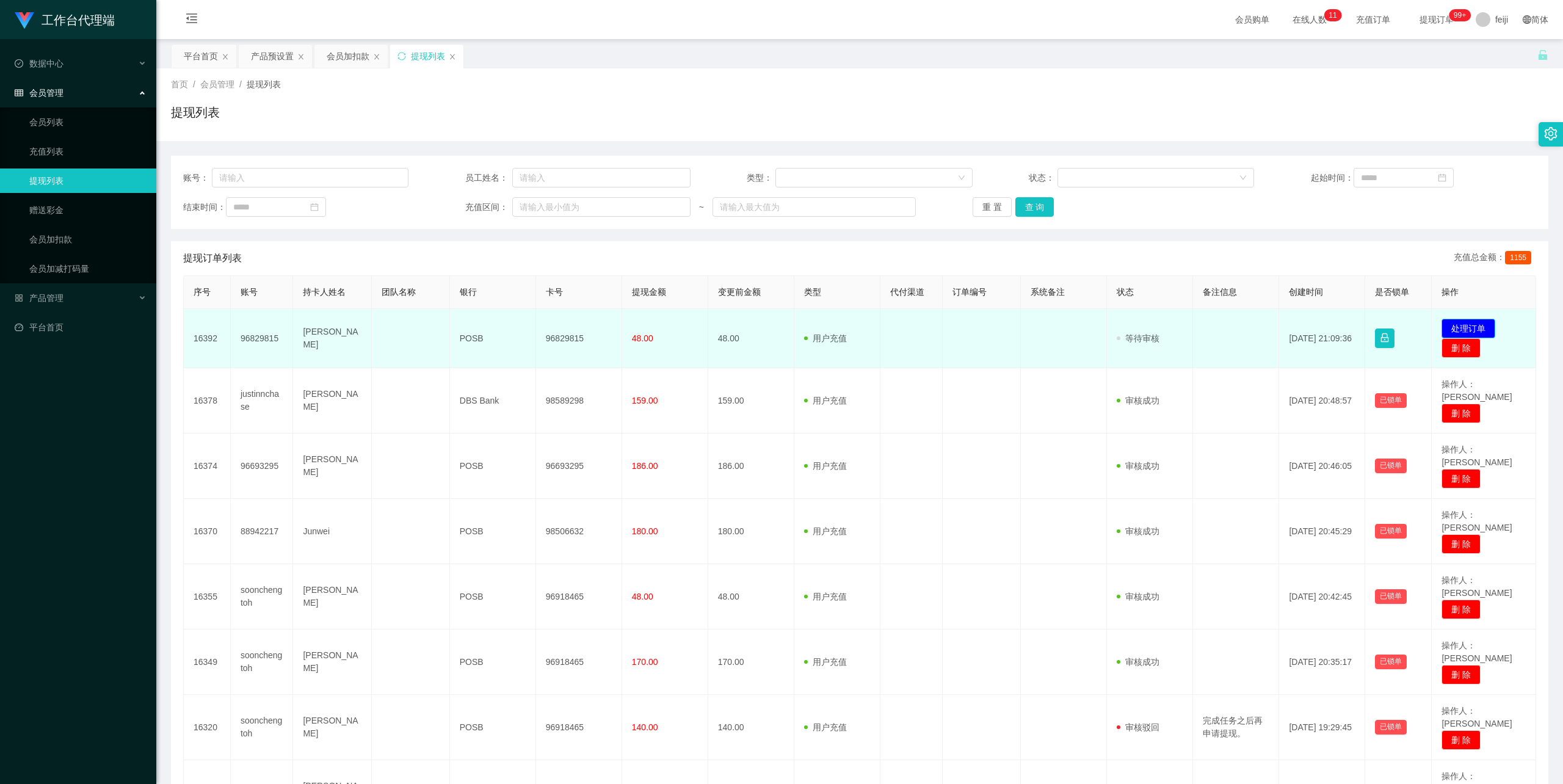
click at [1453, 326] on button "处理订单" at bounding box center [1468, 329] width 54 height 20
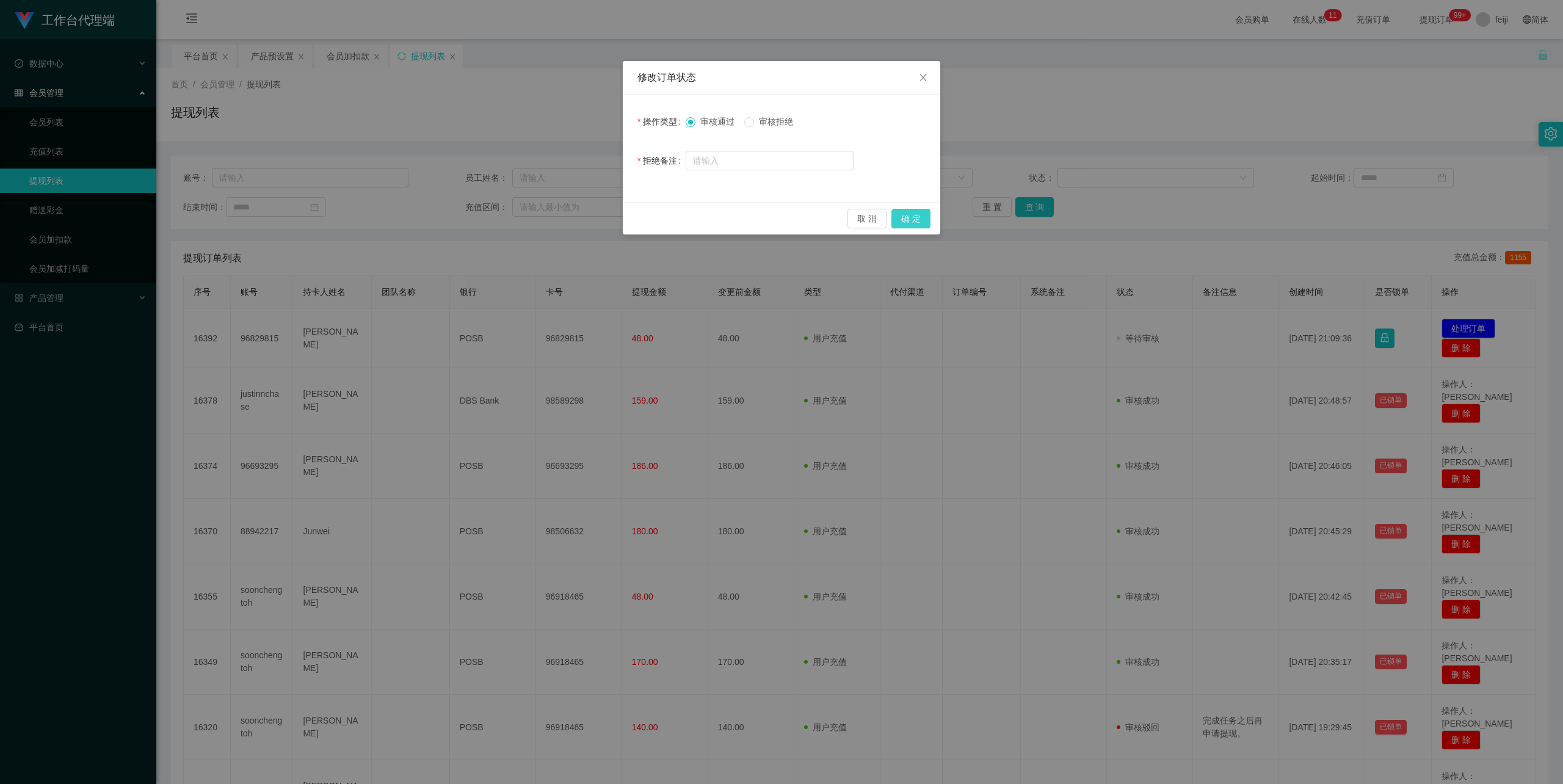
click at [917, 217] on button "确 定" at bounding box center [910, 219] width 39 height 20
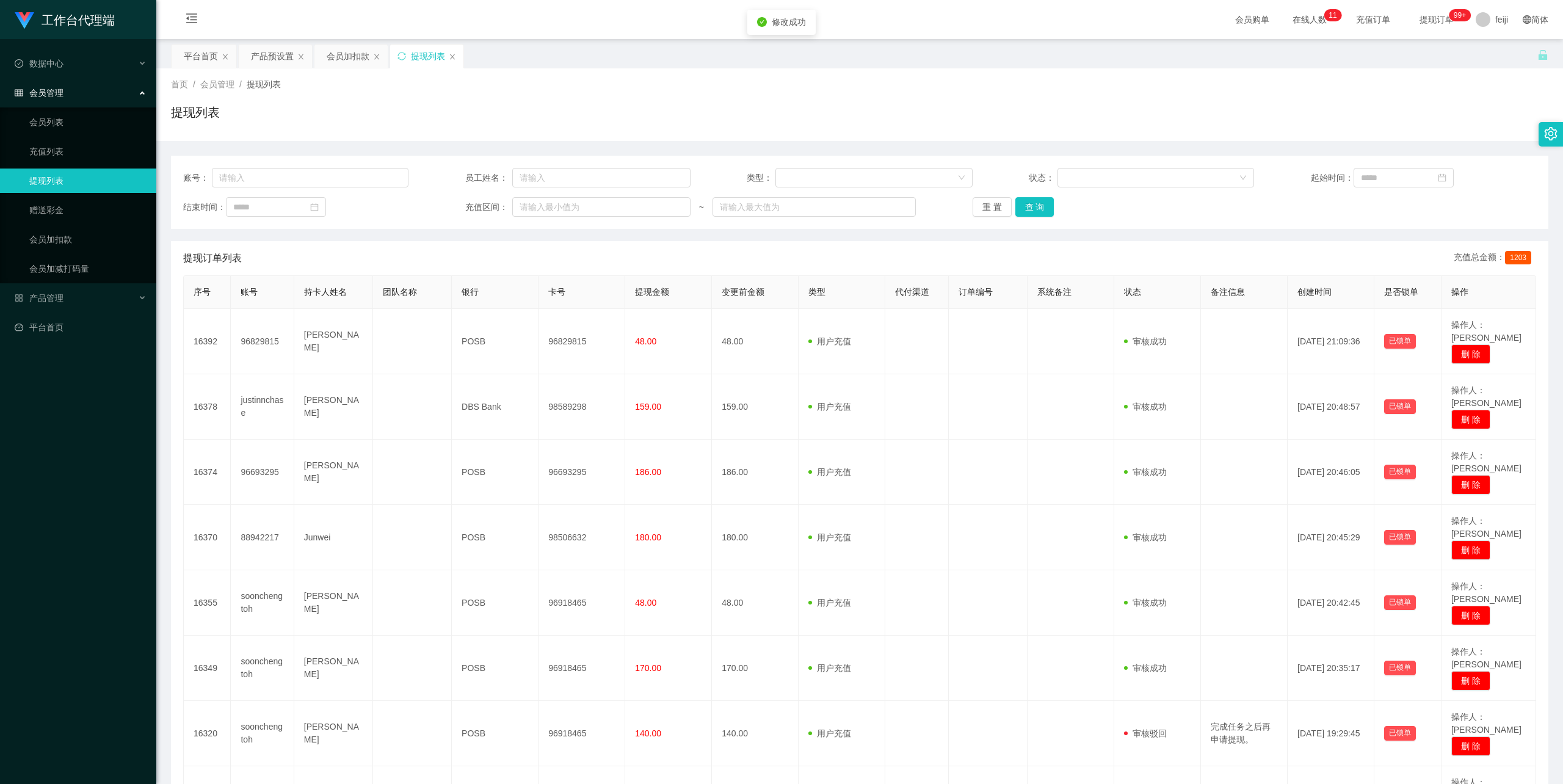
click at [845, 95] on div "首页 / 会员管理 / 提现列表 / 提现列表" at bounding box center [860, 104] width 1378 height 53
click at [202, 56] on div "平台首页" at bounding box center [201, 56] width 34 height 23
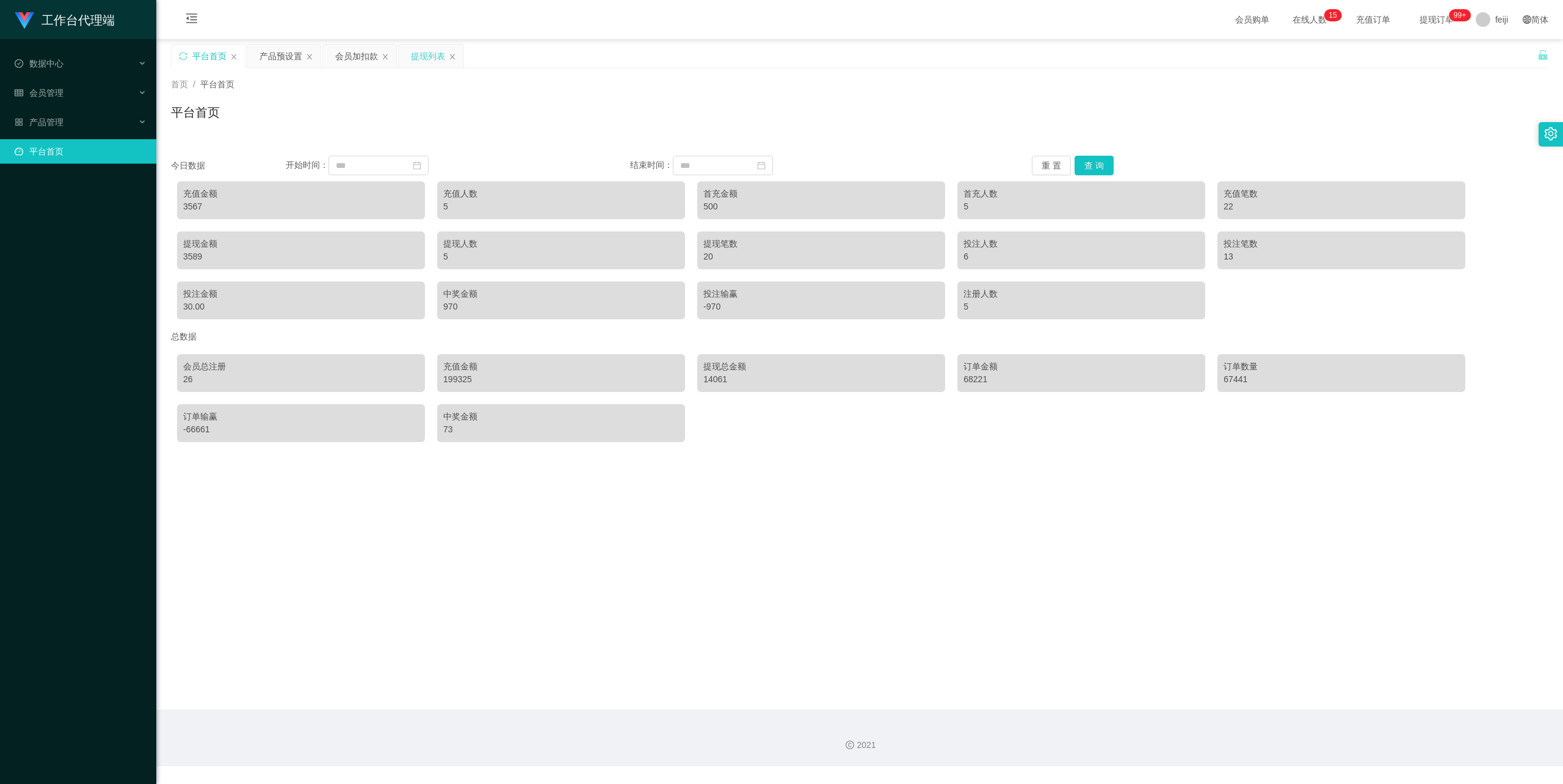
click at [429, 56] on div "提现列表" at bounding box center [428, 56] width 34 height 23
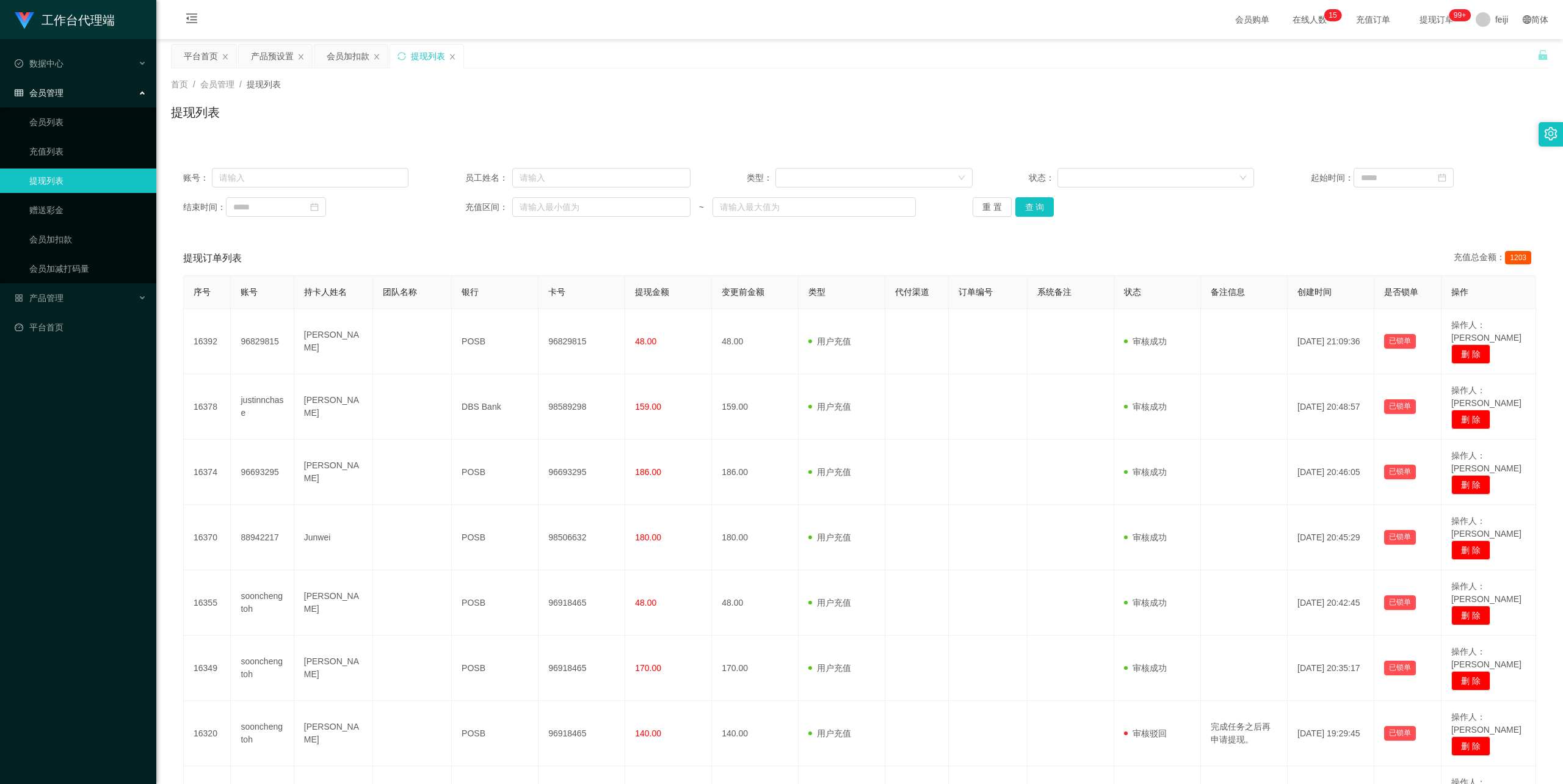
click at [917, 103] on div "首页 / 会员管理 / 提现列表 / 提现列表" at bounding box center [860, 104] width 1378 height 53
click at [746, 119] on div "提现列表" at bounding box center [860, 117] width 1378 height 28
